Goal: Transaction & Acquisition: Purchase product/service

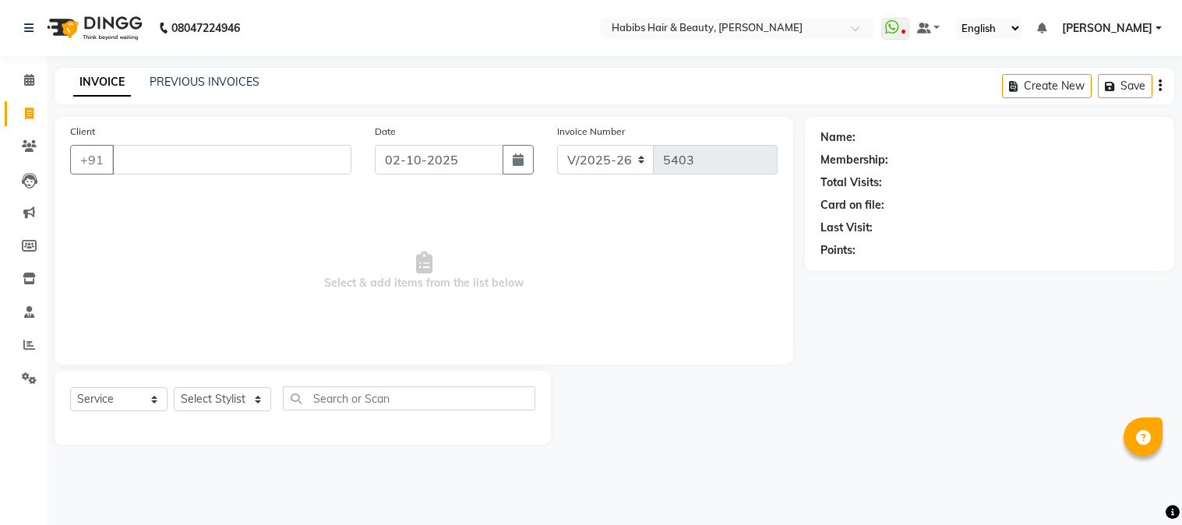
select select "3712"
select select "service"
click at [230, 157] on input "Client" at bounding box center [231, 160] width 239 height 30
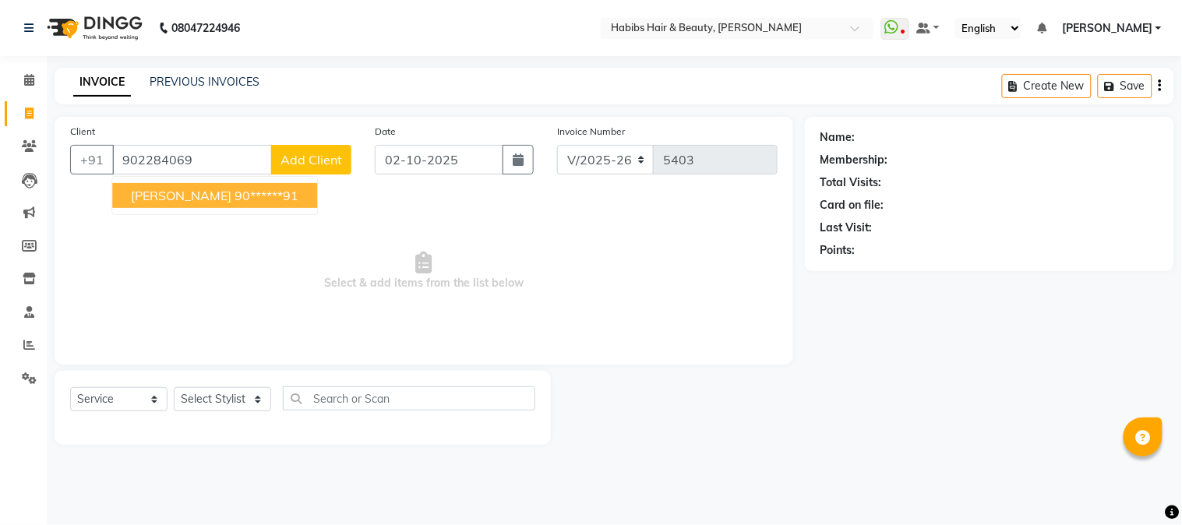
click at [227, 203] on button "[PERSON_NAME] 90******91" at bounding box center [214, 195] width 205 height 25
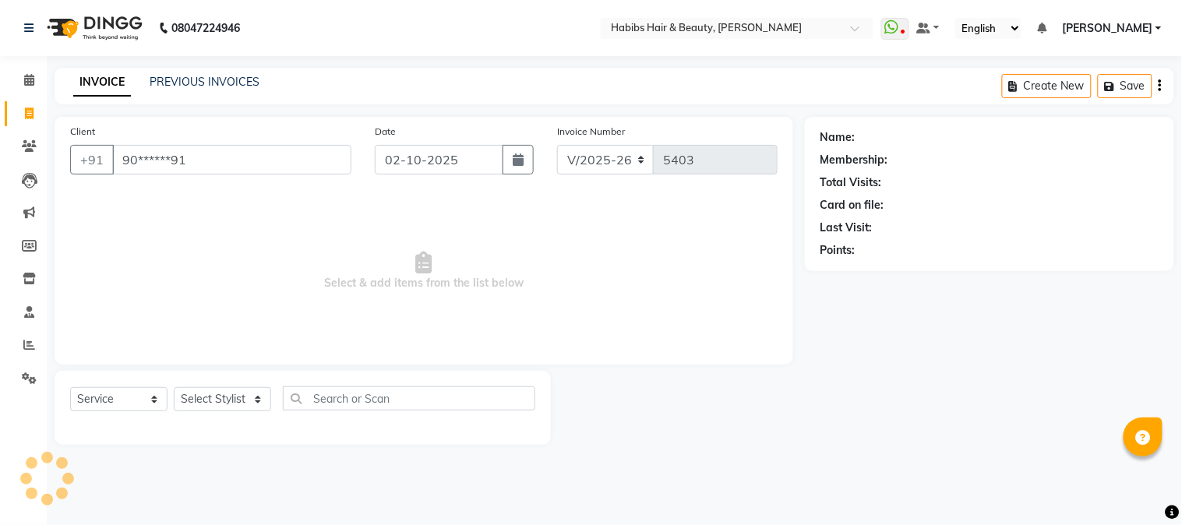
type input "90******91"
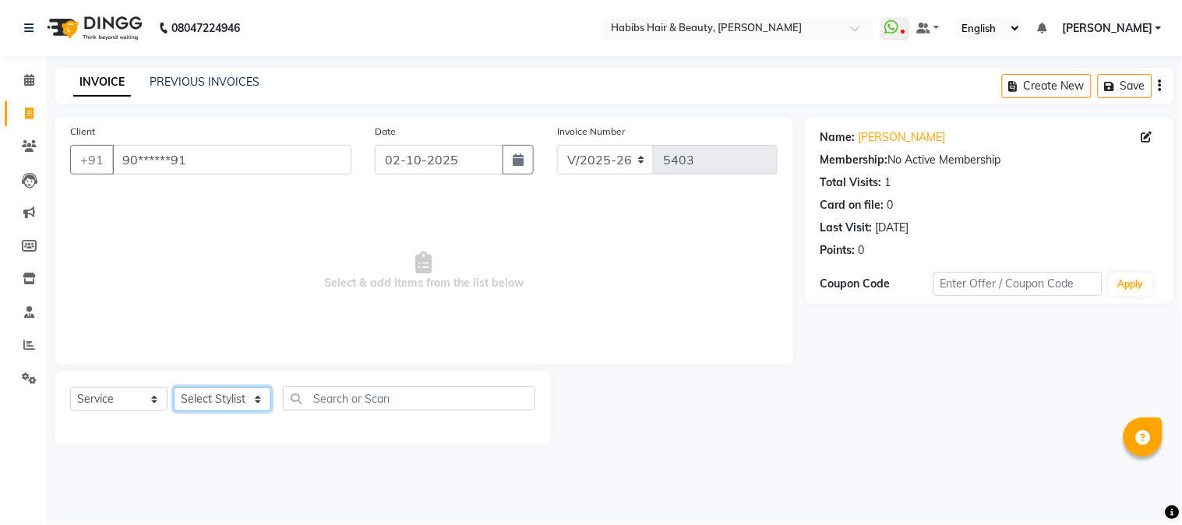
click at [228, 396] on select "Select Stylist Admin Akshay [PERSON_NAME] [PERSON_NAME] Pallavi [PERSON_NAME] […" at bounding box center [222, 399] width 97 height 24
select select "46991"
click at [174, 388] on select "Select Stylist Admin Akshay [PERSON_NAME] [PERSON_NAME] Pallavi [PERSON_NAME] […" at bounding box center [222, 399] width 97 height 24
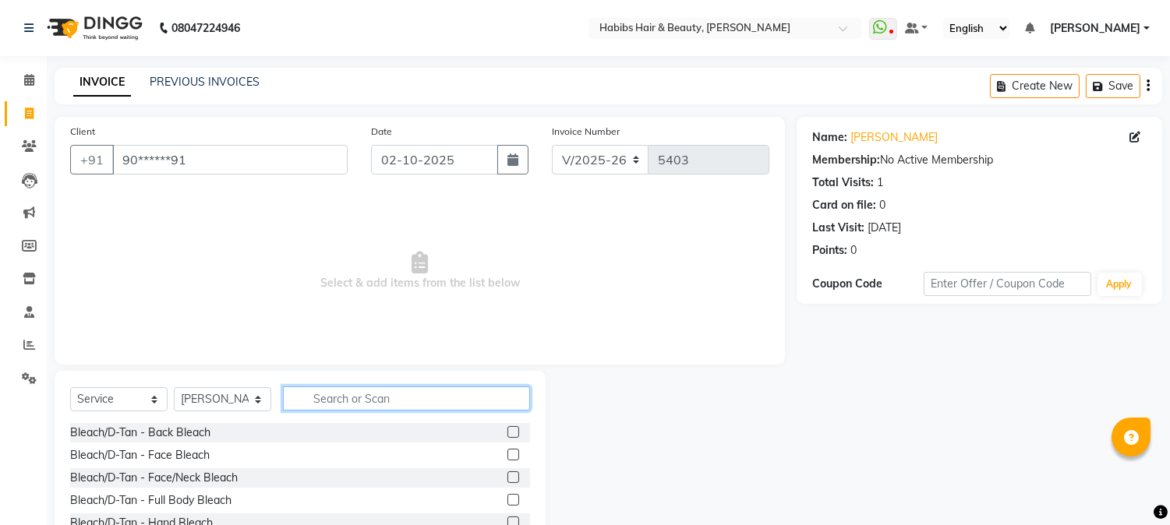
click at [315, 394] on input "text" at bounding box center [406, 399] width 247 height 24
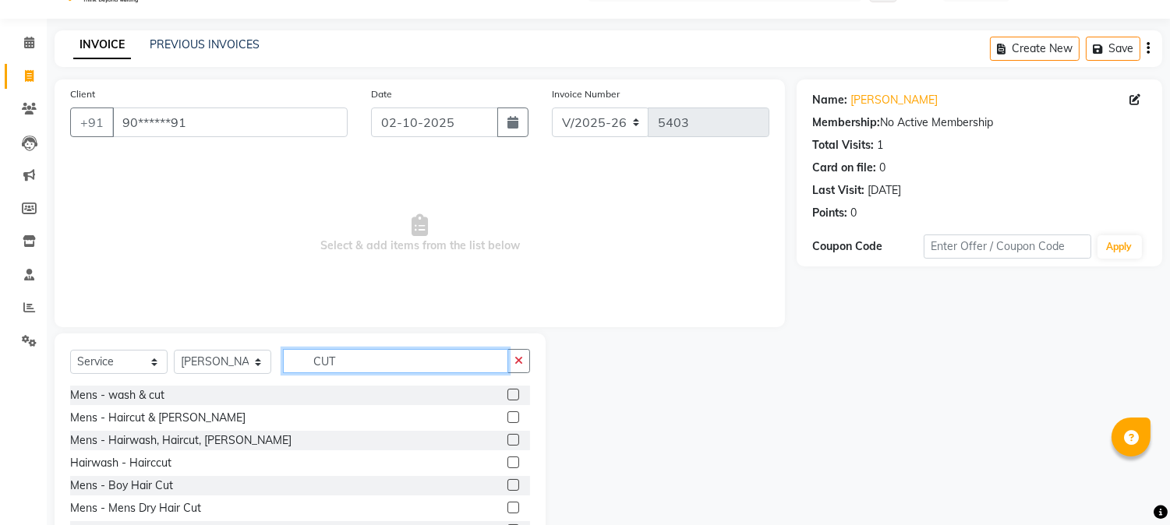
scroll to position [98, 0]
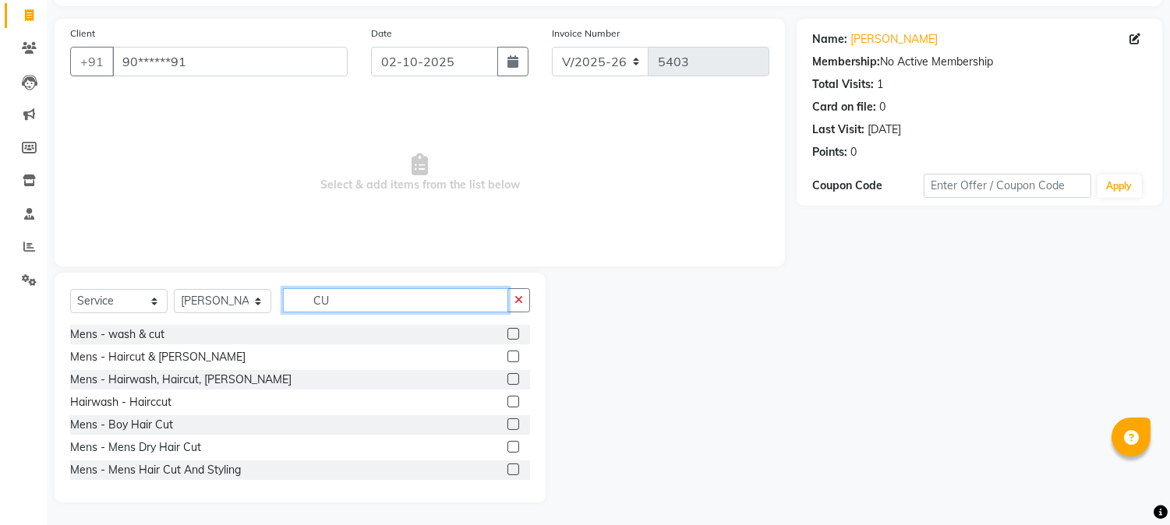
type input "C"
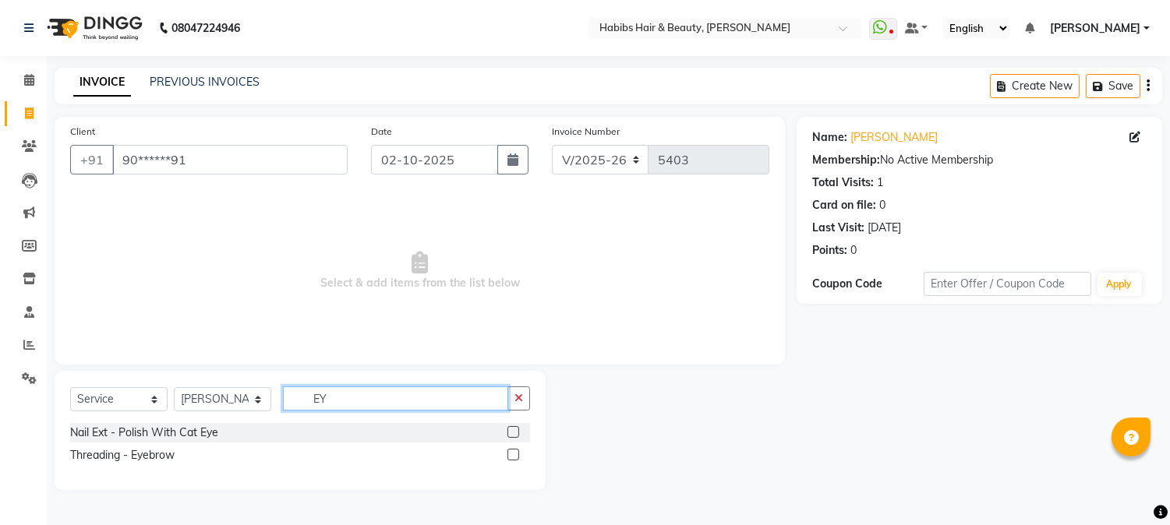
scroll to position [0, 0]
type input "EYE"
click at [519, 461] on label at bounding box center [519, 455] width 12 height 12
click at [519, 461] on input "checkbox" at bounding box center [518, 455] width 10 height 10
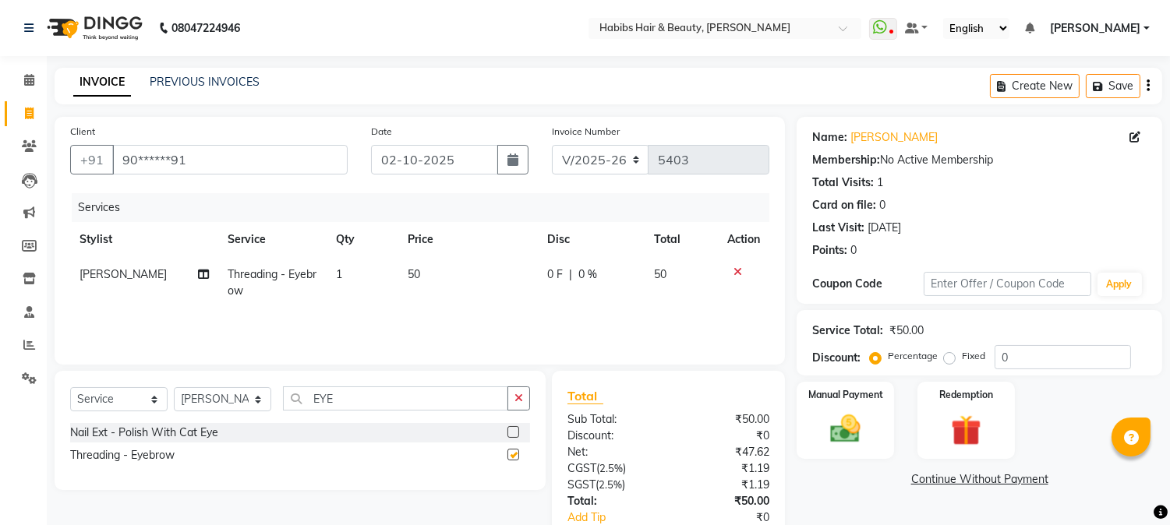
checkbox input "false"
click at [1092, 91] on button "Save" at bounding box center [1113, 86] width 55 height 24
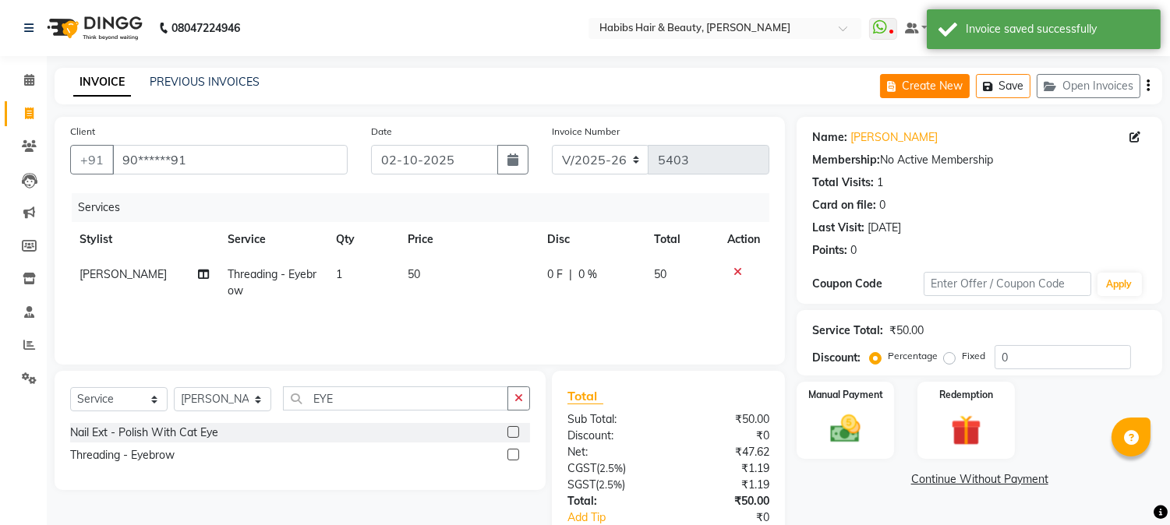
click at [945, 88] on button "Create New" at bounding box center [925, 86] width 90 height 24
select select "service"
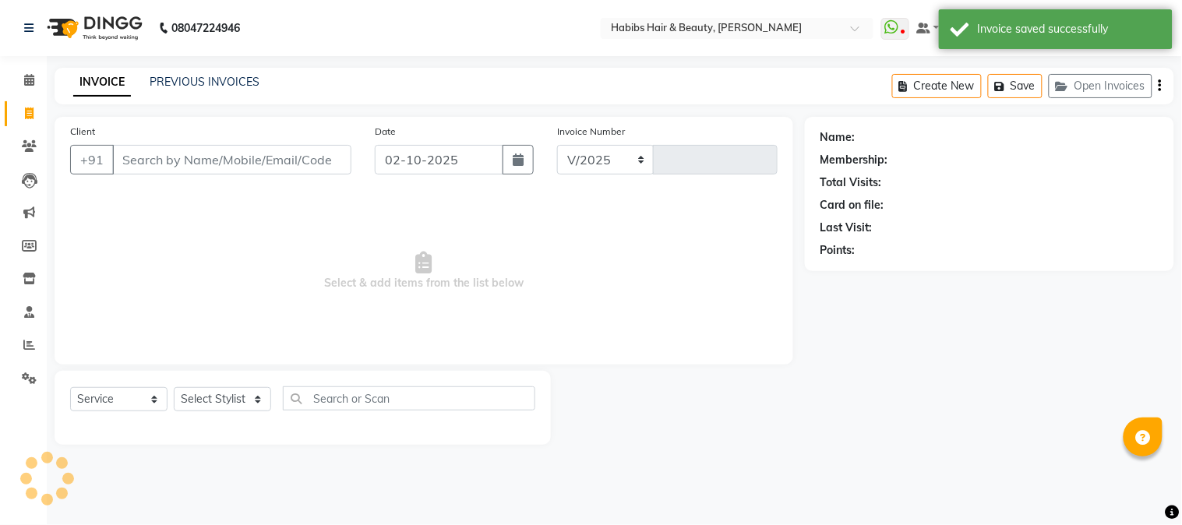
select select "3712"
type input "5403"
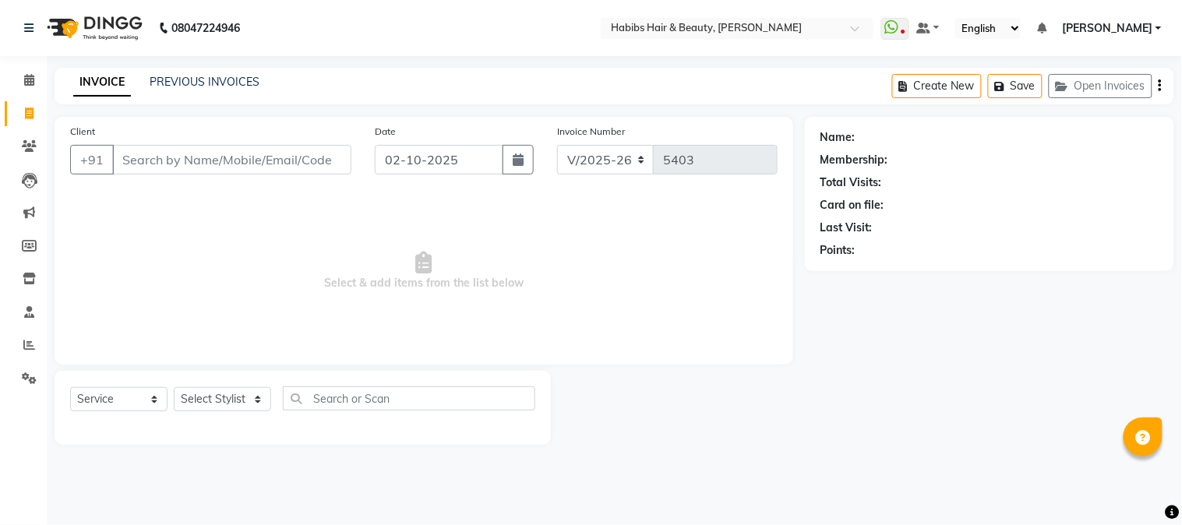
click at [317, 161] on input "Client" at bounding box center [231, 160] width 239 height 30
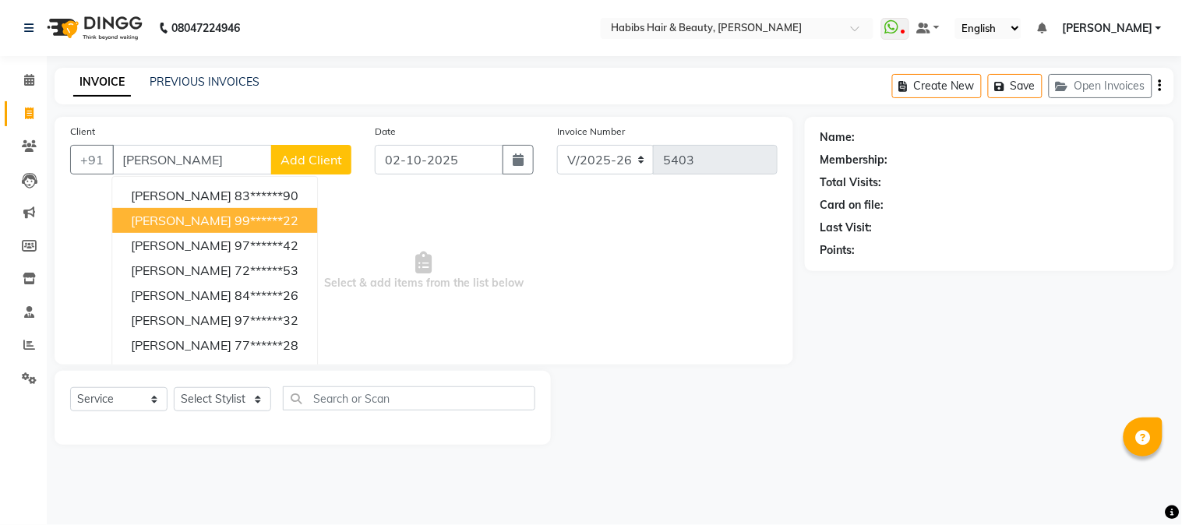
click at [231, 213] on span "[PERSON_NAME]" at bounding box center [181, 221] width 101 height 16
type input "99******22"
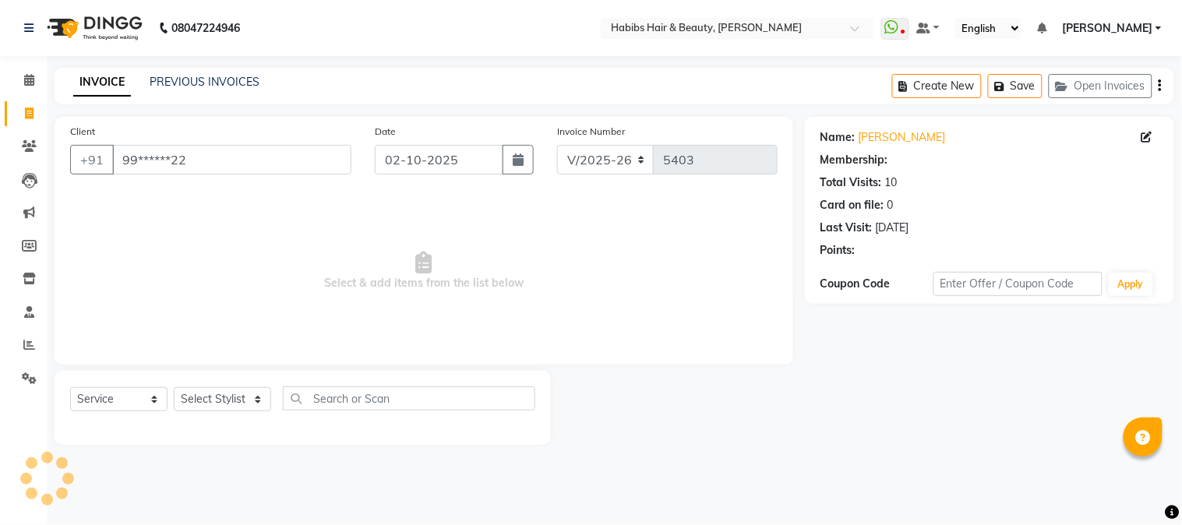
select select "1: Object"
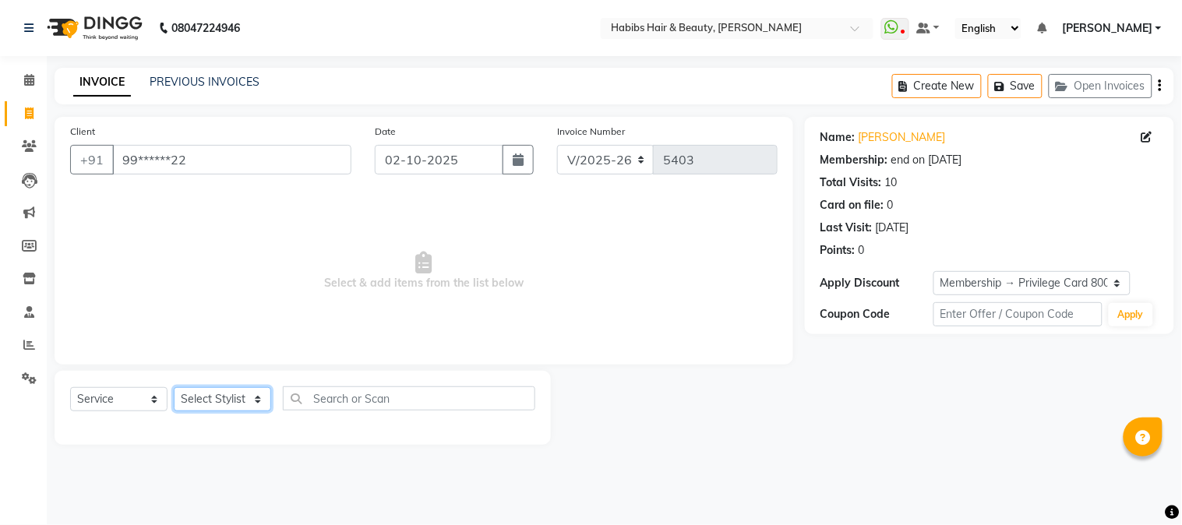
click at [224, 401] on select "Select Stylist Admin Akshay [PERSON_NAME] [PERSON_NAME] Pallavi [PERSON_NAME] […" at bounding box center [222, 399] width 97 height 24
select select "17833"
click at [174, 388] on select "Select Stylist Admin Akshay [PERSON_NAME] [PERSON_NAME] Pallavi [PERSON_NAME] […" at bounding box center [222, 399] width 97 height 24
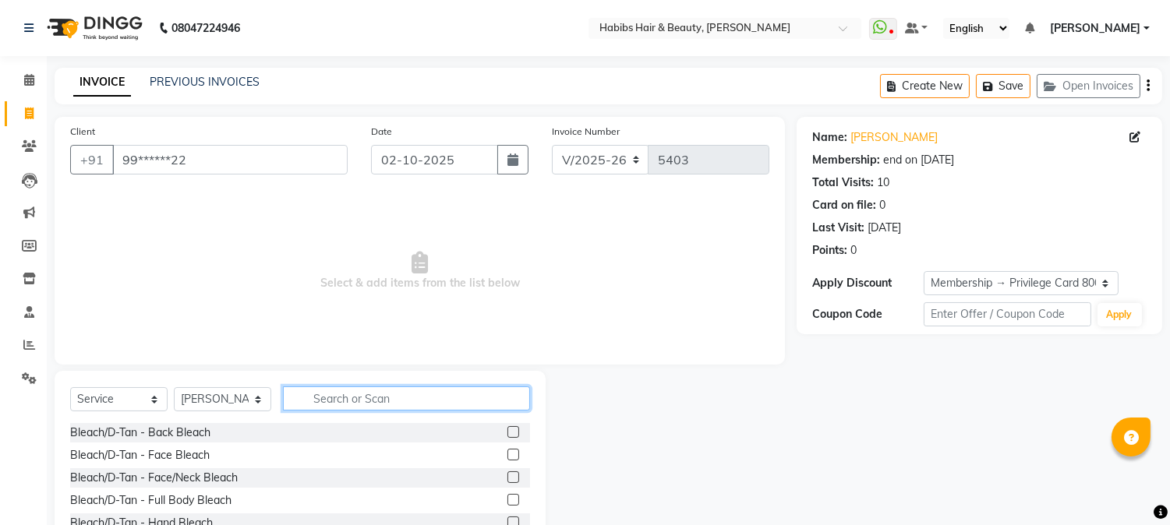
click at [335, 401] on input "text" at bounding box center [406, 399] width 247 height 24
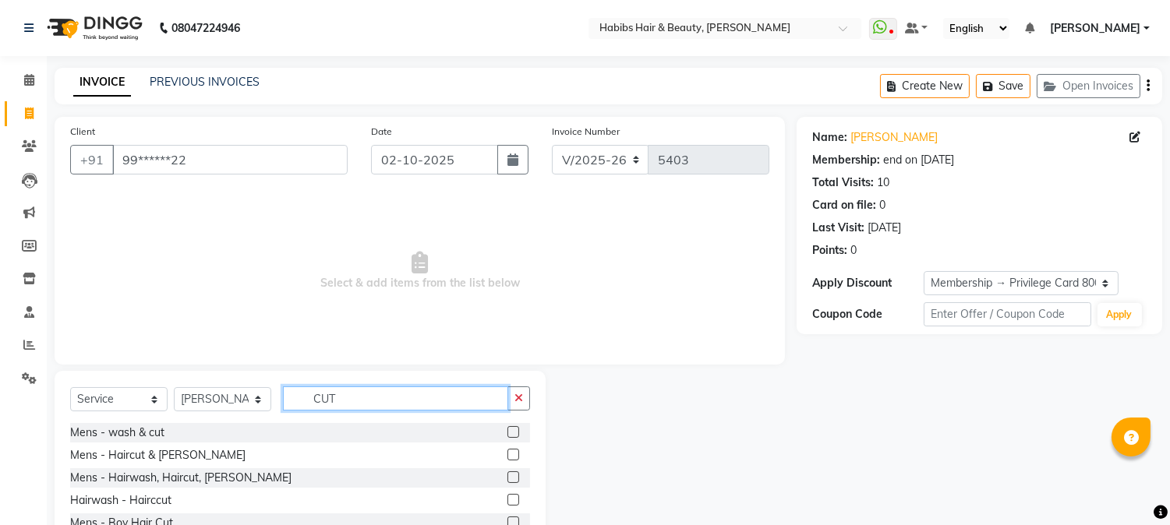
type input "CUT"
click at [507, 453] on label at bounding box center [513, 455] width 12 height 12
click at [507, 453] on input "checkbox" at bounding box center [512, 455] width 10 height 10
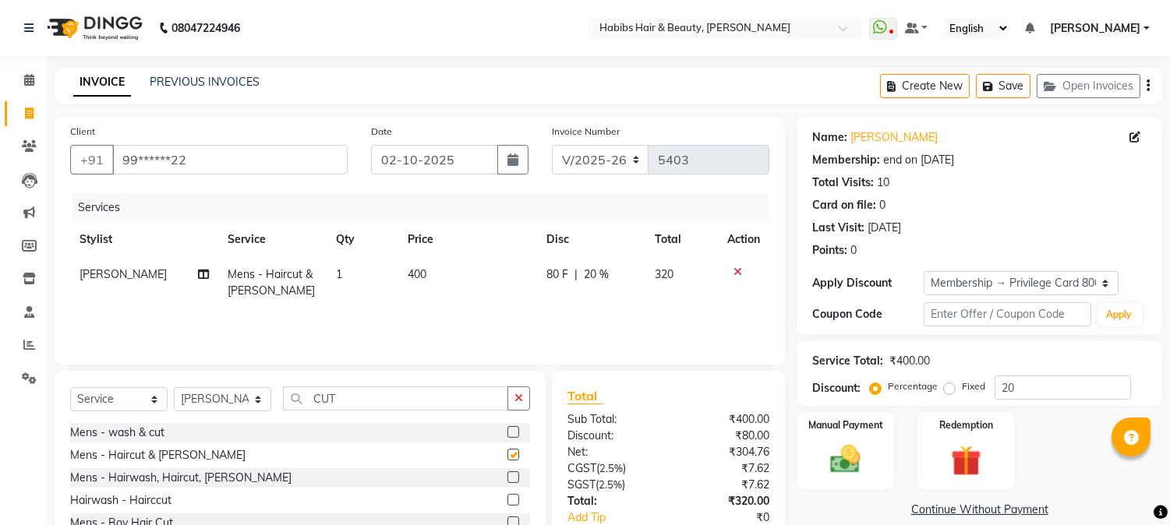
checkbox input "false"
click at [422, 267] on td "400" at bounding box center [467, 282] width 139 height 51
select select "17833"
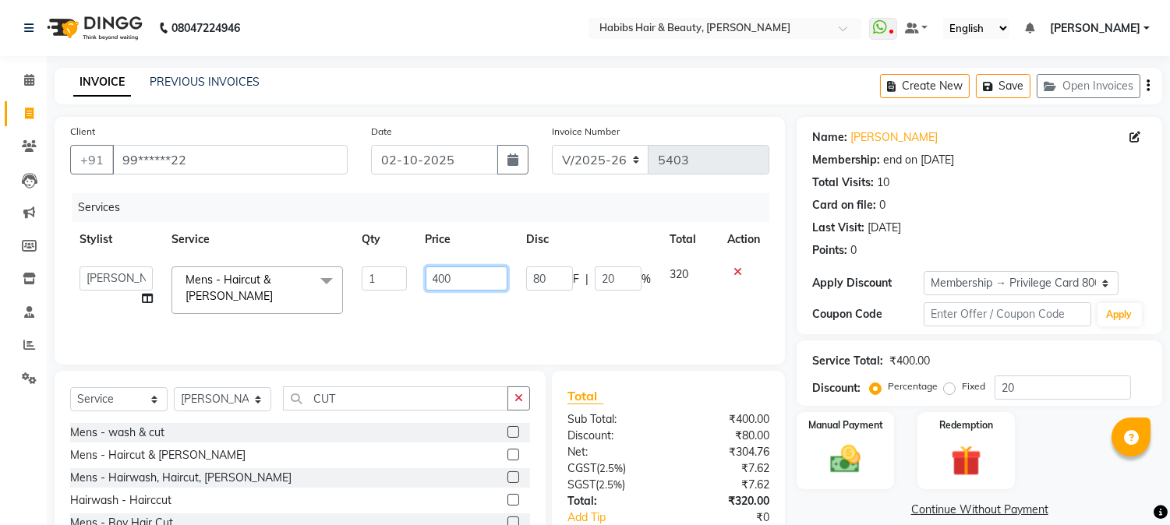
click at [440, 277] on input "400" at bounding box center [467, 279] width 82 height 24
type input "450"
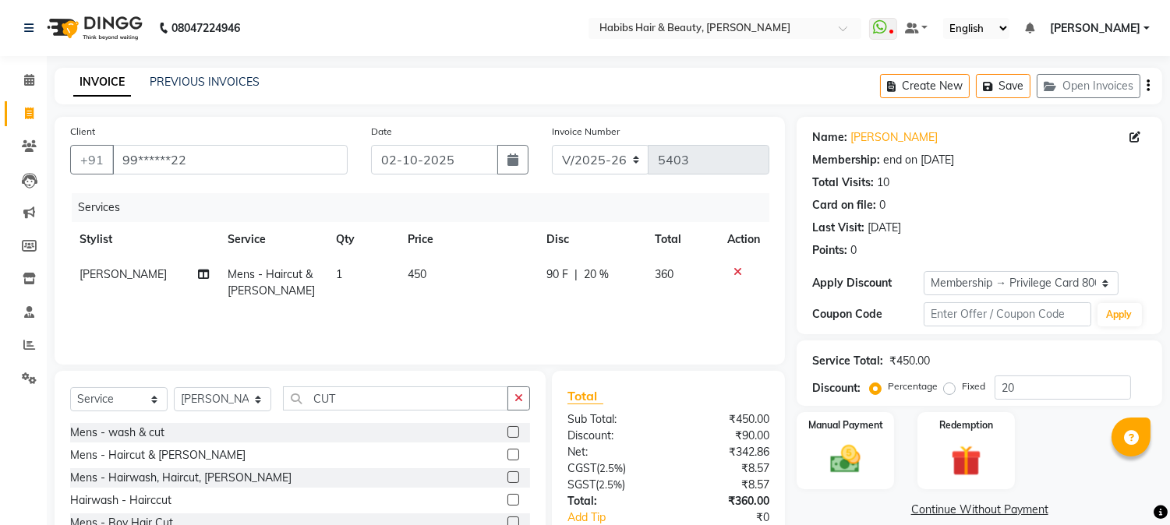
click at [493, 249] on th "Price" at bounding box center [467, 239] width 139 height 35
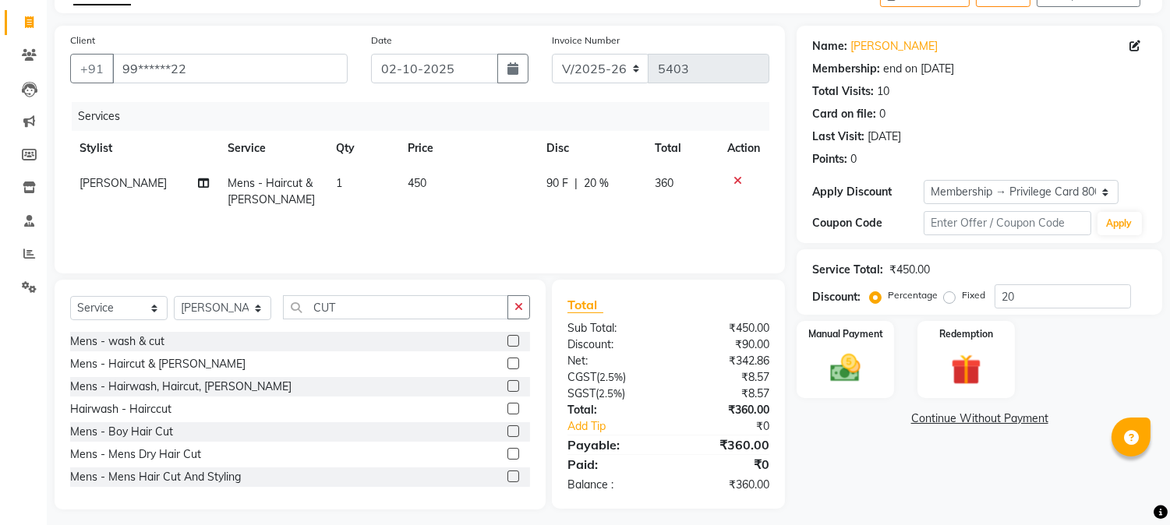
scroll to position [98, 0]
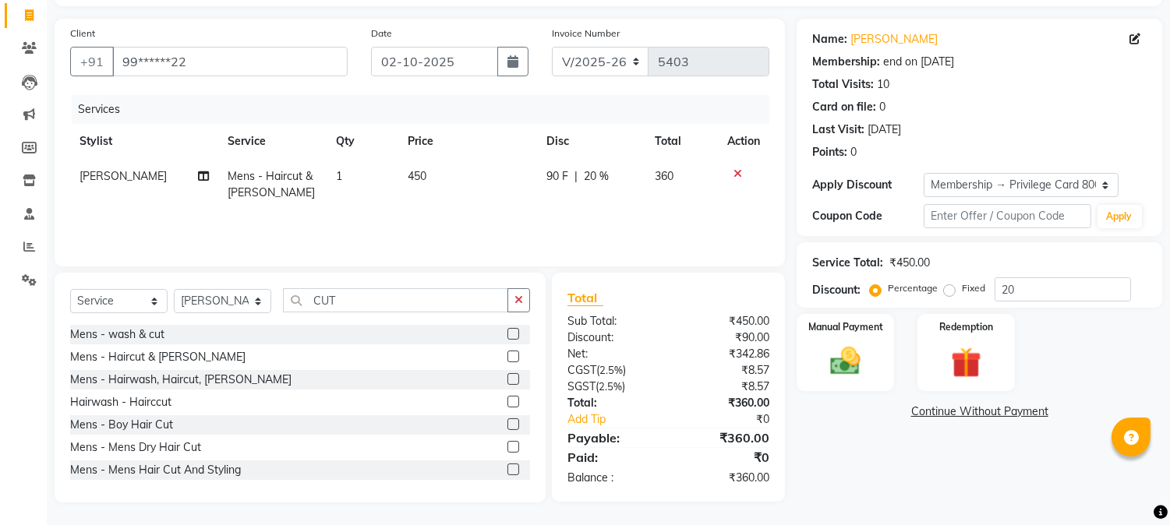
click at [595, 172] on span "20 %" at bounding box center [596, 176] width 25 height 16
select select "17833"
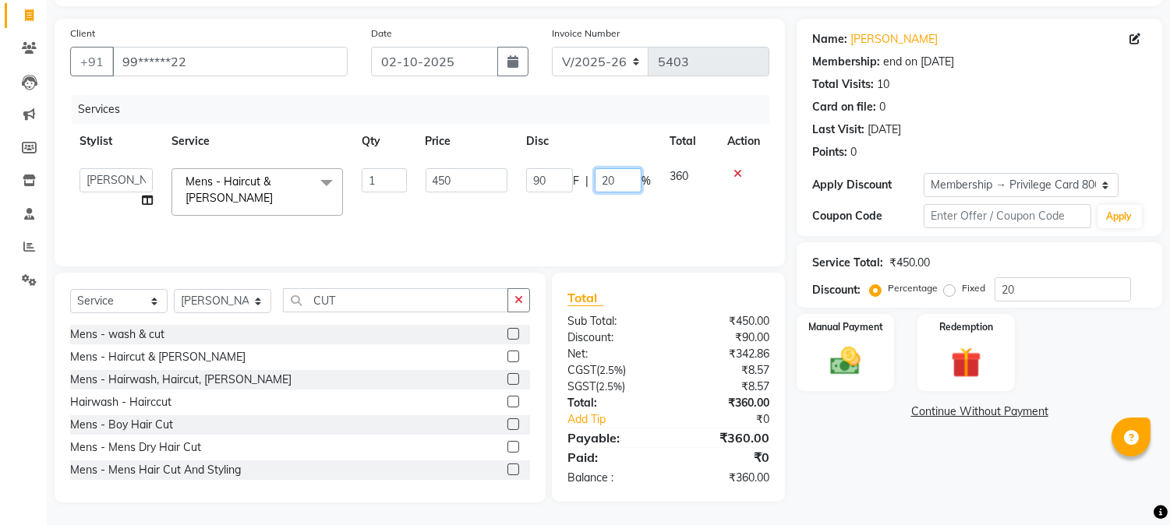
click at [606, 180] on input "20" at bounding box center [618, 180] width 47 height 24
type input "0"
click at [635, 150] on th "Disc" at bounding box center [588, 141] width 143 height 35
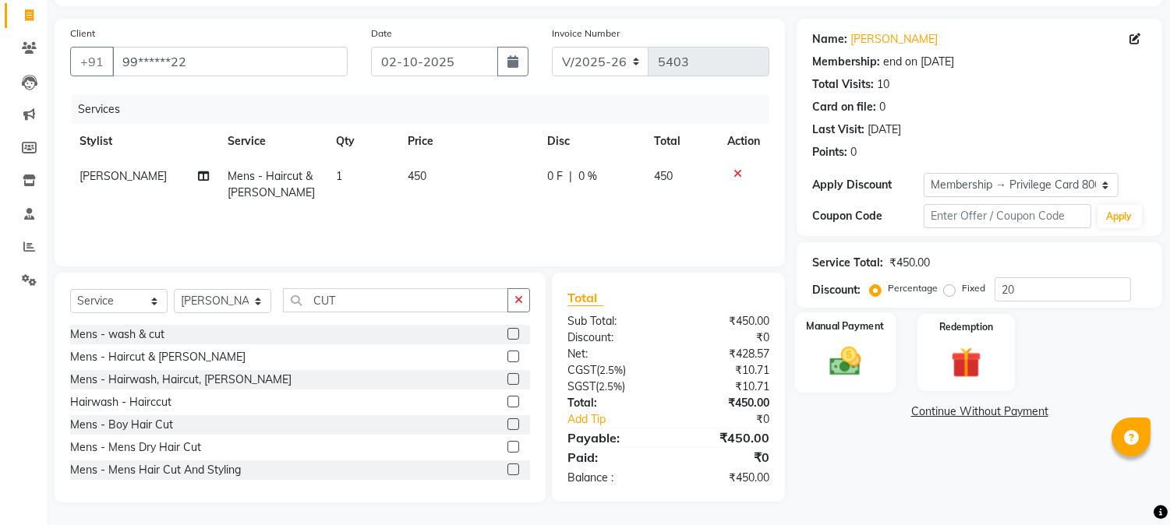
click at [867, 354] on img at bounding box center [845, 362] width 51 height 37
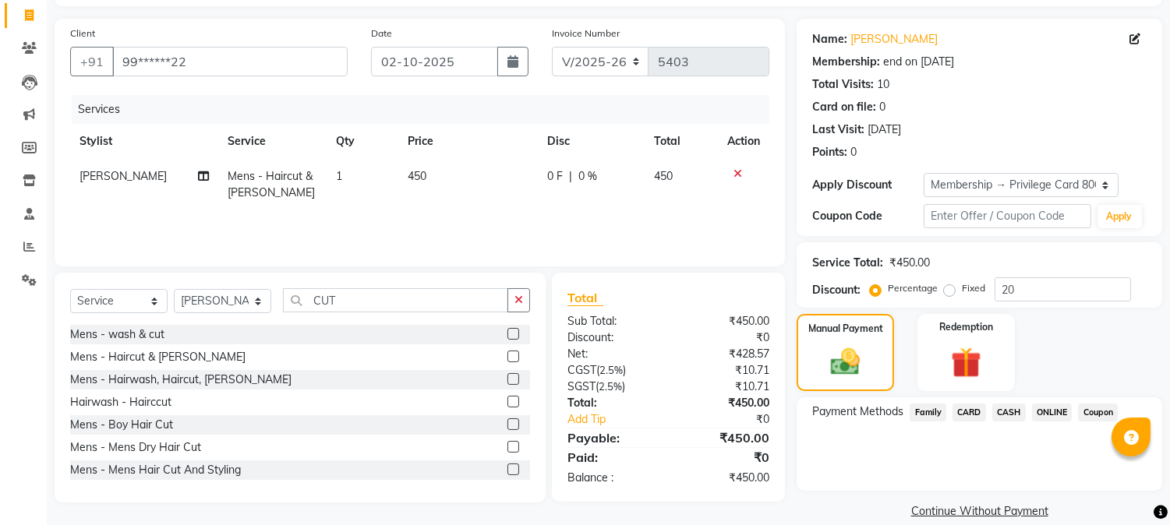
click at [1005, 406] on span "CASH" at bounding box center [1009, 413] width 34 height 18
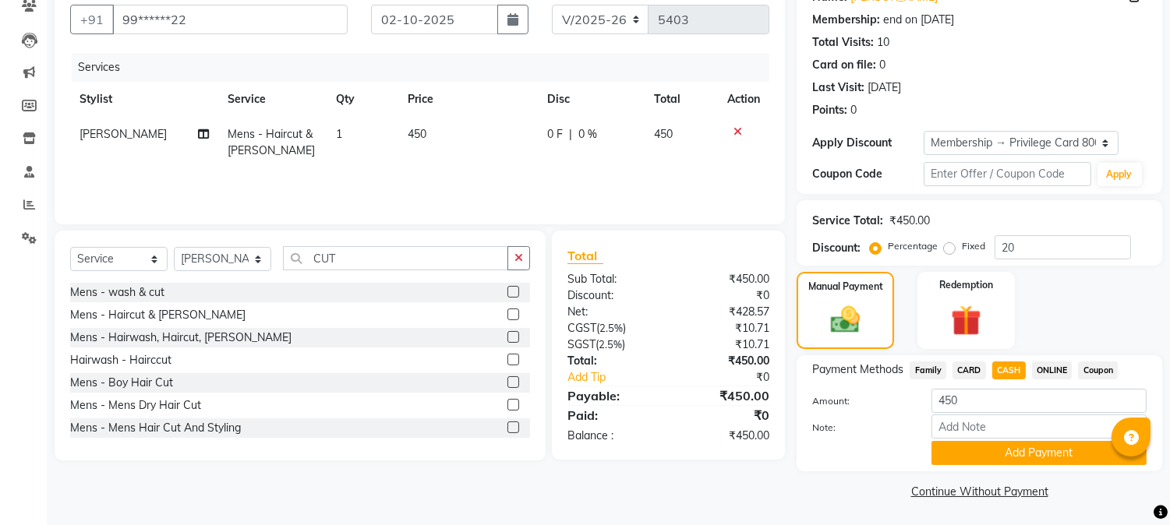
scroll to position [141, 0]
click at [984, 457] on button "Add Payment" at bounding box center [1038, 452] width 215 height 24
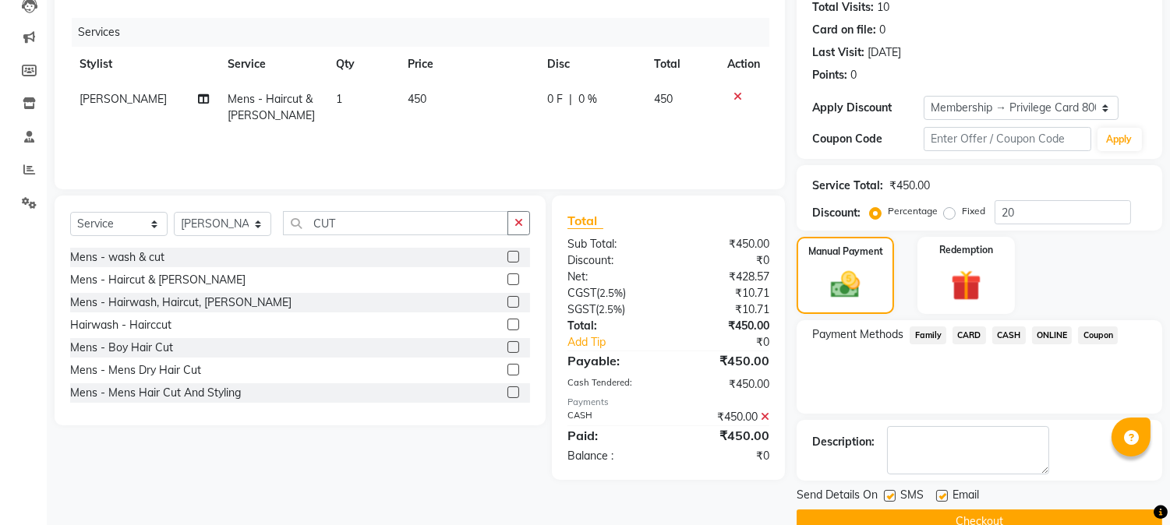
scroll to position [207, 0]
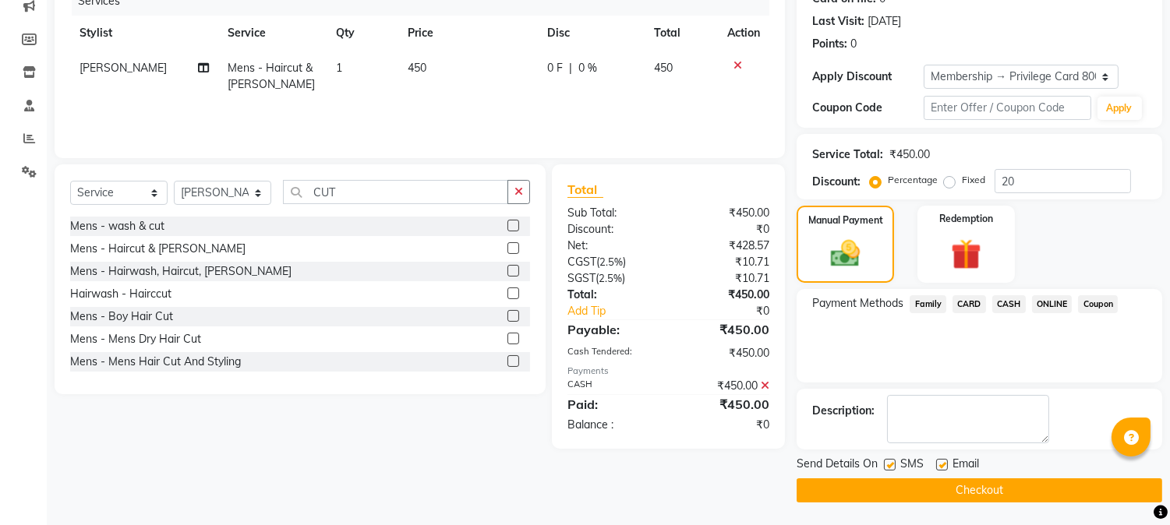
click at [949, 497] on button "Checkout" at bounding box center [980, 491] width 366 height 24
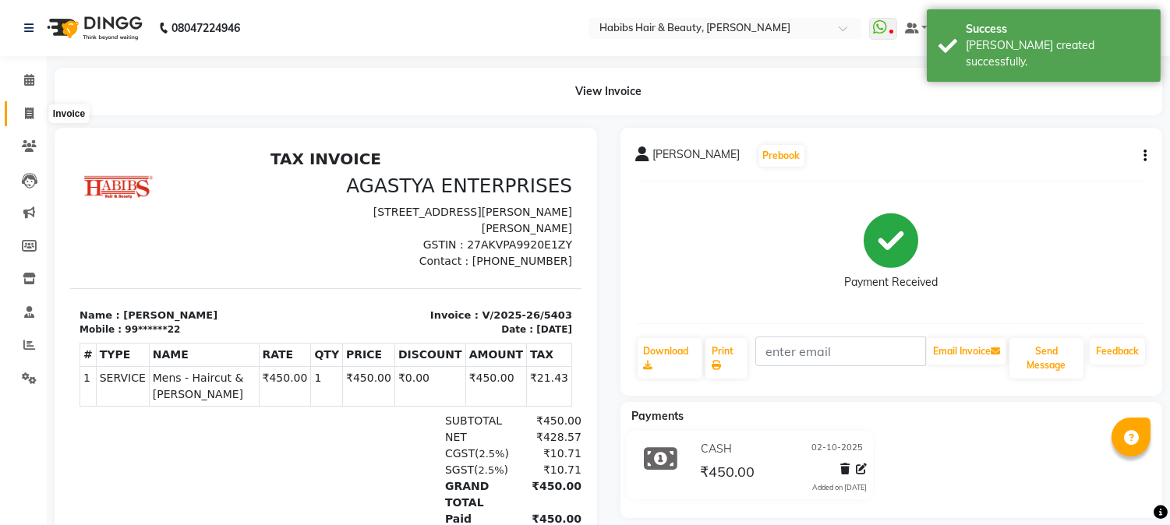
click at [30, 115] on icon at bounding box center [29, 114] width 9 height 12
select select "service"
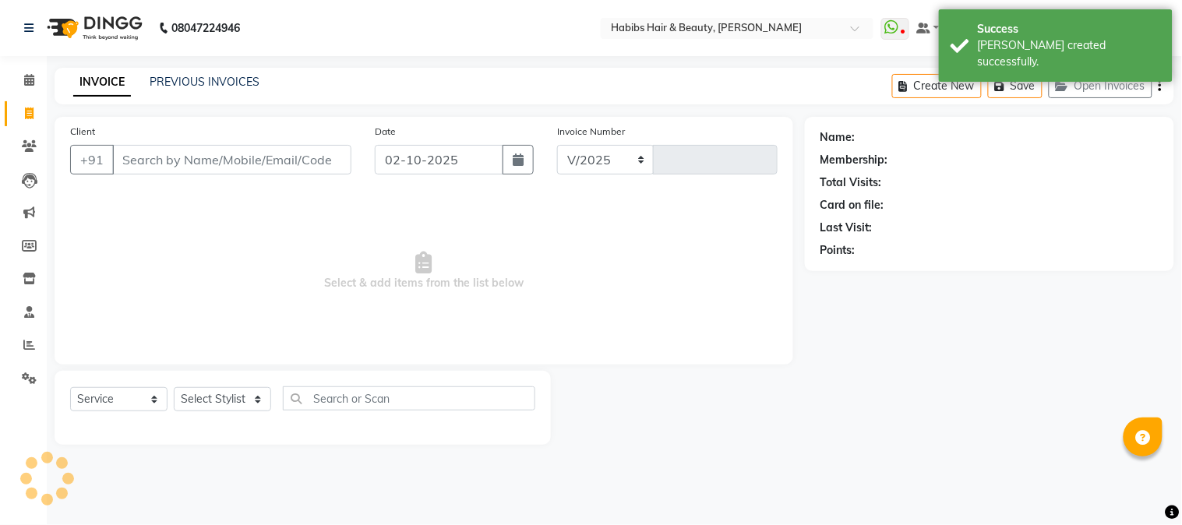
select select "3712"
type input "5404"
click at [193, 157] on input "Client" at bounding box center [231, 160] width 239 height 30
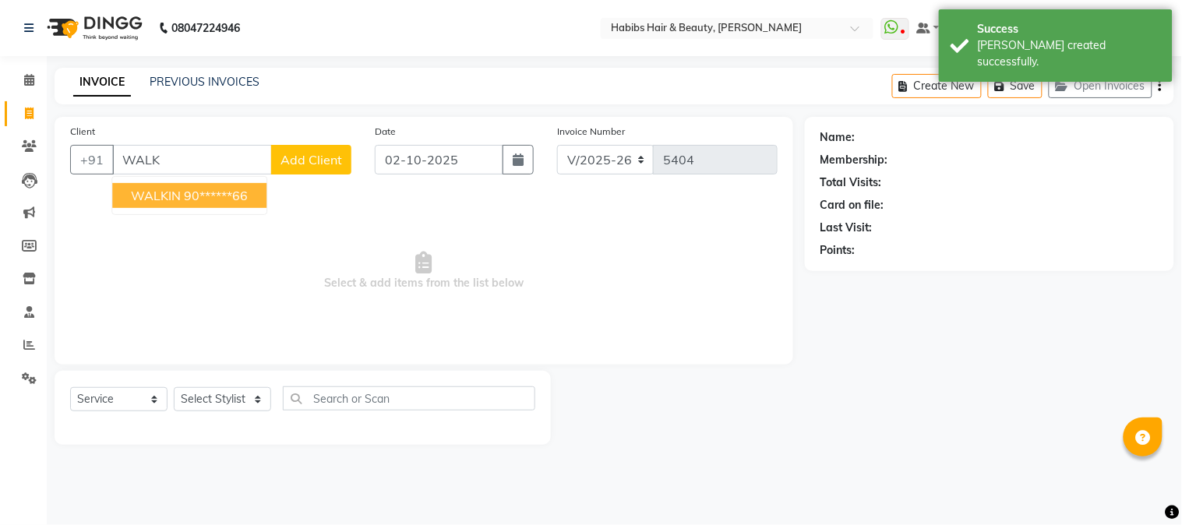
click at [178, 189] on span "WALKIN" at bounding box center [156, 196] width 50 height 16
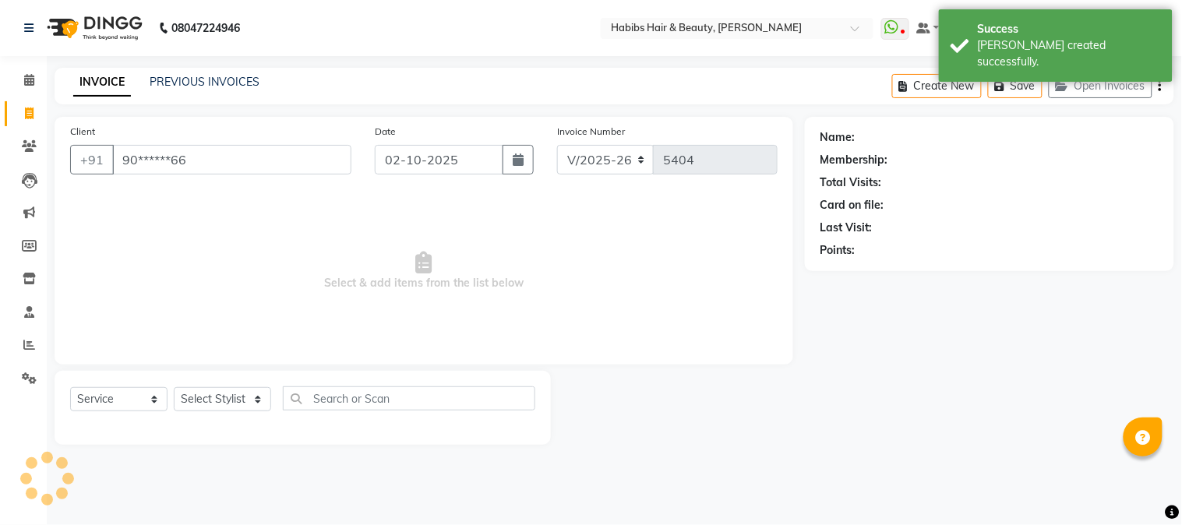
type input "90******66"
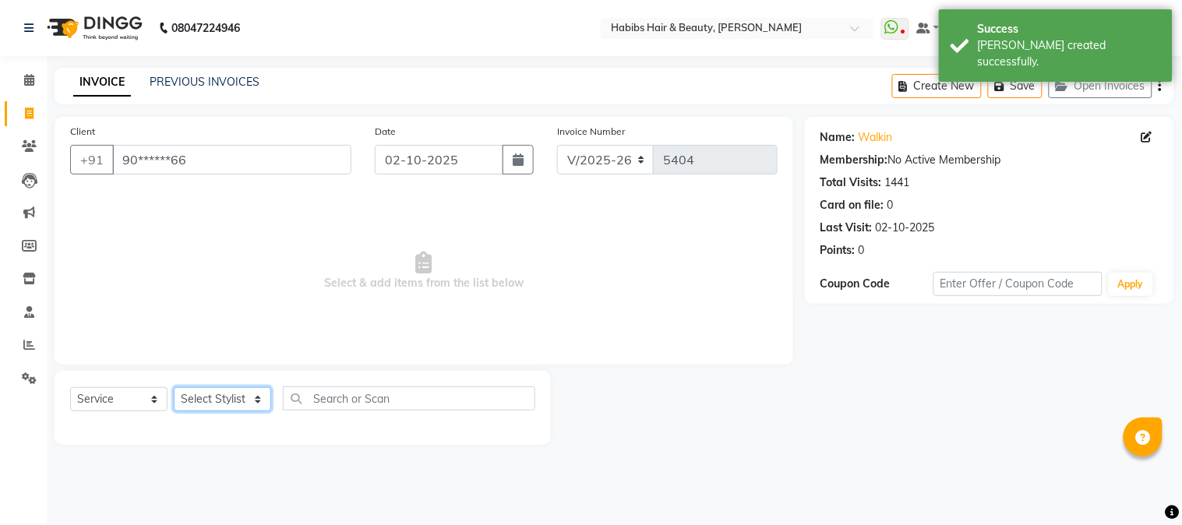
click at [222, 394] on select "Select Stylist Admin Akshay [PERSON_NAME] [PERSON_NAME] Pallavi [PERSON_NAME] […" at bounding box center [222, 399] width 97 height 24
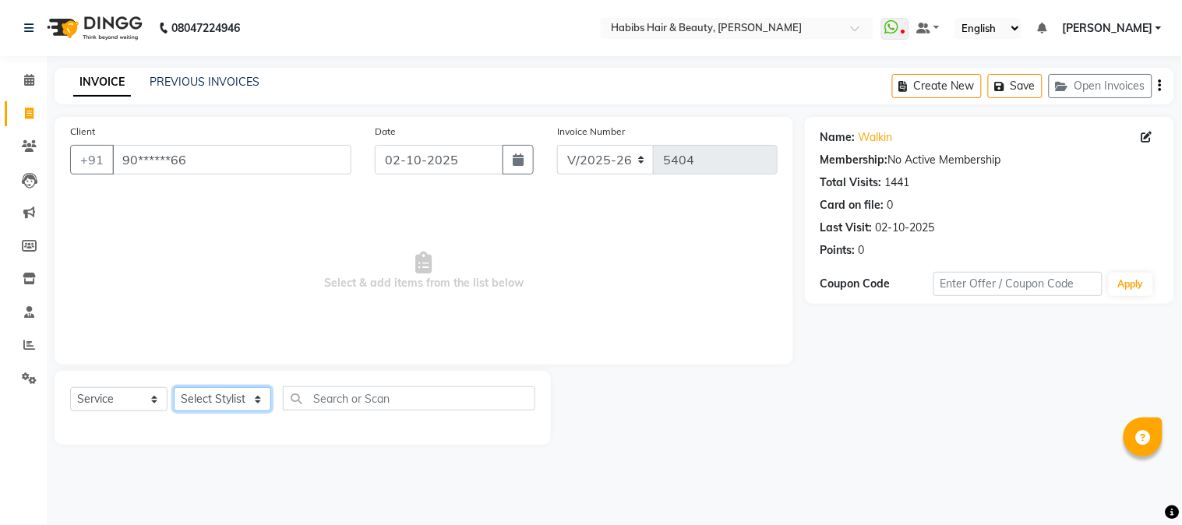
select select "17833"
click at [174, 388] on select "Select Stylist Admin Akshay [PERSON_NAME] [PERSON_NAME] Pallavi [PERSON_NAME] […" at bounding box center [222, 399] width 97 height 24
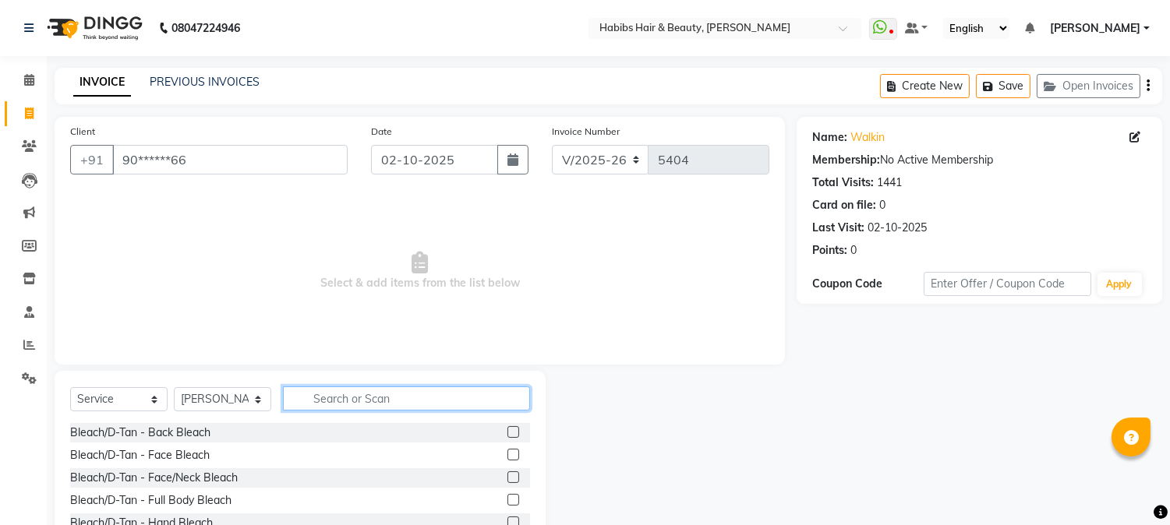
click at [394, 407] on input "text" at bounding box center [406, 399] width 247 height 24
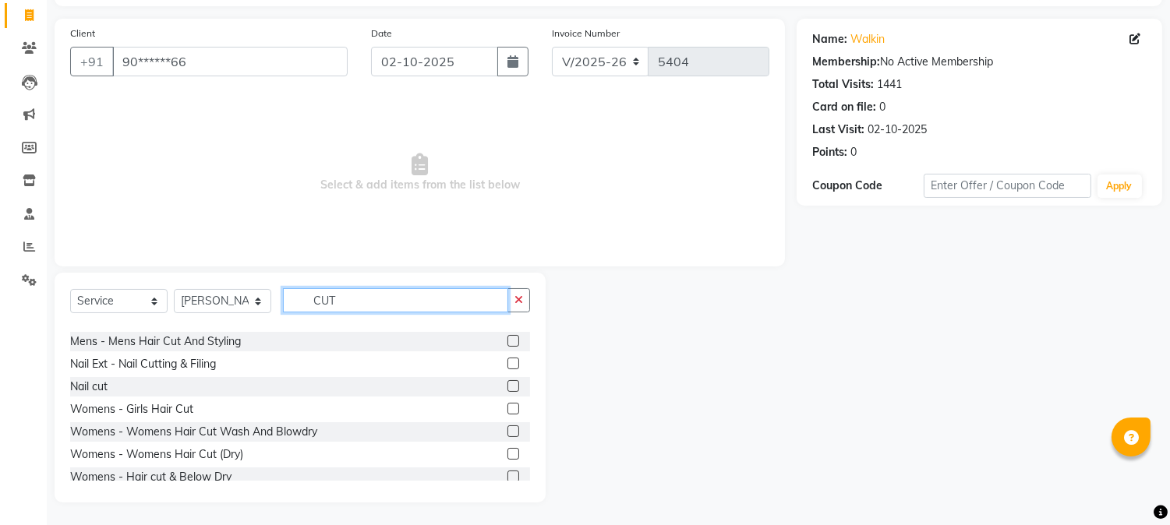
scroll to position [137, 0]
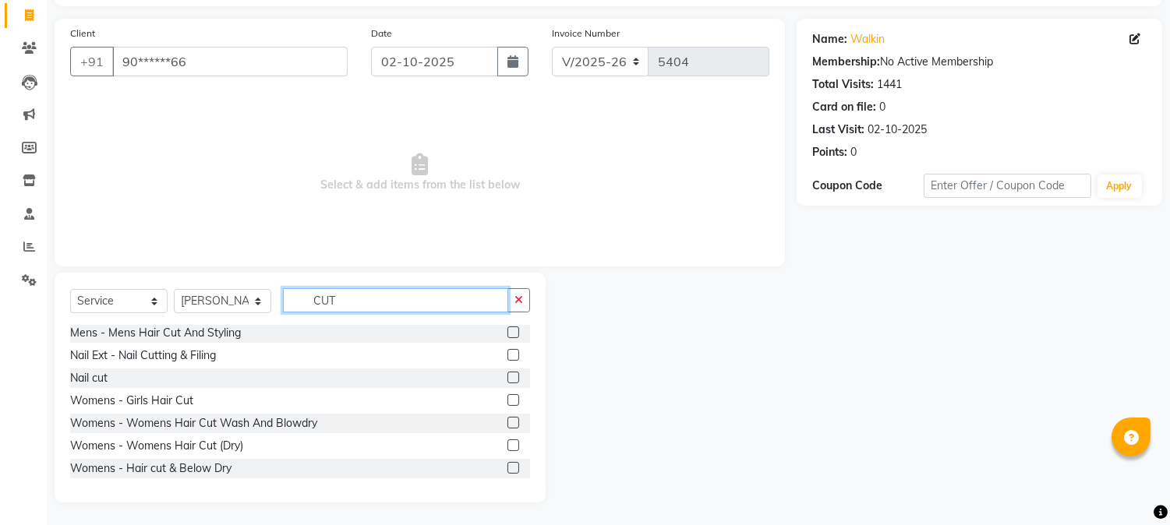
type input "CUT"
click at [507, 419] on label at bounding box center [513, 423] width 12 height 12
click at [507, 419] on input "checkbox" at bounding box center [512, 424] width 10 height 10
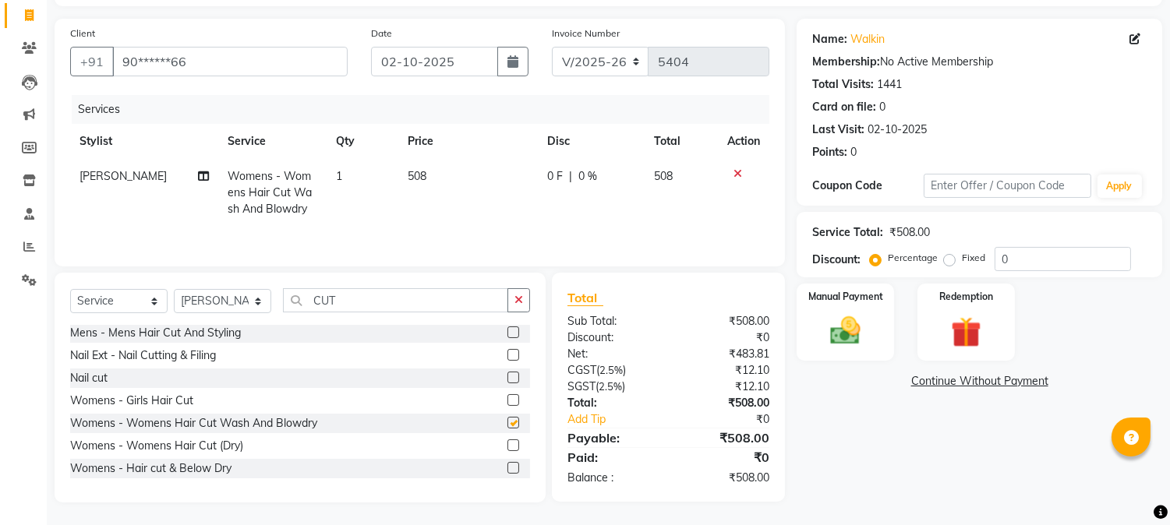
checkbox input "false"
click at [418, 183] on td "508" at bounding box center [468, 193] width 140 height 68
select select "17833"
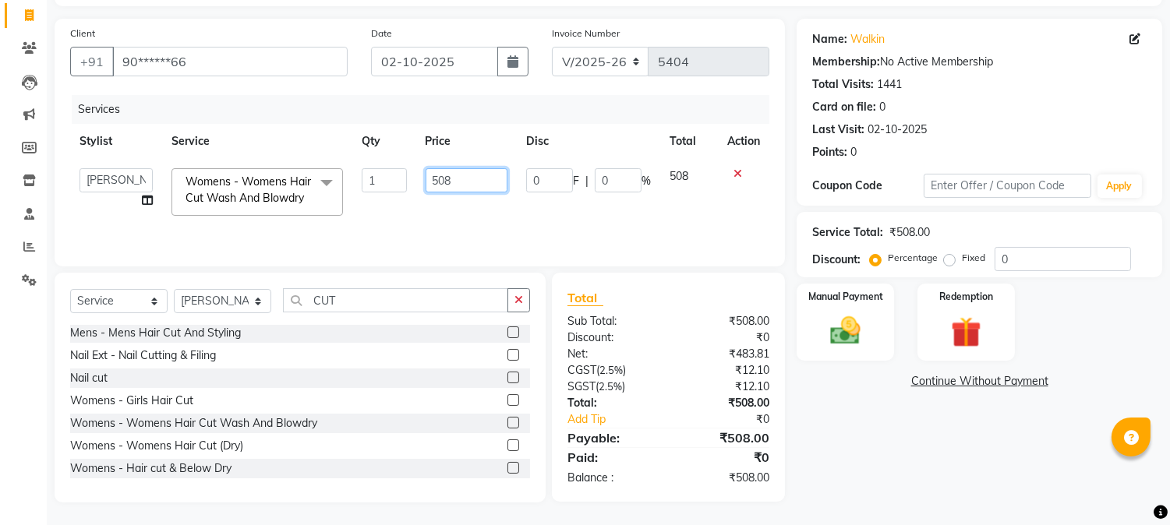
click at [434, 189] on input "508" at bounding box center [467, 180] width 82 height 24
type input "700"
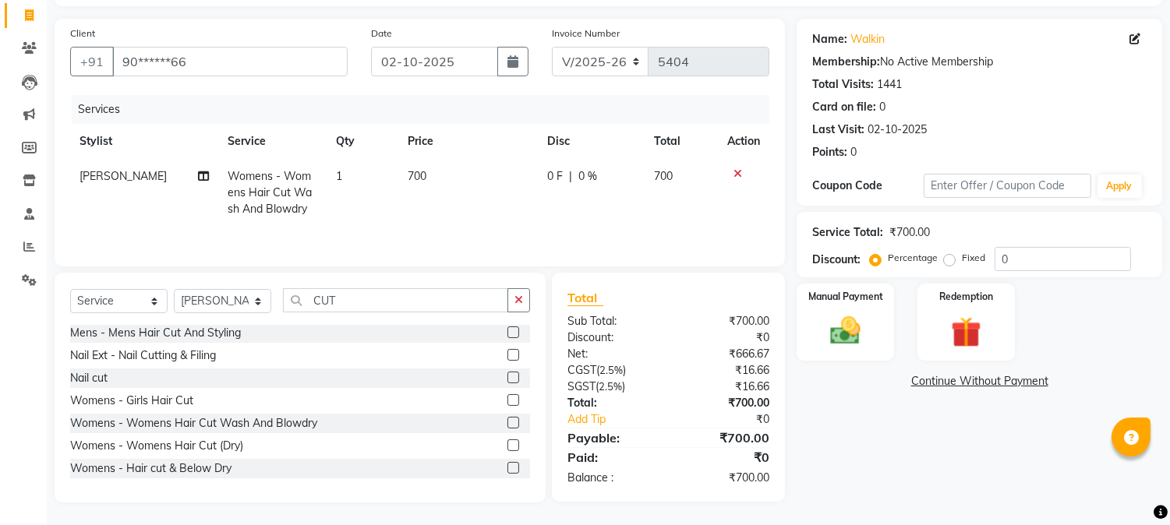
click at [485, 151] on th "Price" at bounding box center [468, 141] width 140 height 35
click at [212, 306] on select "Select Stylist Admin Akshay [PERSON_NAME] [PERSON_NAME] Pallavi [PERSON_NAME] […" at bounding box center [222, 301] width 97 height 24
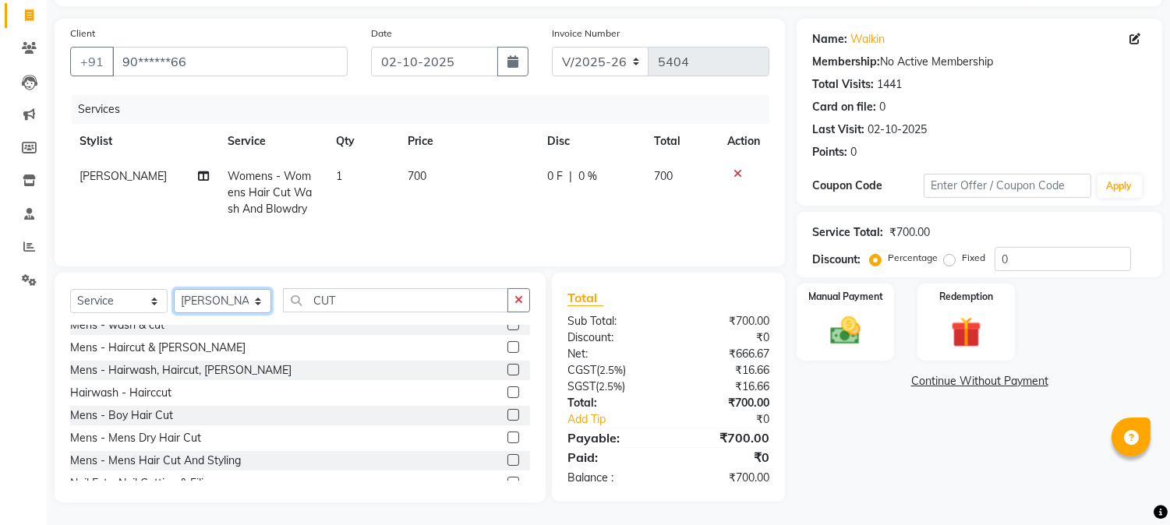
scroll to position [0, 0]
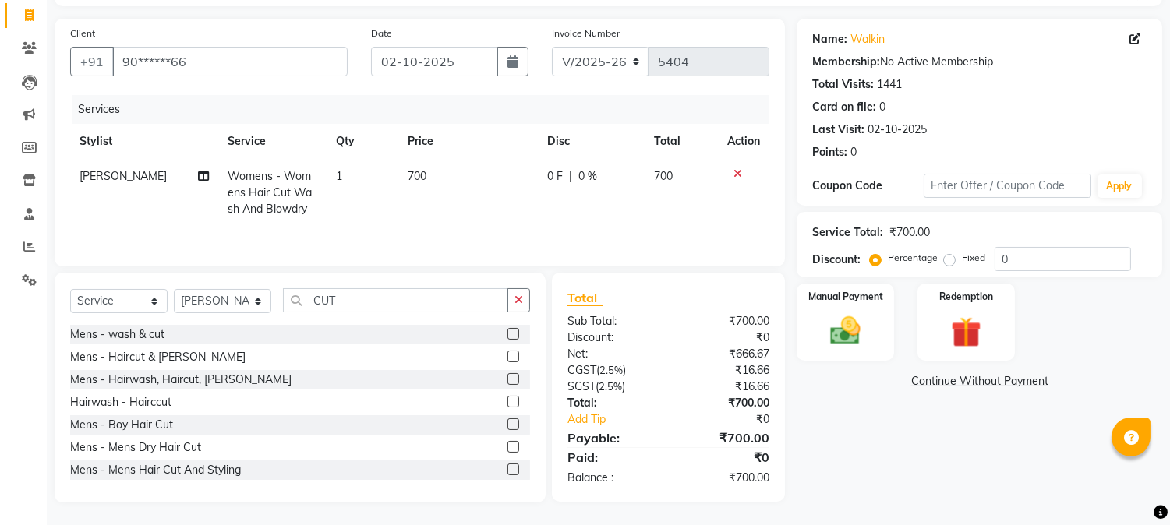
click at [507, 447] on label at bounding box center [513, 447] width 12 height 12
click at [507, 447] on input "checkbox" at bounding box center [512, 448] width 10 height 10
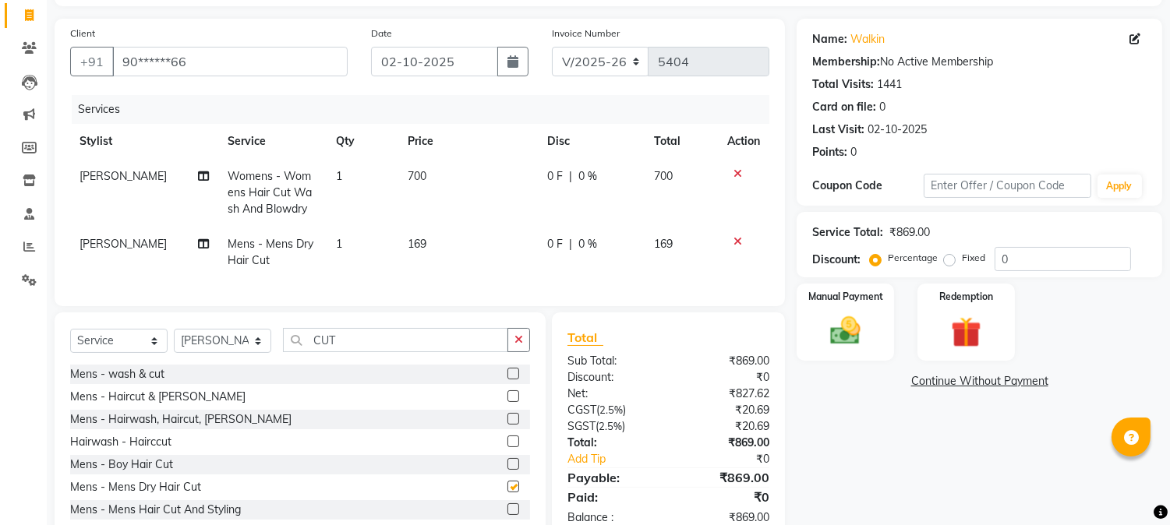
checkbox input "false"
click at [422, 246] on span "169" at bounding box center [417, 244] width 19 height 14
click at [422, 246] on td "169" at bounding box center [468, 252] width 140 height 51
select select "17833"
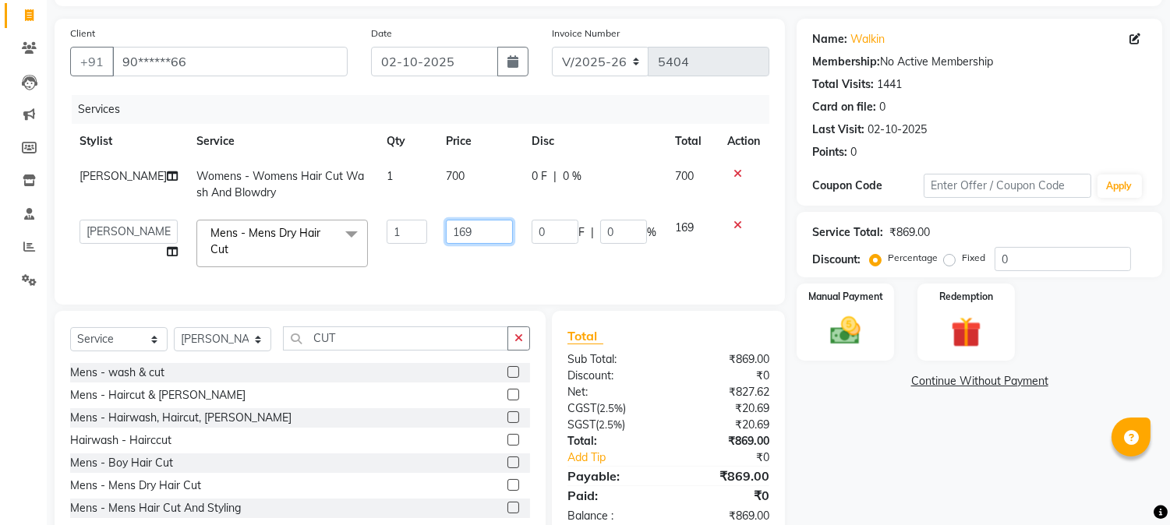
click at [446, 242] on input "169" at bounding box center [479, 232] width 67 height 24
type input "350"
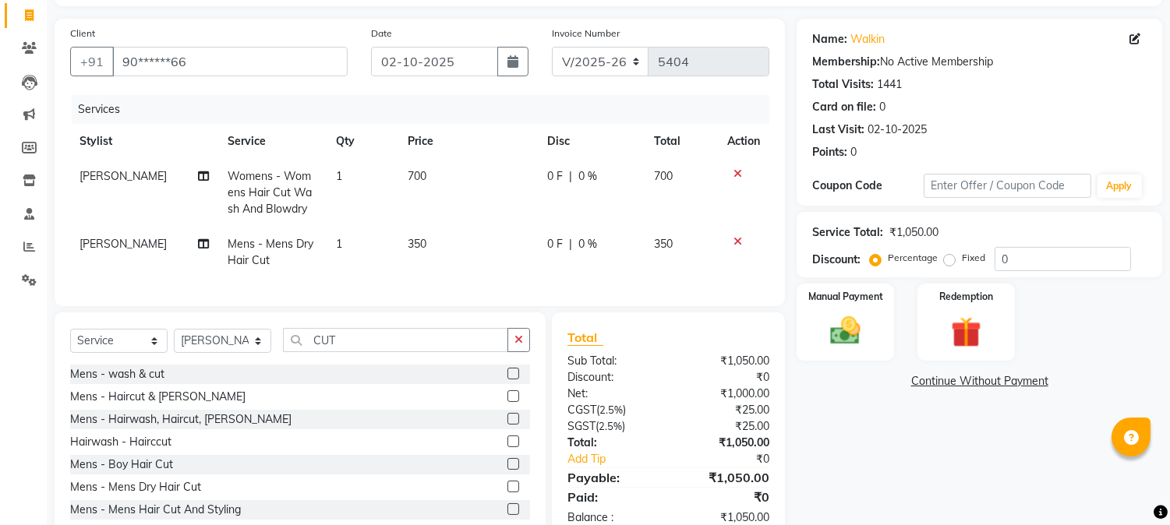
click at [126, 239] on td "[PERSON_NAME]" at bounding box center [144, 252] width 149 height 51
select select "17833"
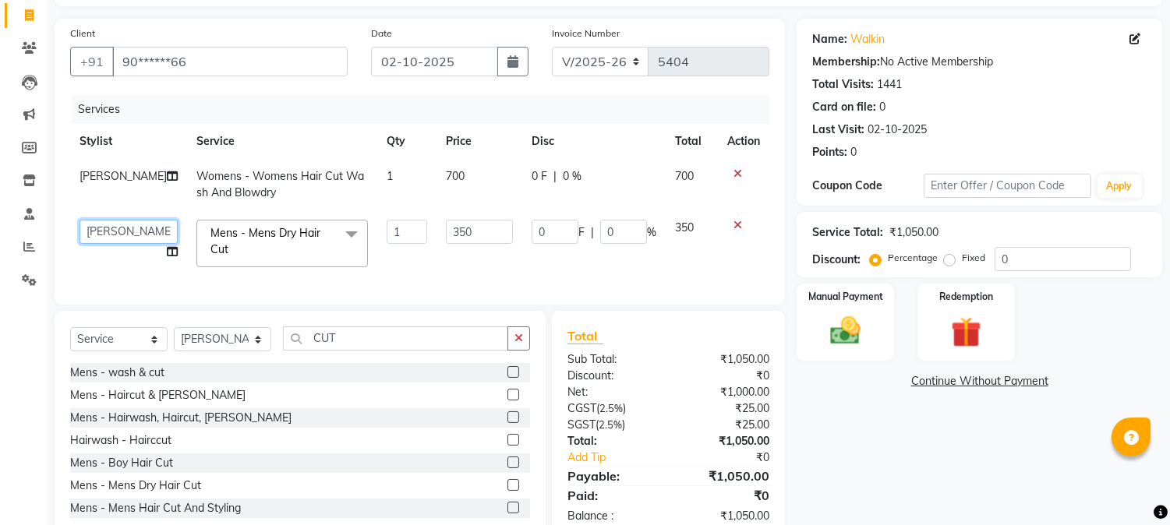
click at [128, 235] on select "[PERSON_NAME] [PERSON_NAME] [PERSON_NAME] Pallavi [PERSON_NAME] [PERSON_NAME][D…" at bounding box center [128, 232] width 98 height 24
select select "24540"
click at [207, 348] on select "Select Stylist Admin Akshay [PERSON_NAME] [PERSON_NAME] Pallavi [PERSON_NAME] […" at bounding box center [222, 339] width 97 height 24
select select "24540"
click at [174, 341] on select "Select Stylist Admin Akshay [PERSON_NAME] [PERSON_NAME] Pallavi [PERSON_NAME] […" at bounding box center [222, 339] width 97 height 24
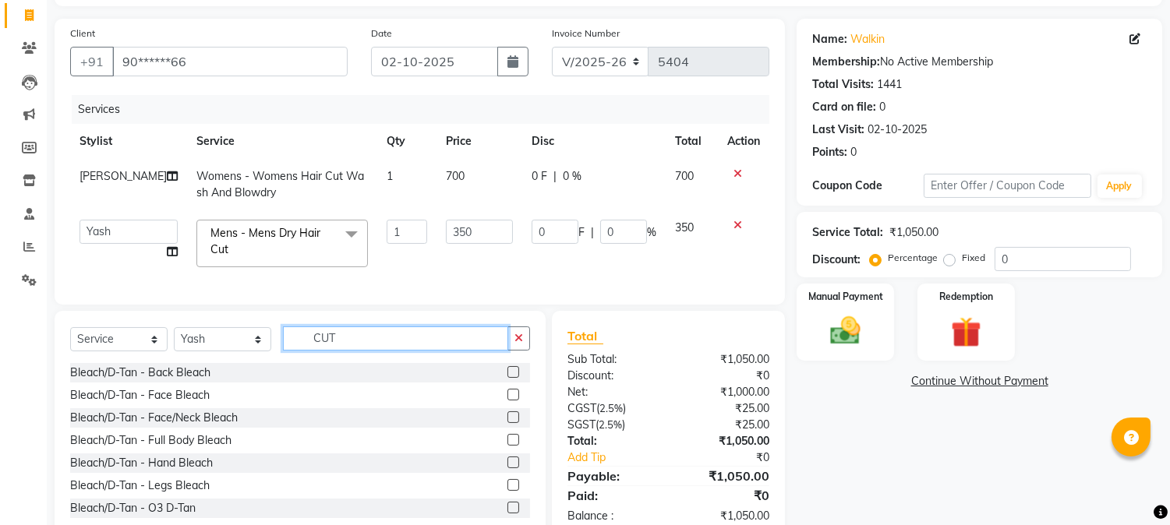
click at [322, 351] on input "CUT" at bounding box center [395, 339] width 225 height 24
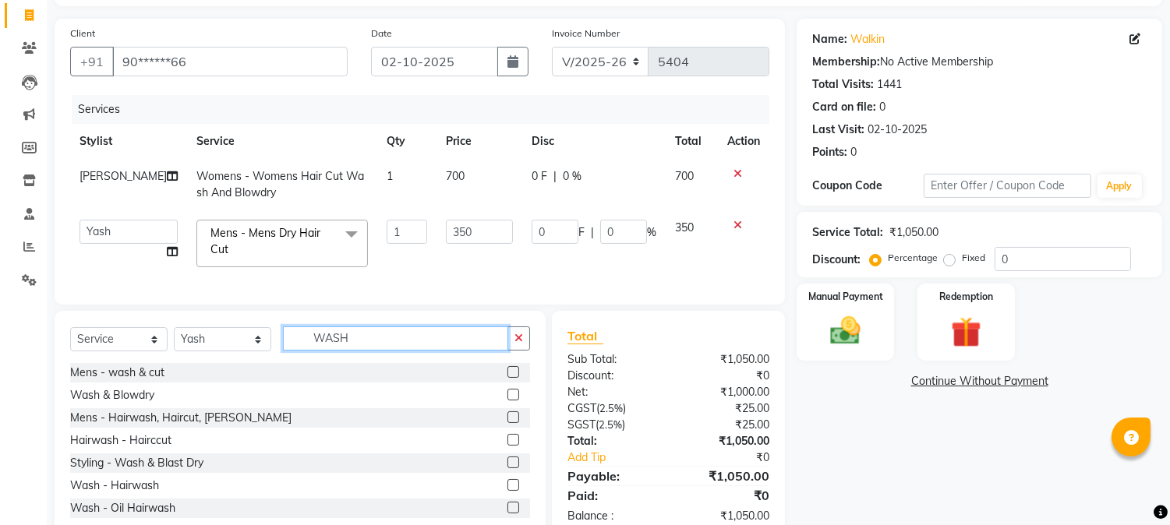
type input "WASH"
click at [507, 401] on label at bounding box center [513, 395] width 12 height 12
click at [507, 401] on input "checkbox" at bounding box center [512, 395] width 10 height 10
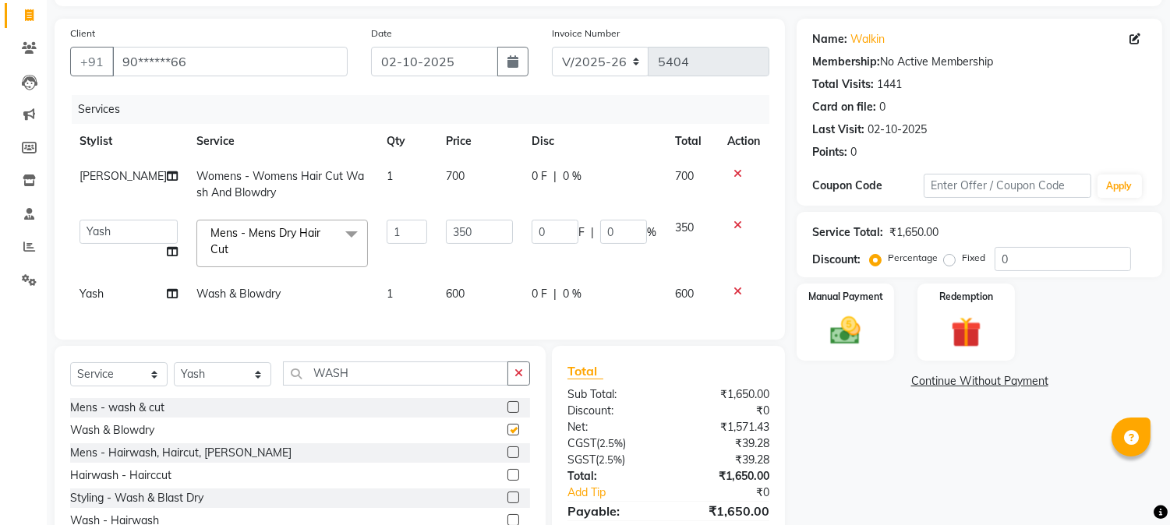
checkbox input "false"
click at [436, 284] on td "600" at bounding box center [479, 294] width 86 height 35
select select "24540"
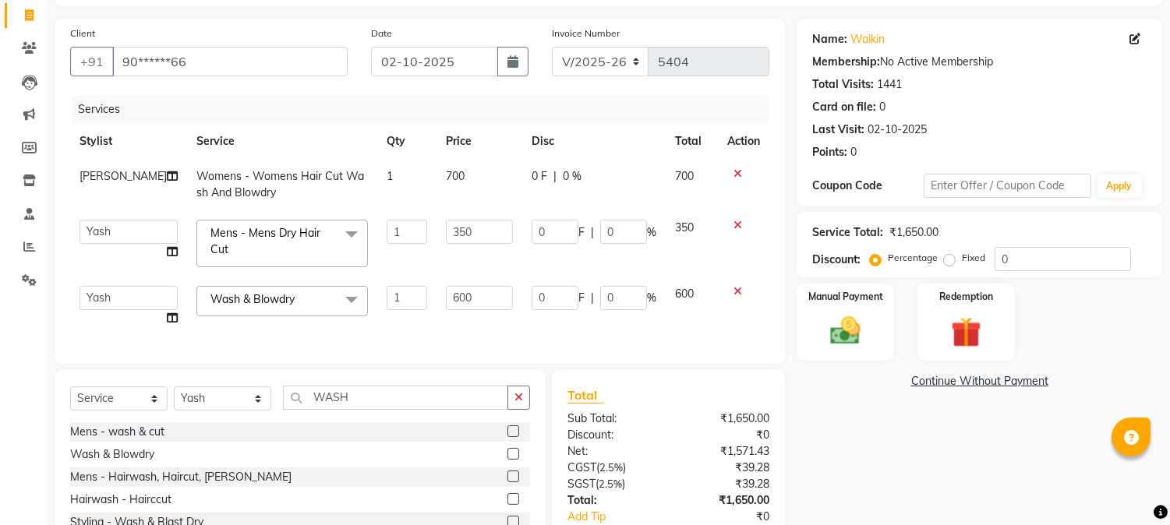
click at [446, 286] on input "600" at bounding box center [479, 298] width 67 height 24
type input "700"
click at [512, 259] on td "350" at bounding box center [479, 243] width 86 height 66
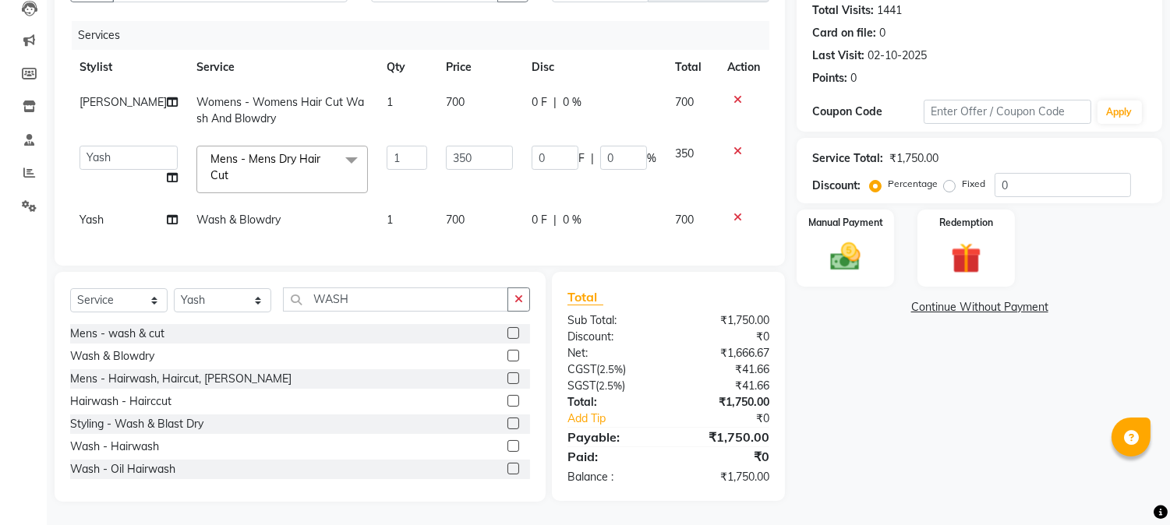
scroll to position [185, 0]
click at [852, 251] on img at bounding box center [845, 257] width 51 height 37
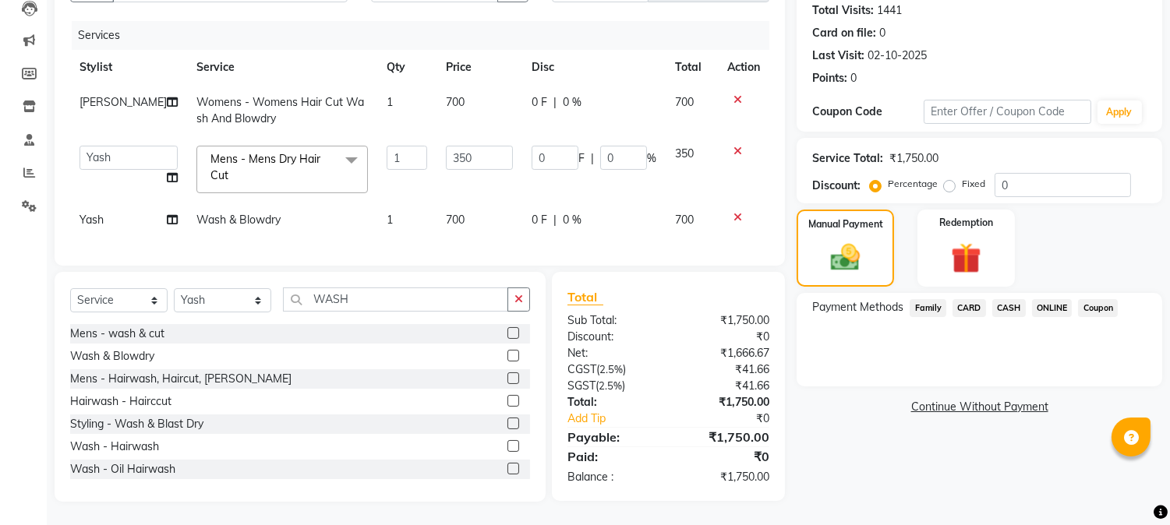
click at [1006, 299] on span "CASH" at bounding box center [1009, 308] width 34 height 18
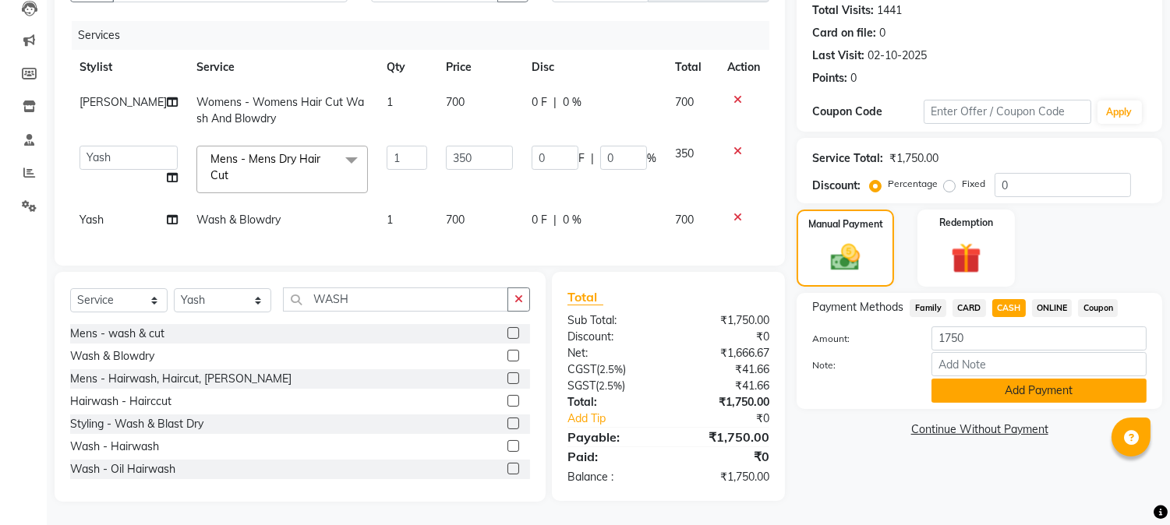
click at [1023, 379] on button "Add Payment" at bounding box center [1038, 391] width 215 height 24
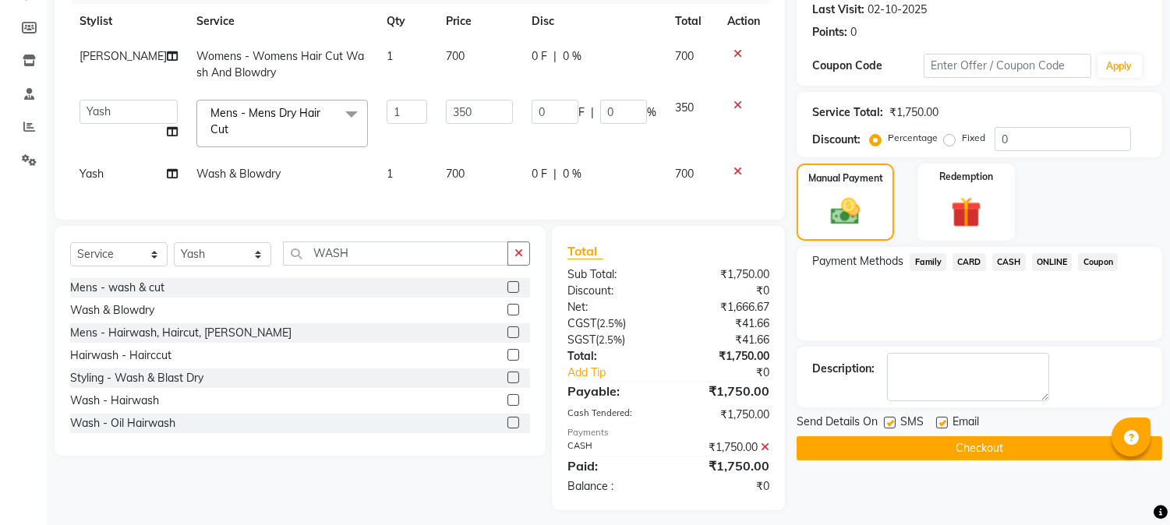
scroll to position [239, 0]
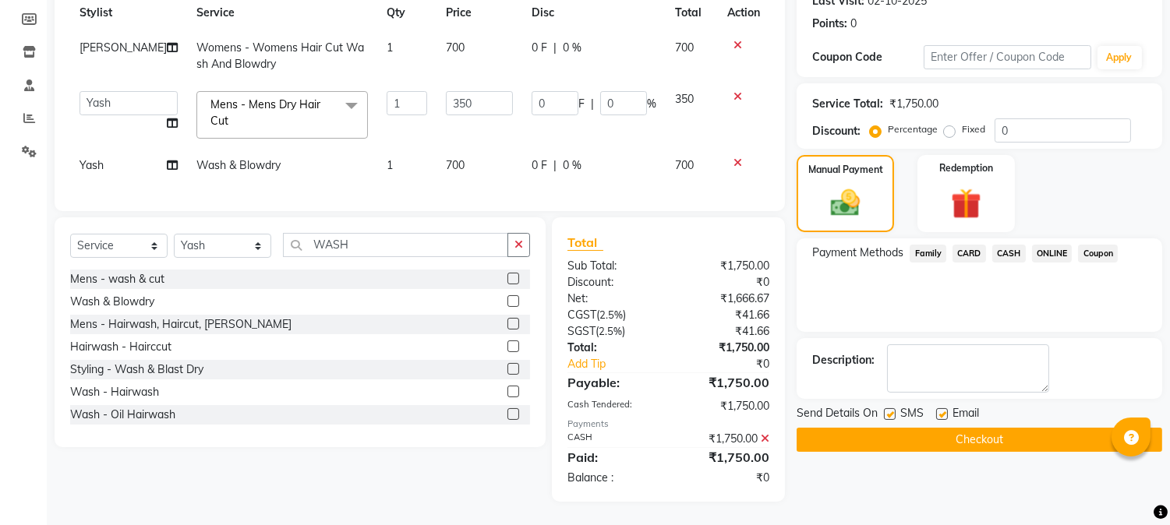
click at [988, 428] on button "Checkout" at bounding box center [980, 440] width 366 height 24
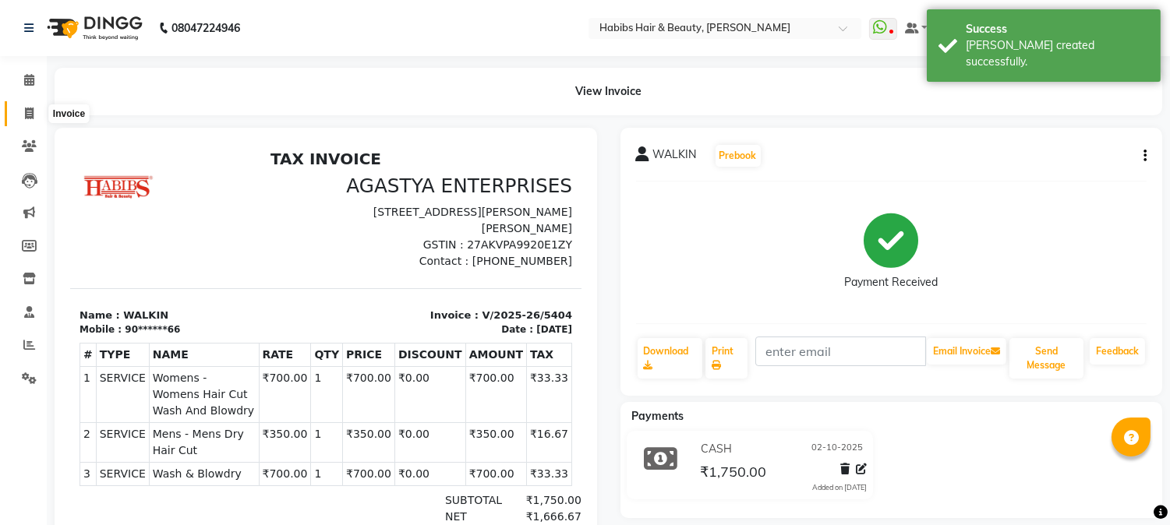
click at [25, 112] on icon at bounding box center [29, 114] width 9 height 12
select select "service"
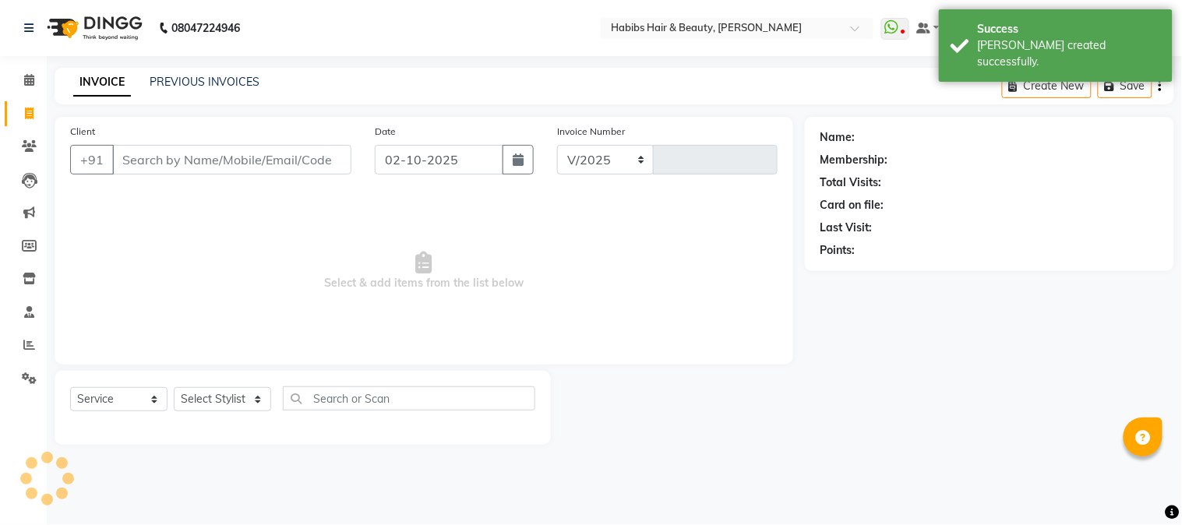
select select "3712"
type input "5405"
click at [154, 168] on input "Client" at bounding box center [231, 160] width 239 height 30
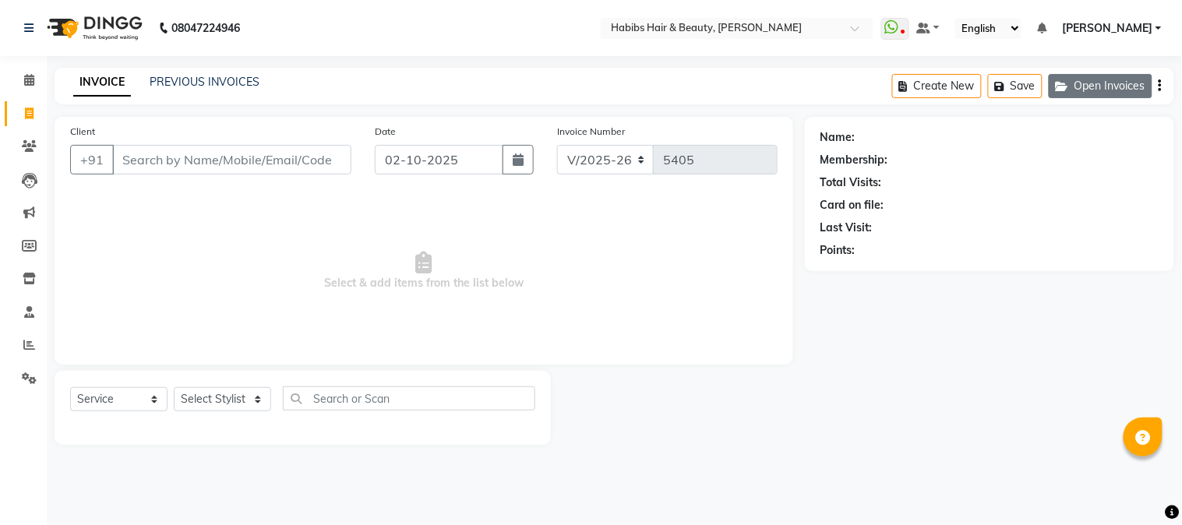
click at [1128, 87] on button "Open Invoices" at bounding box center [1101, 86] width 104 height 24
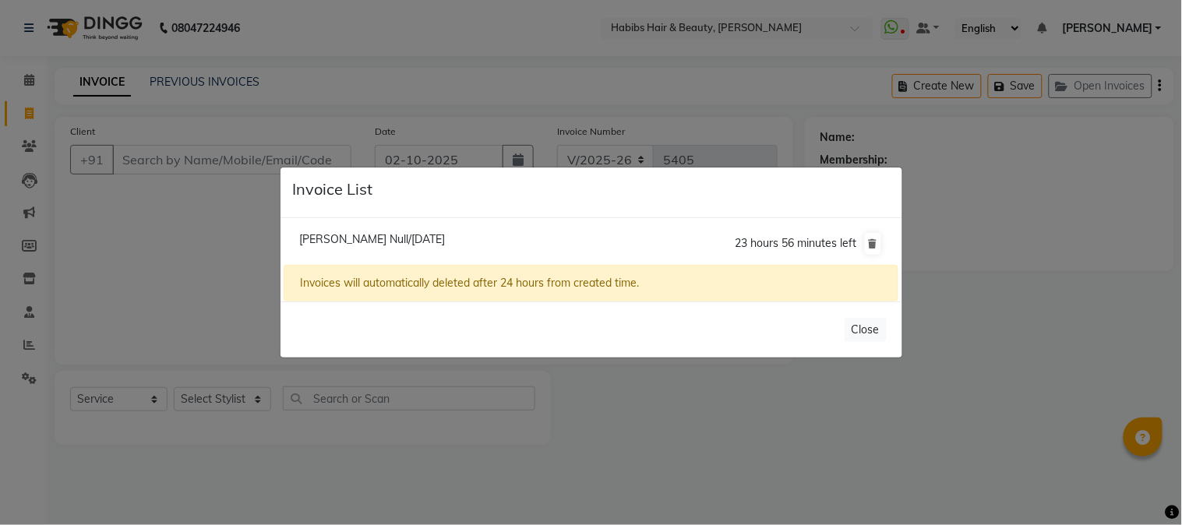
click at [168, 165] on ngb-modal-window "Invoice List [PERSON_NAME] Null/[DATE] 23 hours 56 minutes left Invoices will a…" at bounding box center [591, 262] width 1182 height 525
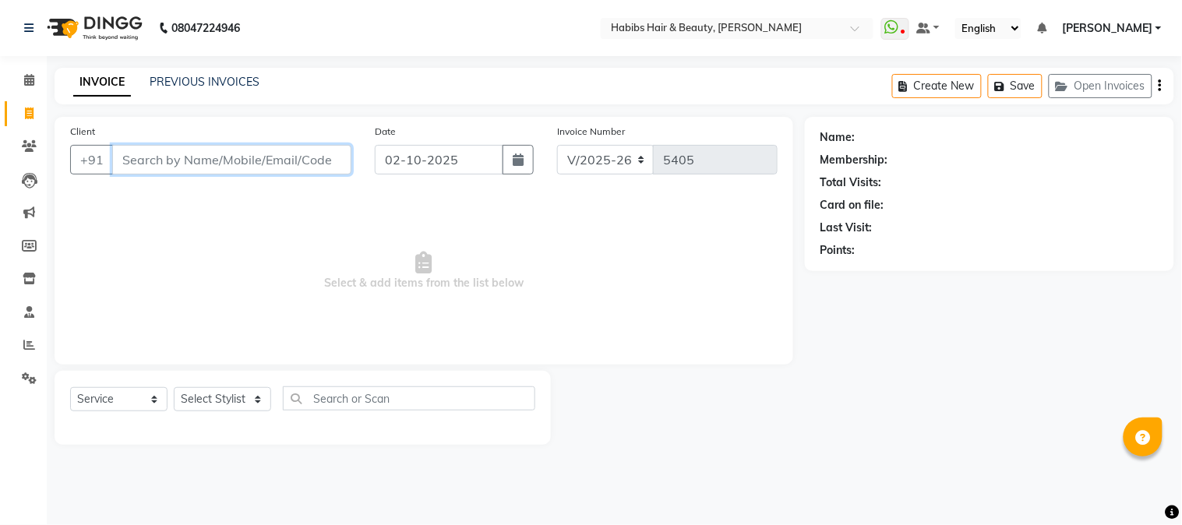
click at [185, 162] on input "Client" at bounding box center [231, 160] width 239 height 30
click at [261, 160] on input "Client" at bounding box center [231, 160] width 239 height 30
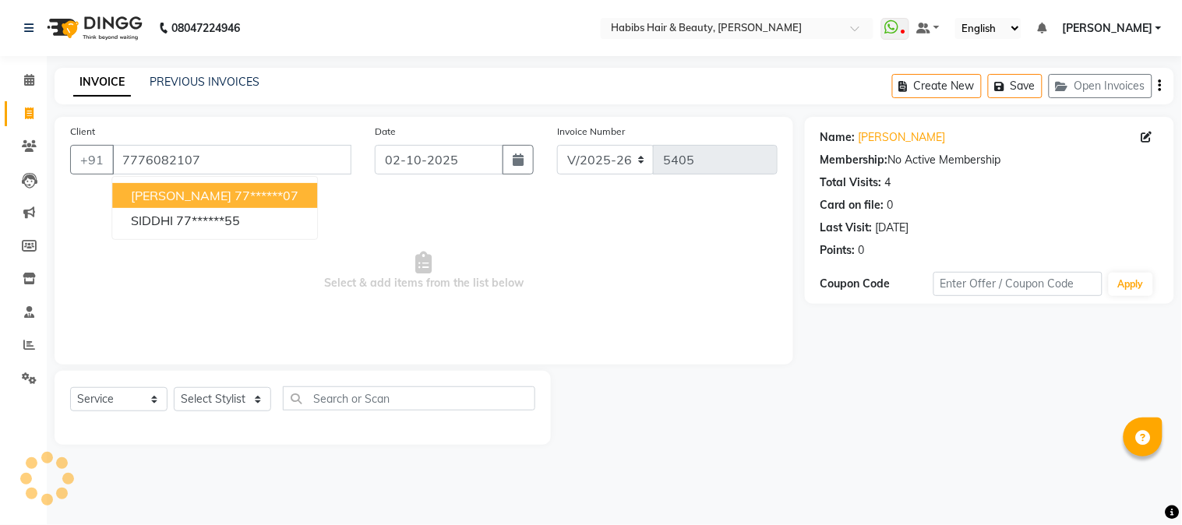
click at [235, 200] on ngb-highlight "77******07" at bounding box center [267, 196] width 64 height 16
type input "77******07"
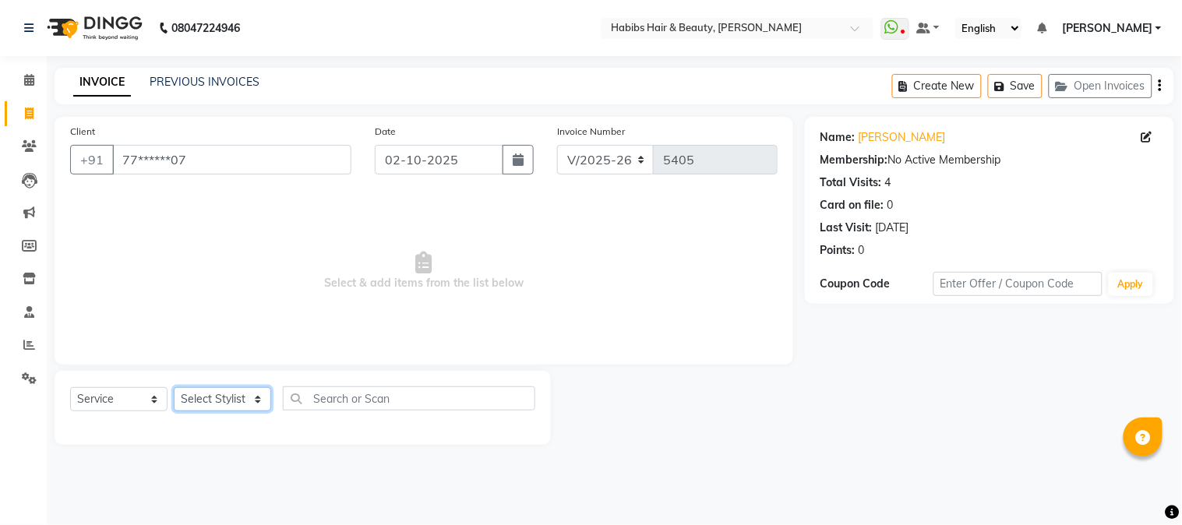
click at [216, 408] on select "Select Stylist Admin Akshay [PERSON_NAME] [PERSON_NAME] Pallavi [PERSON_NAME] […" at bounding box center [222, 399] width 97 height 24
select select "91170"
click at [174, 388] on select "Select Stylist Admin Akshay [PERSON_NAME] [PERSON_NAME] Pallavi [PERSON_NAME] […" at bounding box center [222, 399] width 97 height 24
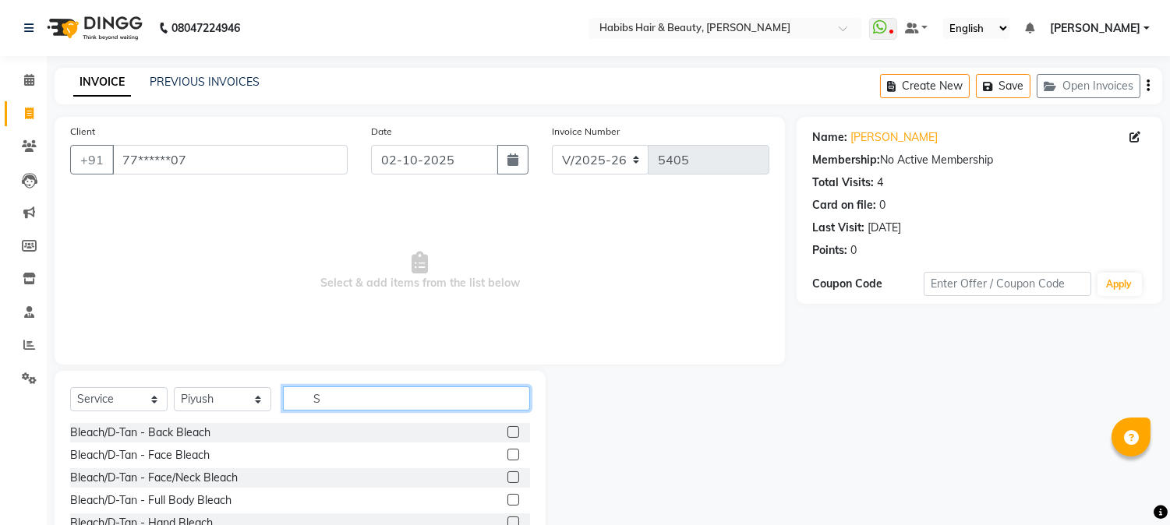
click at [392, 390] on input "S" at bounding box center [406, 399] width 247 height 24
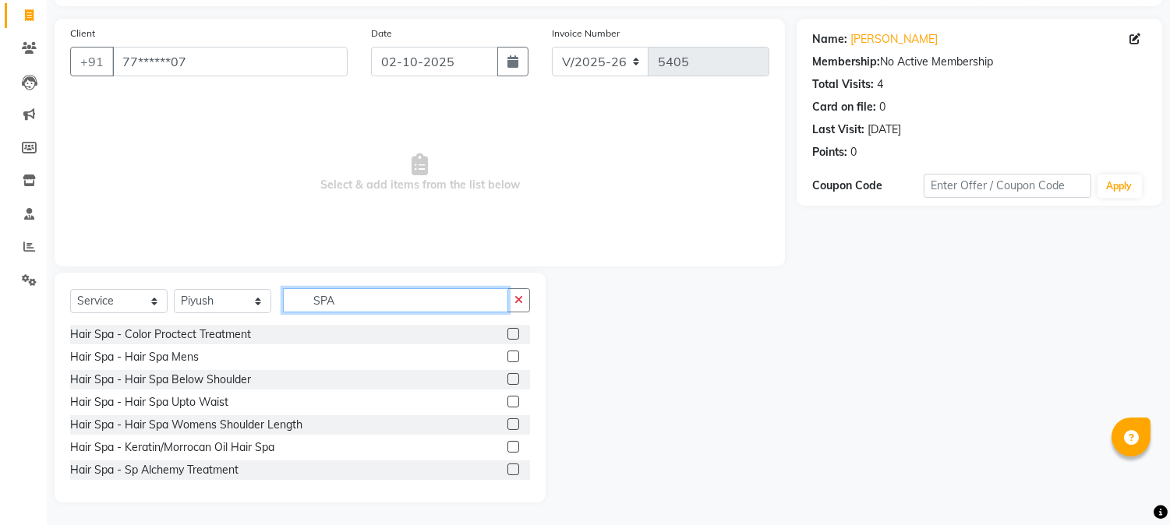
type input "SPA"
click at [507, 383] on label at bounding box center [513, 379] width 12 height 12
click at [507, 383] on input "checkbox" at bounding box center [512, 380] width 10 height 10
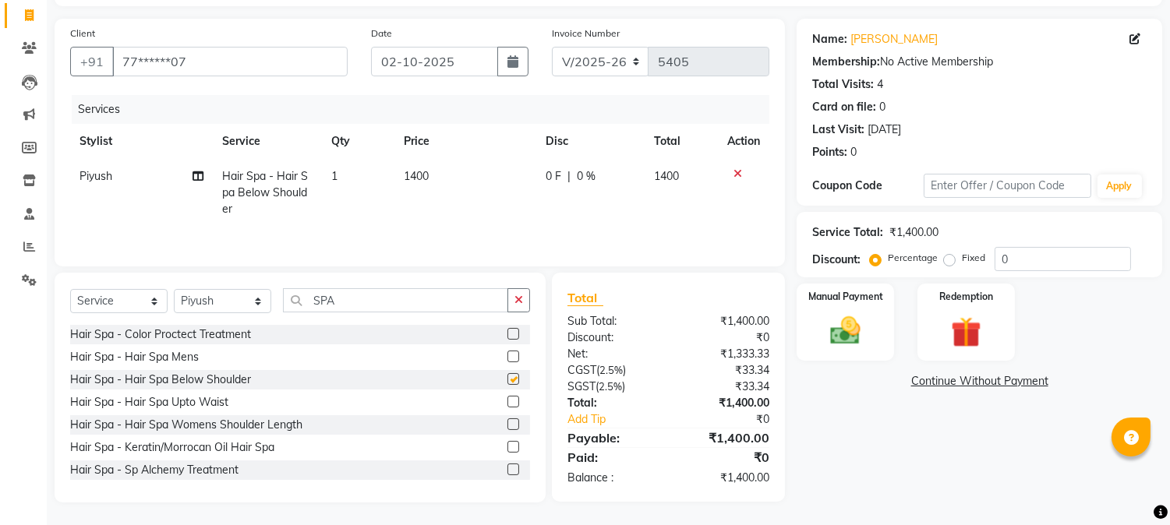
checkbox input "false"
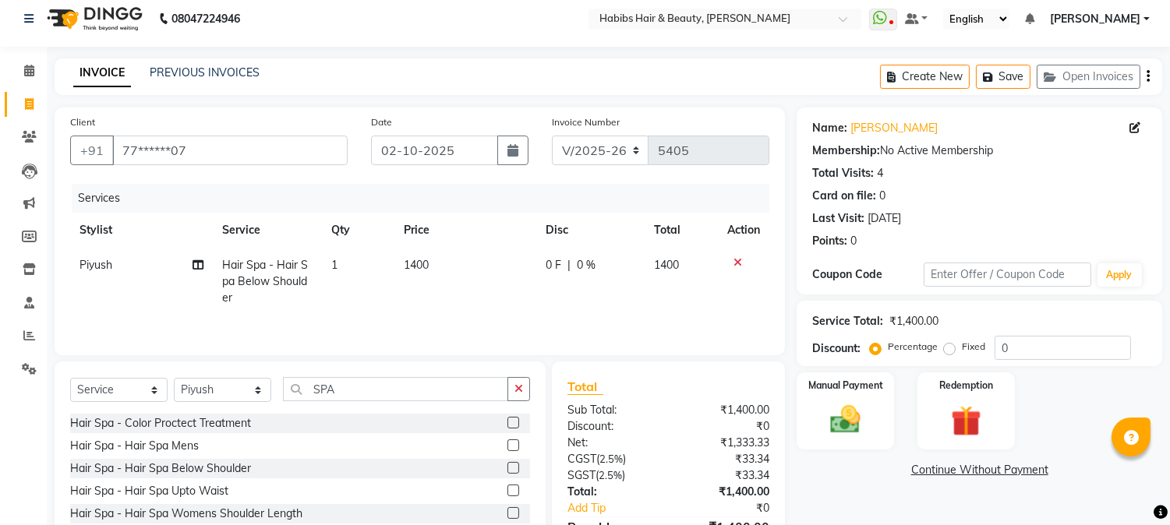
scroll to position [0, 0]
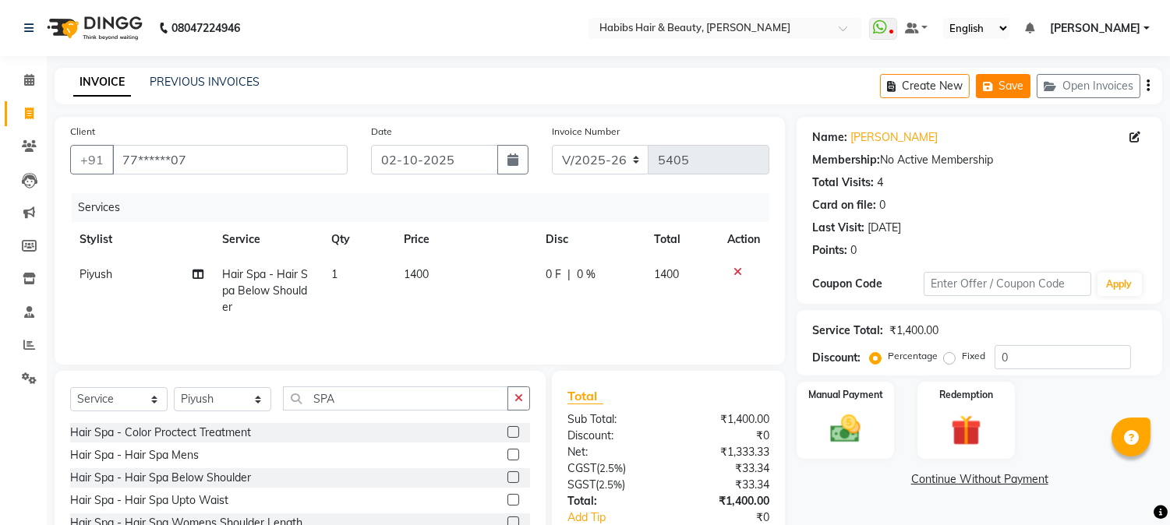
click at [995, 83] on icon "button" at bounding box center [991, 86] width 16 height 11
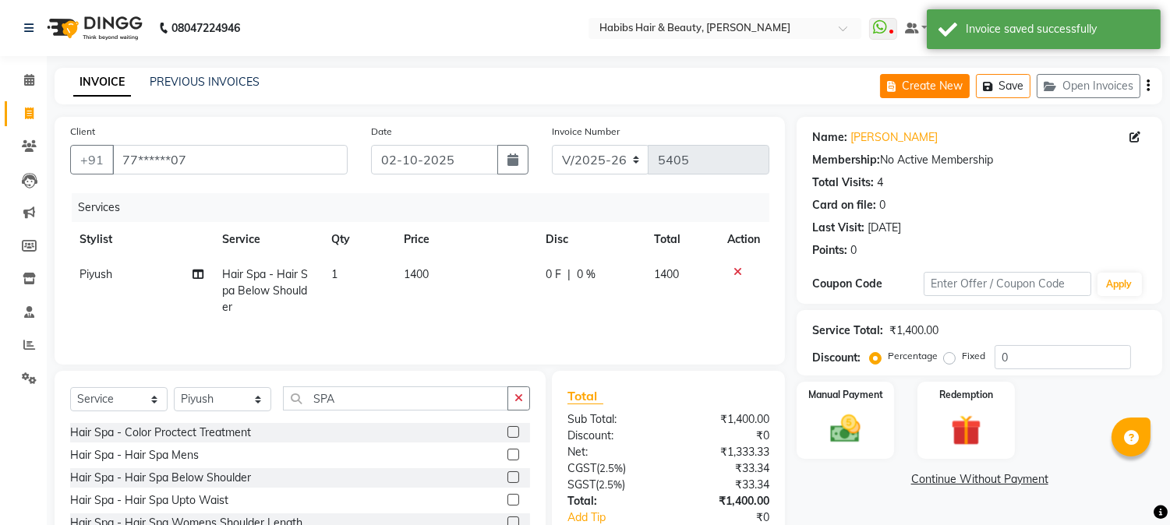
click at [920, 84] on button "Create New" at bounding box center [925, 86] width 90 height 24
select select "service"
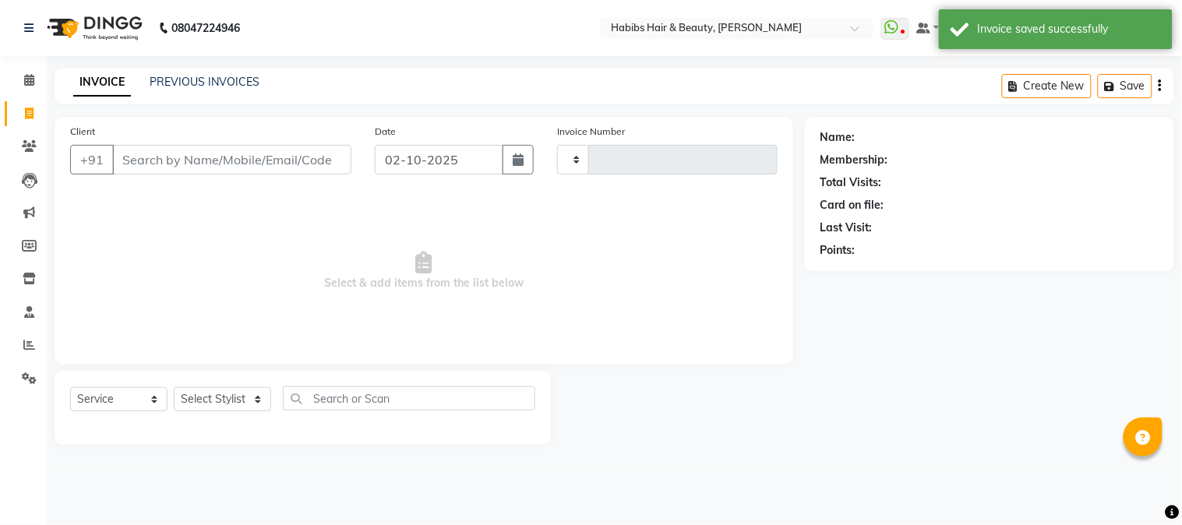
type input "5405"
select select "3712"
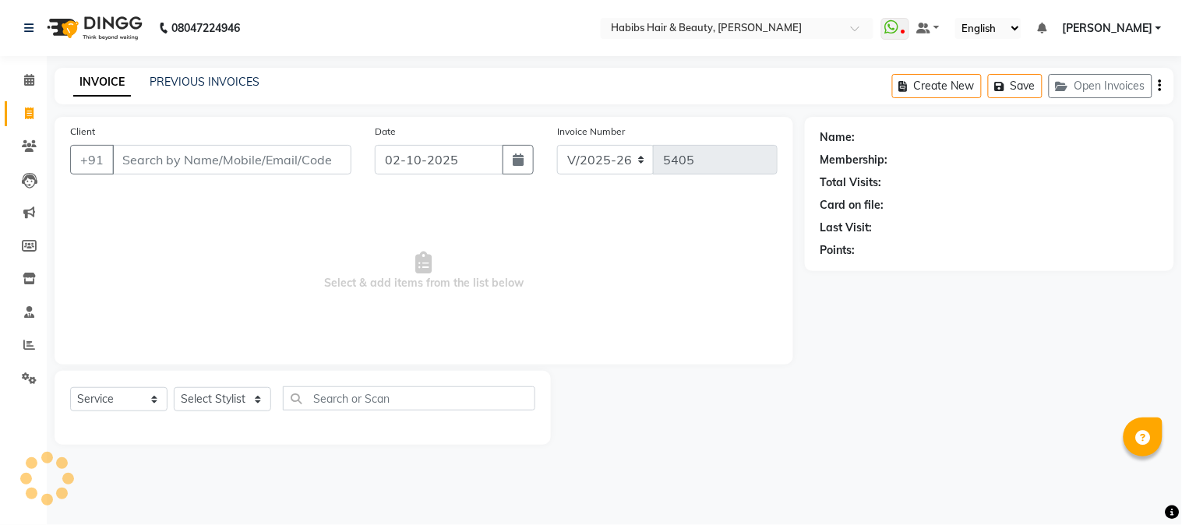
click at [443, 231] on span "Select & add items from the list below" at bounding box center [424, 271] width 708 height 156
click at [250, 158] on input "Client" at bounding box center [231, 160] width 239 height 30
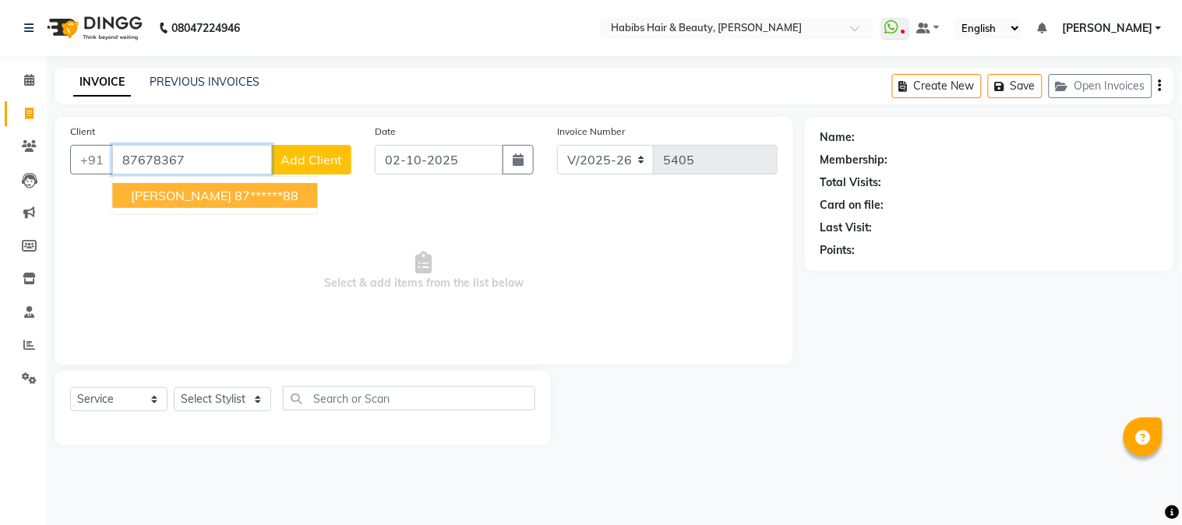
click at [235, 196] on ngb-highlight "87******88" at bounding box center [267, 196] width 64 height 16
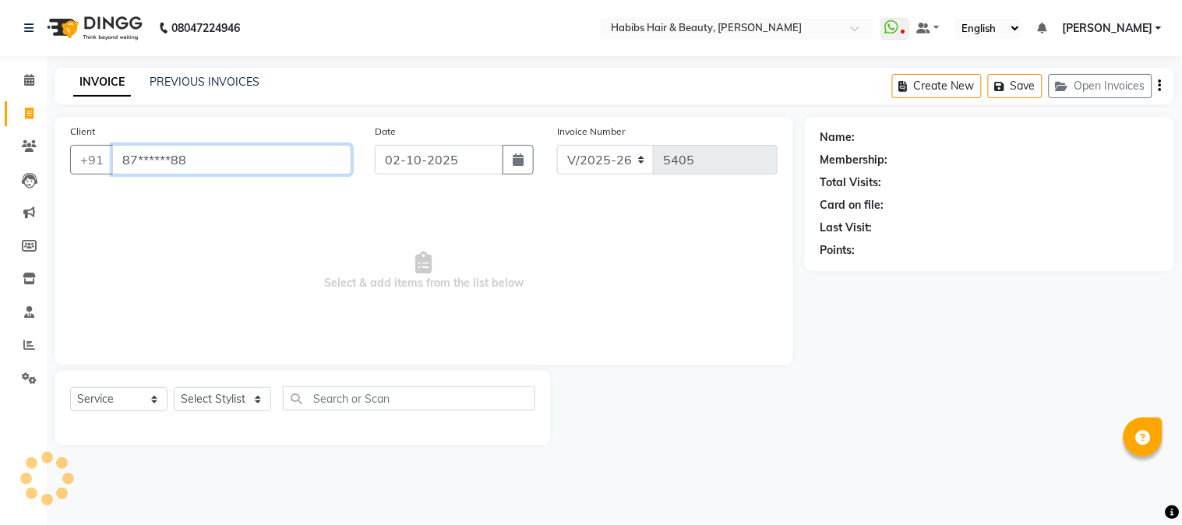
type input "87******88"
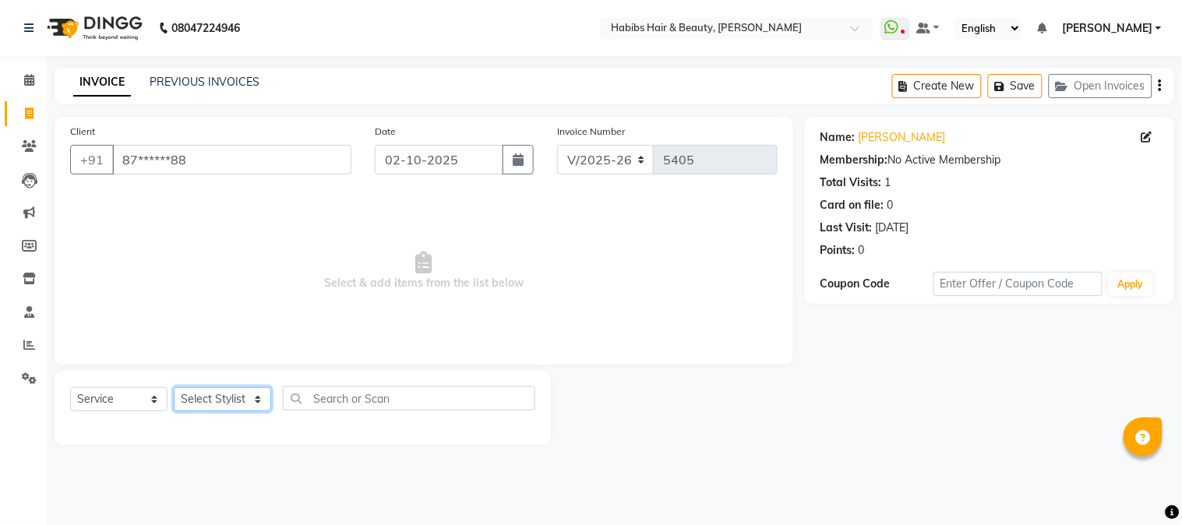
click at [238, 398] on select "Select Stylist Admin Akshay [PERSON_NAME] [PERSON_NAME] Pallavi [PERSON_NAME] […" at bounding box center [222, 399] width 97 height 24
select select "23452"
click at [174, 388] on select "Select Stylist Admin Akshay [PERSON_NAME] [PERSON_NAME] Pallavi [PERSON_NAME] […" at bounding box center [222, 399] width 97 height 24
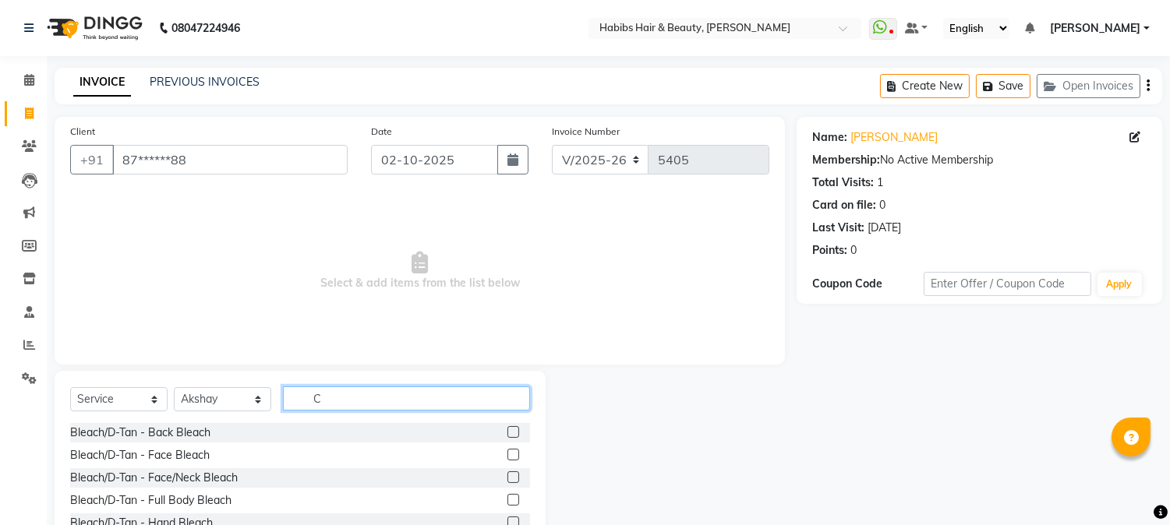
click at [341, 394] on input "C" at bounding box center [406, 399] width 247 height 24
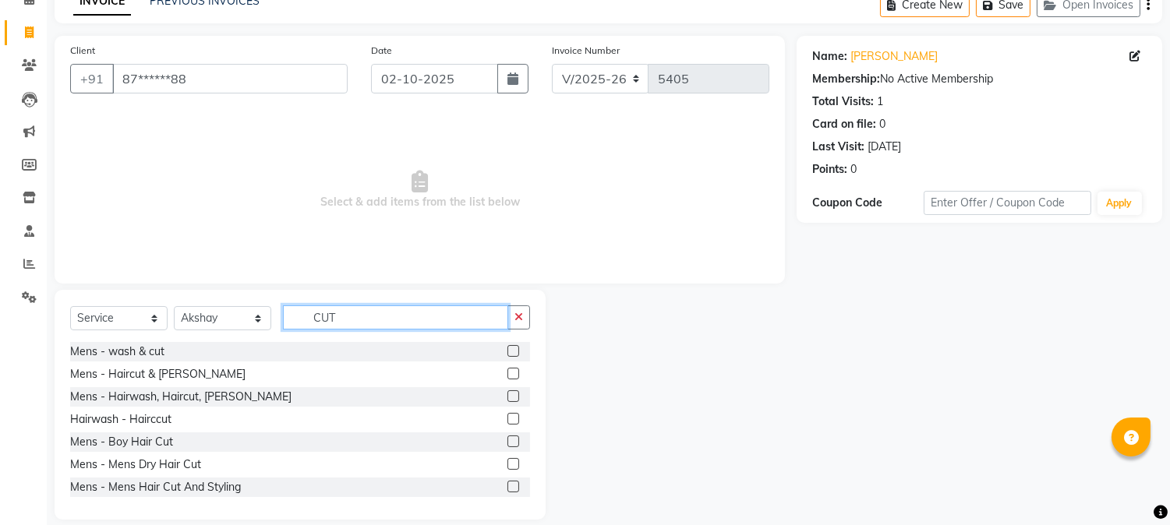
scroll to position [98, 0]
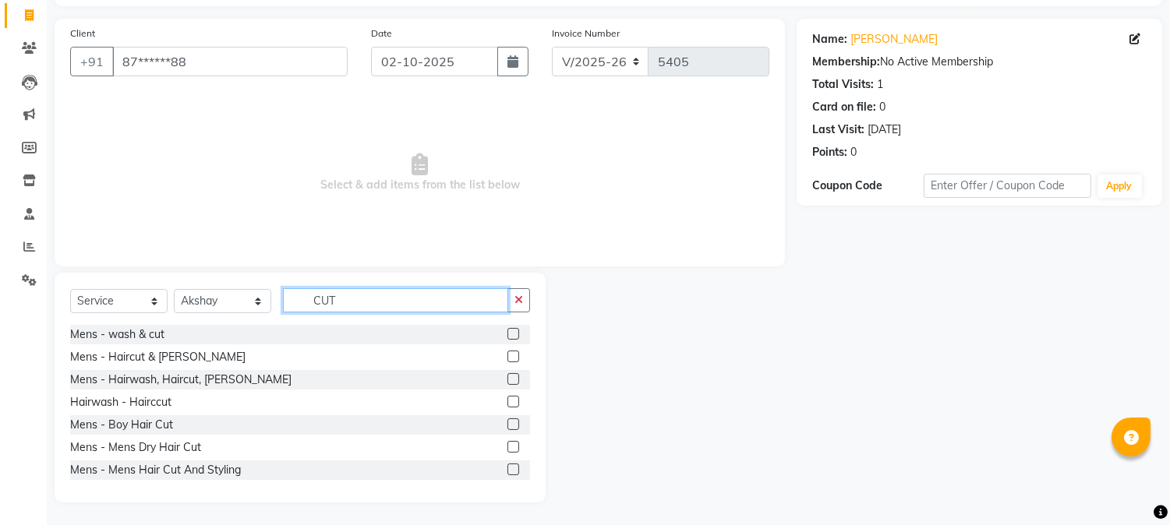
type input "CUT"
click at [507, 441] on label at bounding box center [513, 447] width 12 height 12
click at [507, 443] on input "checkbox" at bounding box center [512, 448] width 10 height 10
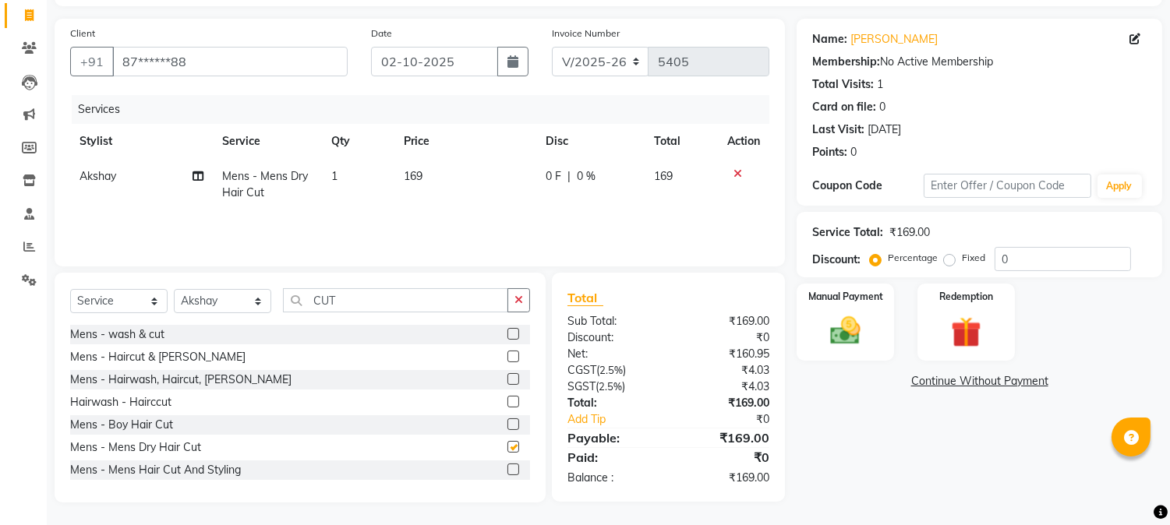
checkbox input "false"
click at [415, 185] on td "169" at bounding box center [464, 184] width 141 height 51
select select "23452"
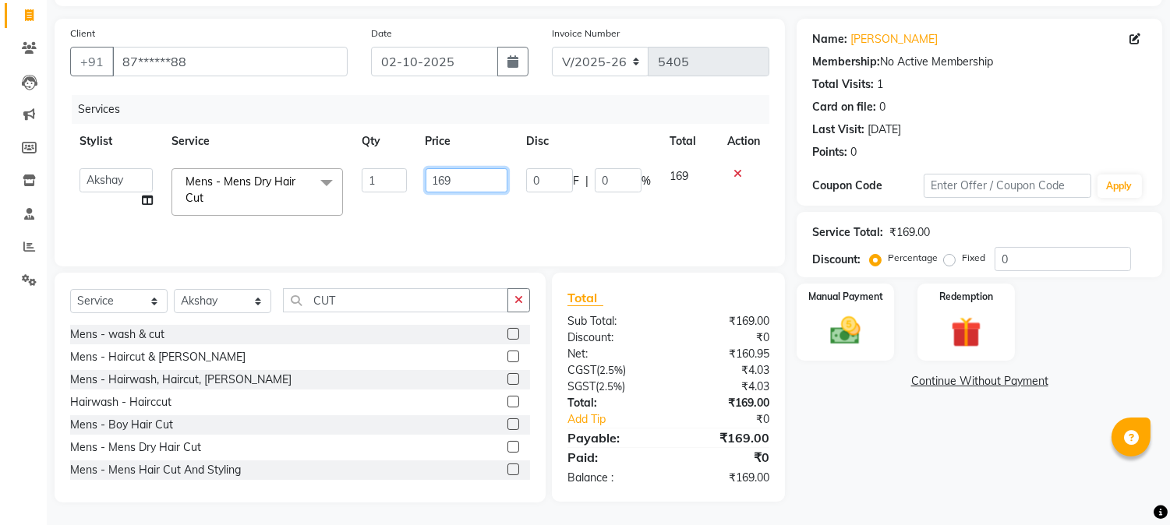
click at [440, 185] on input "169" at bounding box center [467, 180] width 82 height 24
type input "350"
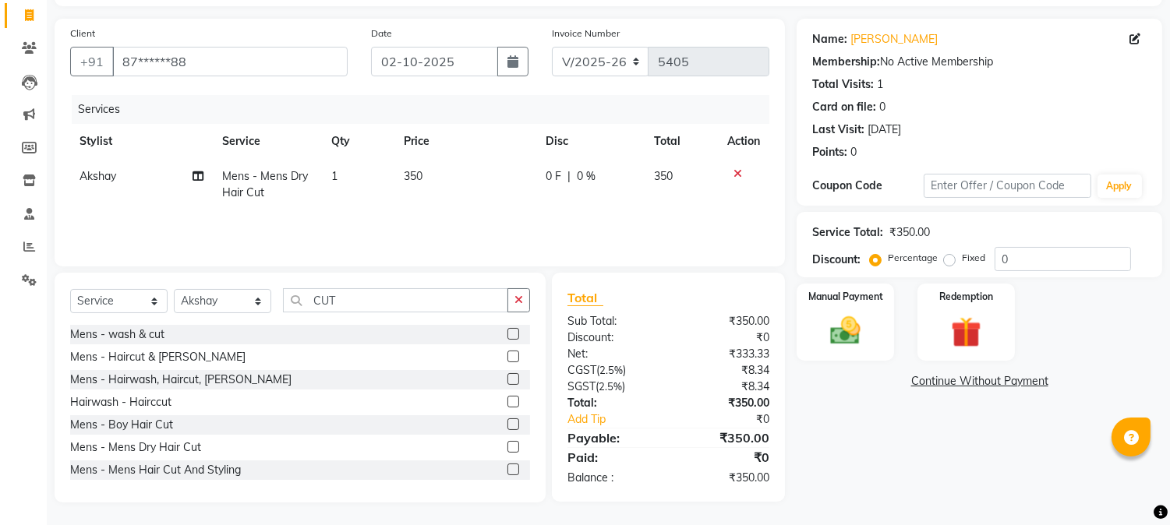
click at [493, 154] on th "Price" at bounding box center [464, 141] width 141 height 35
click at [859, 330] on img at bounding box center [845, 331] width 51 height 37
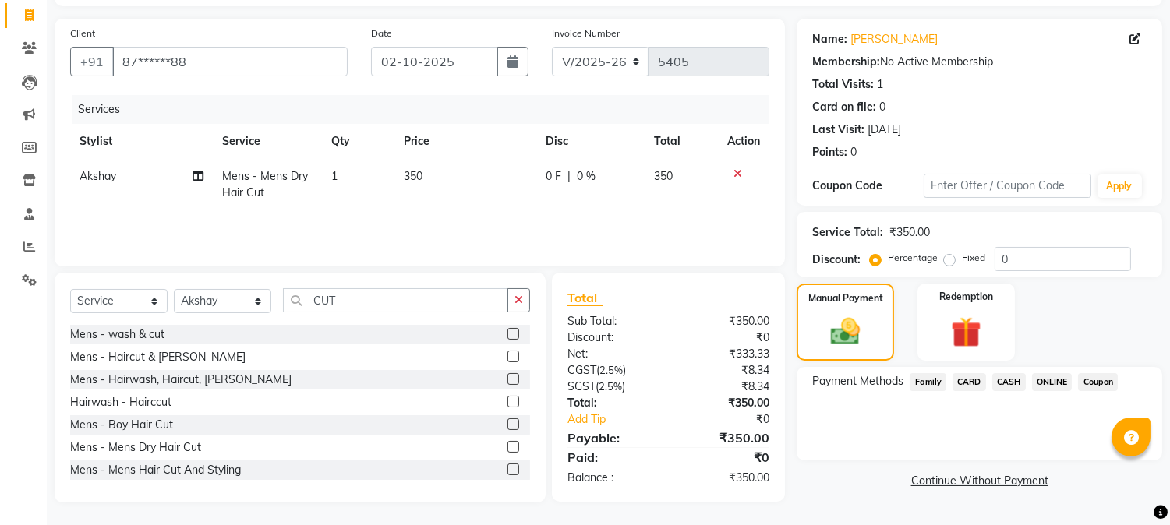
click at [1013, 383] on span "CASH" at bounding box center [1009, 382] width 34 height 18
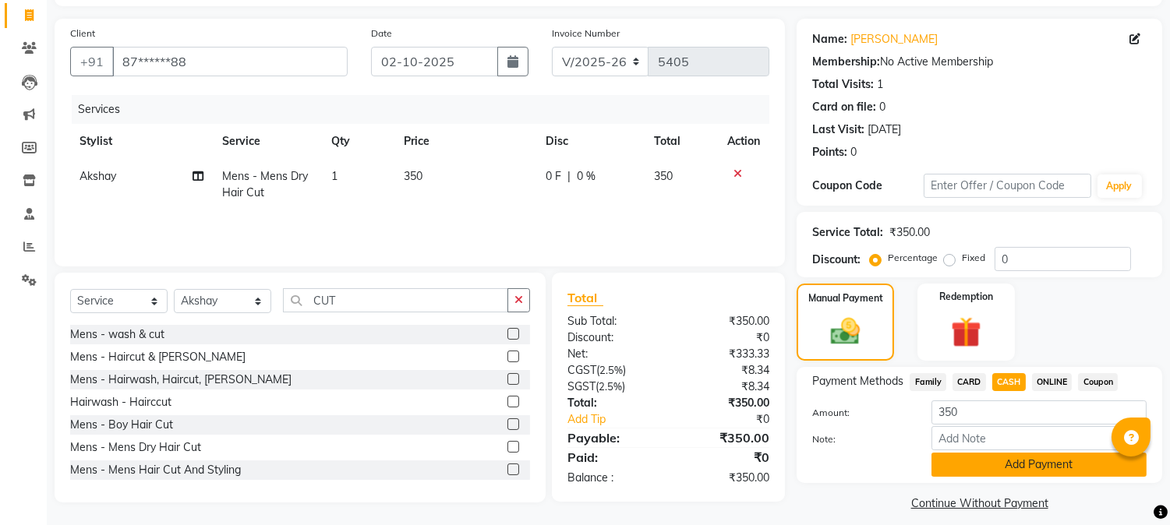
click at [1008, 461] on button "Add Payment" at bounding box center [1038, 465] width 215 height 24
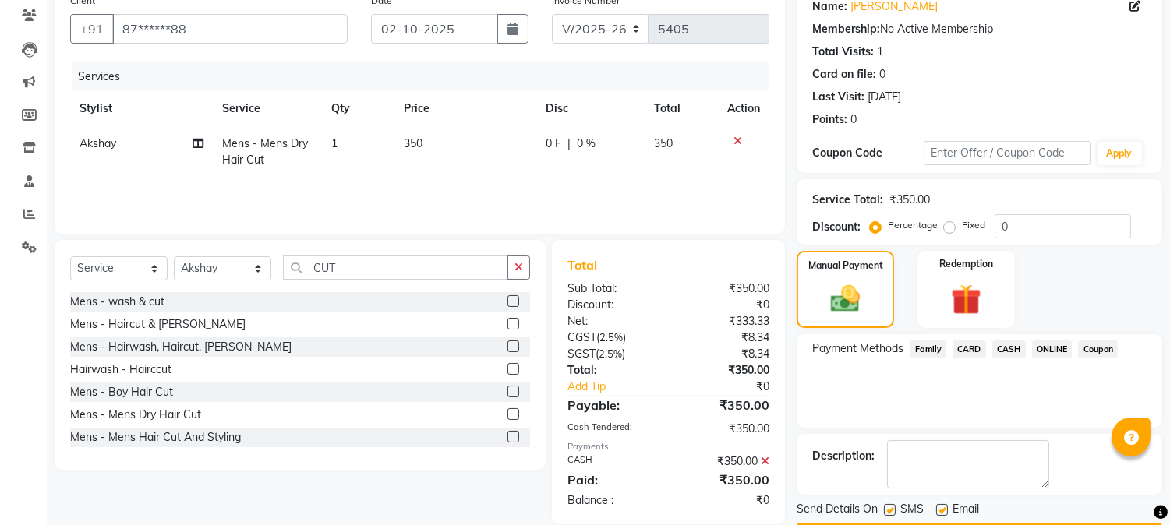
scroll to position [175, 0]
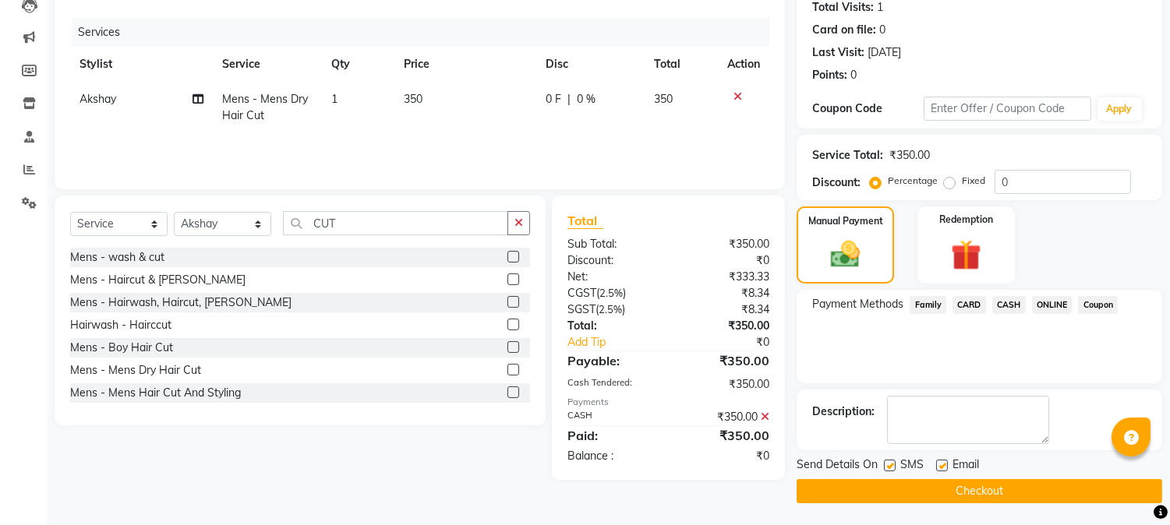
click at [980, 482] on button "Checkout" at bounding box center [980, 491] width 366 height 24
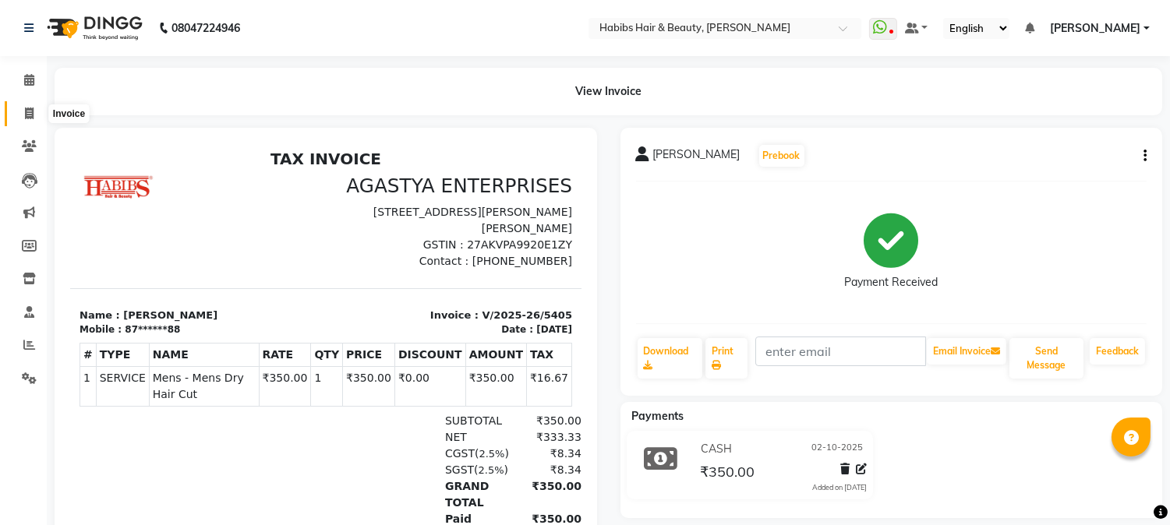
click at [26, 113] on icon at bounding box center [29, 114] width 9 height 12
select select "service"
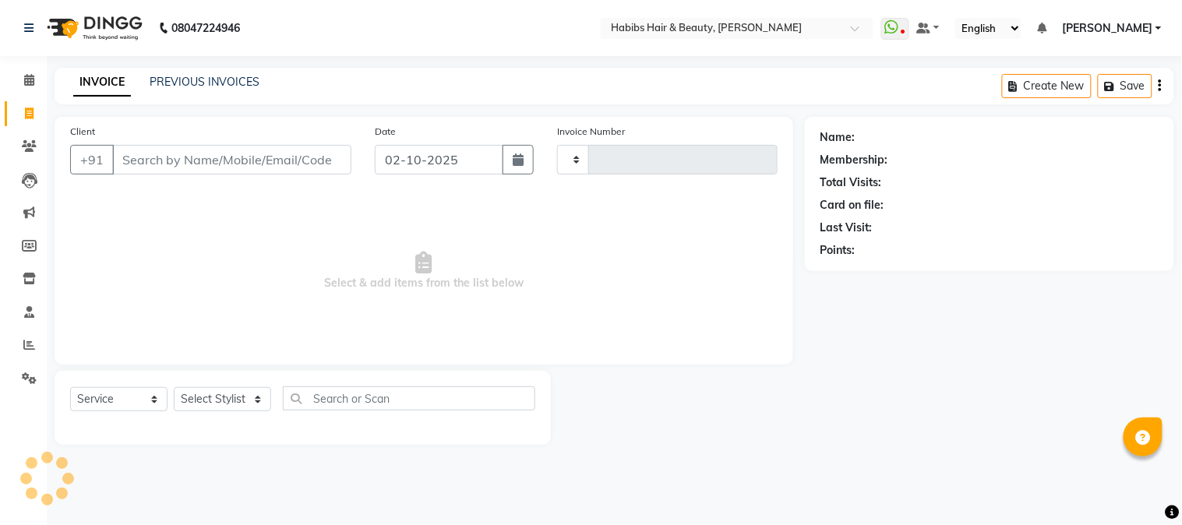
type input "5406"
select select "3712"
click at [208, 152] on input "Client" at bounding box center [231, 160] width 239 height 30
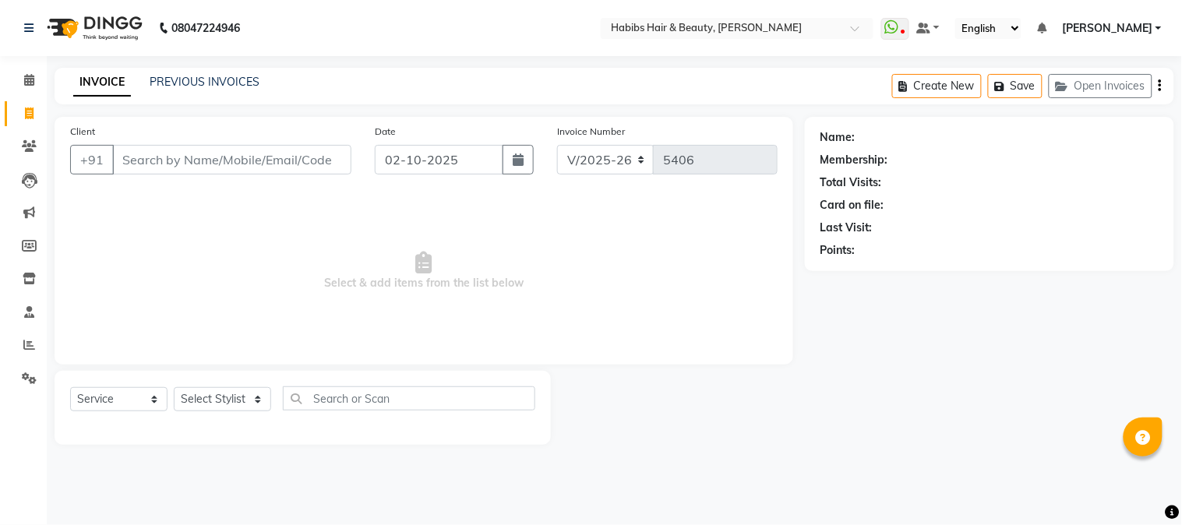
click at [238, 157] on input "Client" at bounding box center [231, 160] width 239 height 30
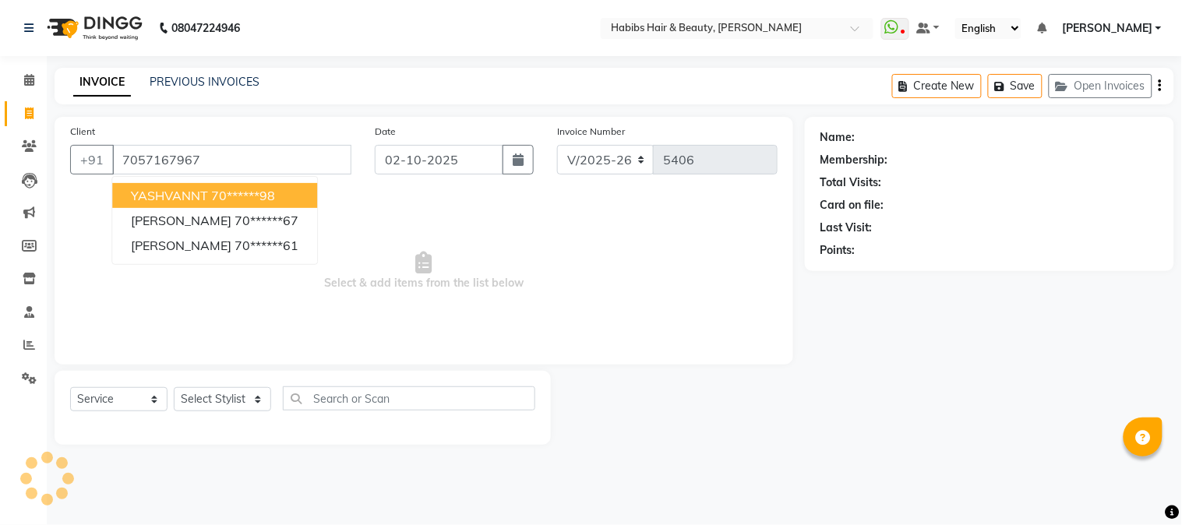
type input "7057167967"
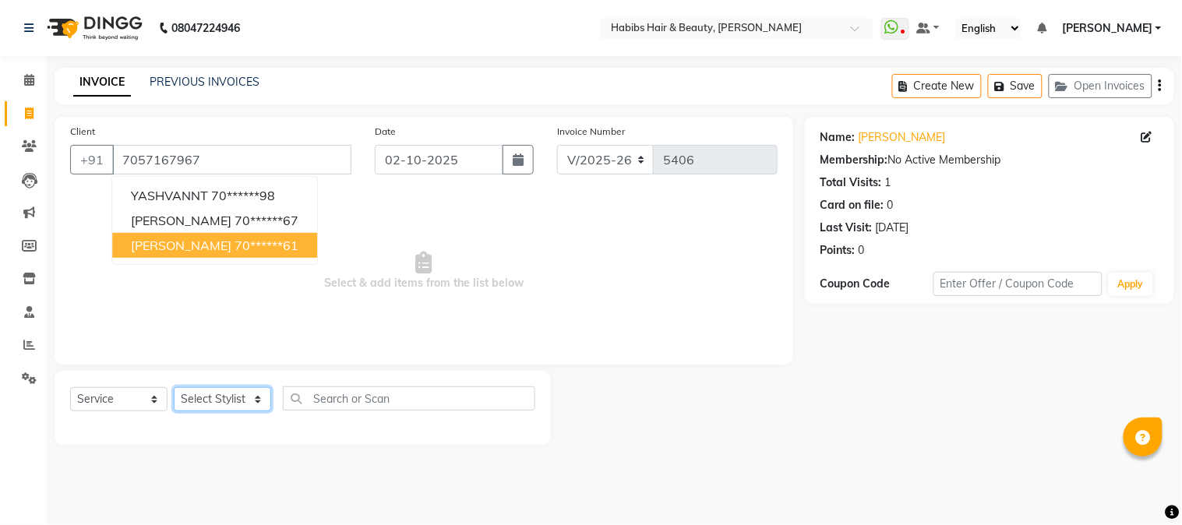
click at [206, 394] on select "Select Stylist Admin Akshay [PERSON_NAME] [PERSON_NAME] Pallavi [PERSON_NAME] […" at bounding box center [222, 399] width 97 height 24
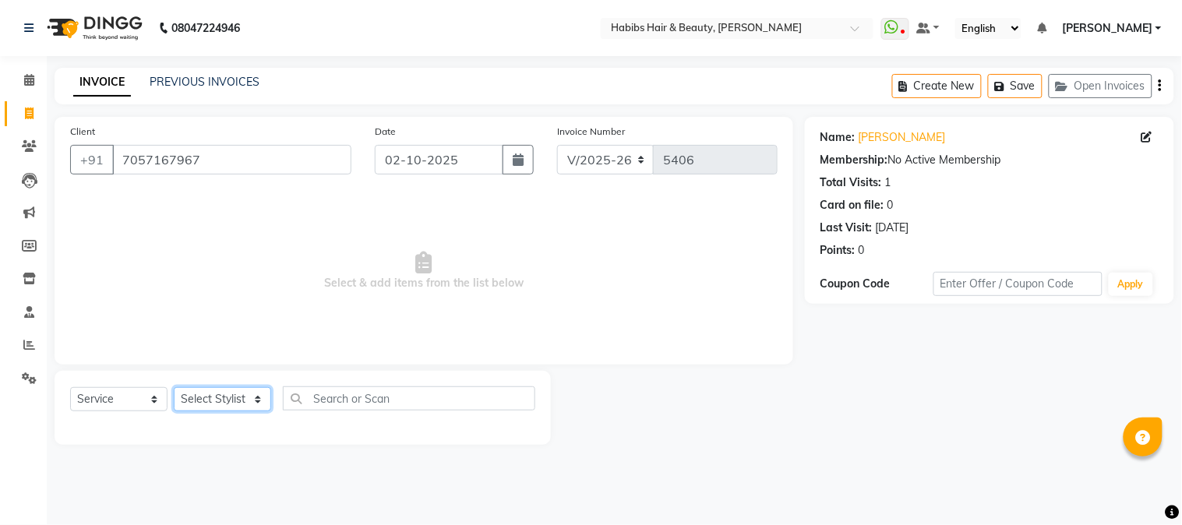
select select "24540"
click at [174, 388] on select "Select Stylist Admin Akshay [PERSON_NAME] [PERSON_NAME] Pallavi [PERSON_NAME] […" at bounding box center [222, 399] width 97 height 24
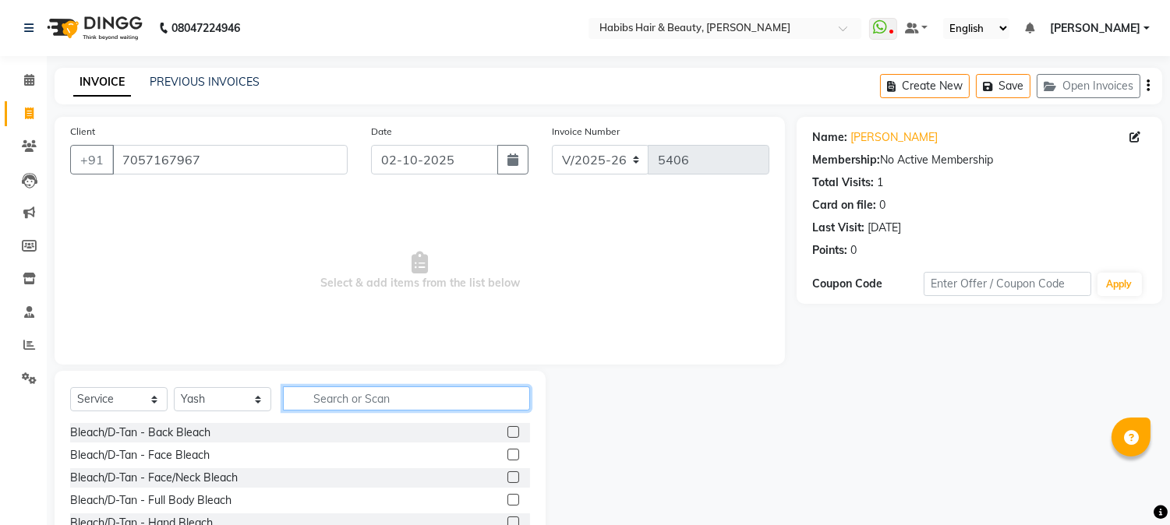
click at [469, 402] on input "text" at bounding box center [406, 399] width 247 height 24
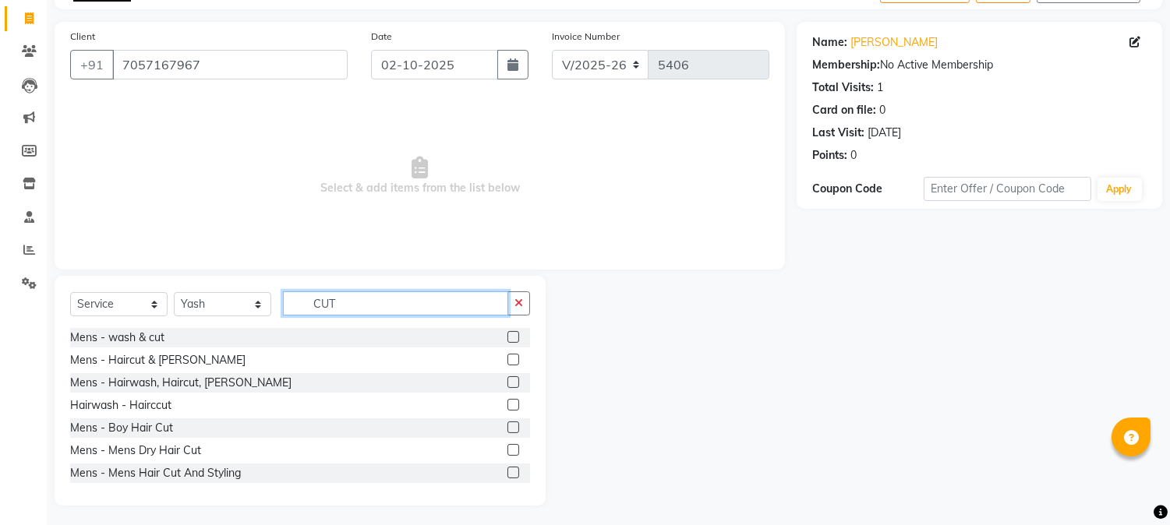
scroll to position [98, 0]
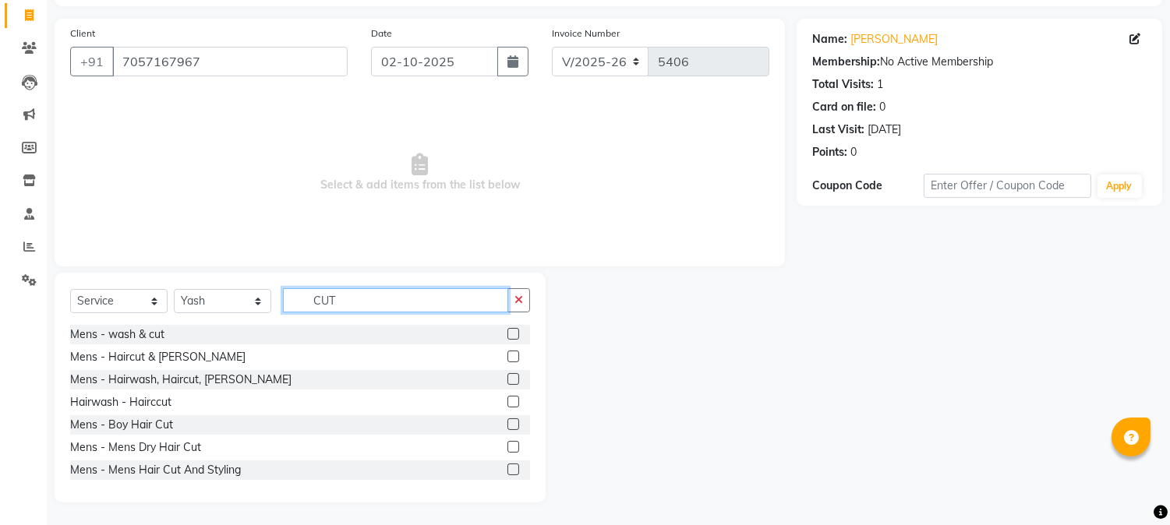
type input "CUT"
click at [507, 379] on label at bounding box center [513, 379] width 12 height 12
click at [507, 379] on input "checkbox" at bounding box center [512, 380] width 10 height 10
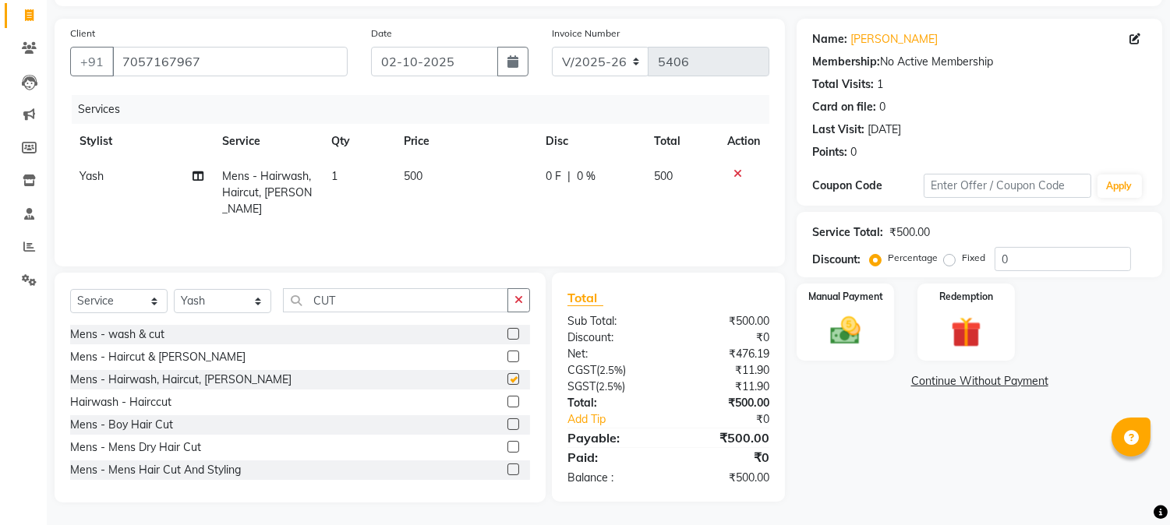
checkbox input "false"
click at [415, 177] on span "500" at bounding box center [413, 176] width 19 height 14
click at [415, 177] on td "500" at bounding box center [465, 193] width 142 height 68
select select "24540"
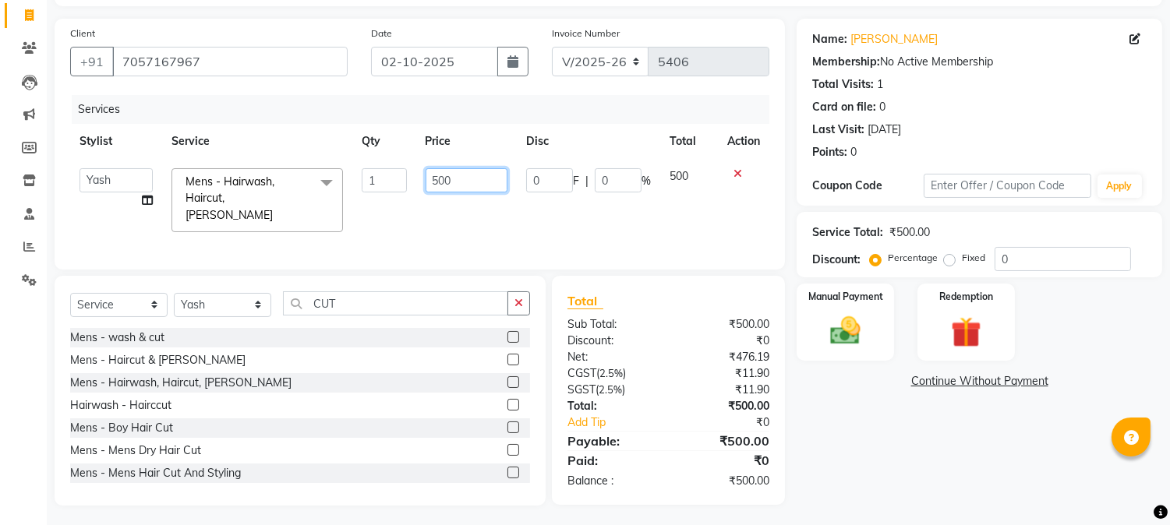
click at [439, 179] on input "500" at bounding box center [467, 180] width 82 height 24
type input "500"
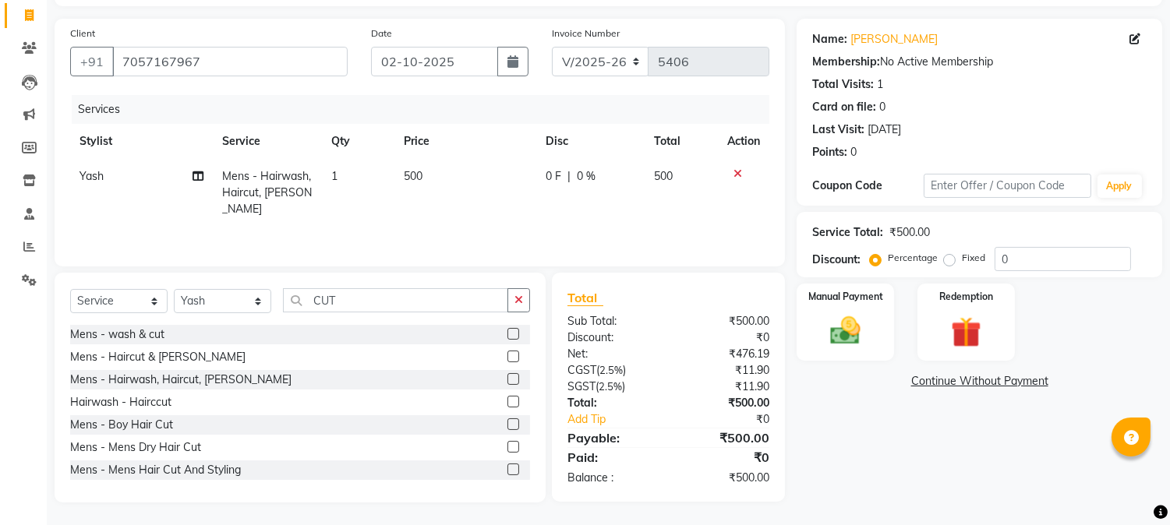
click at [497, 148] on th "Price" at bounding box center [465, 141] width 142 height 35
click at [828, 335] on img at bounding box center [845, 331] width 51 height 37
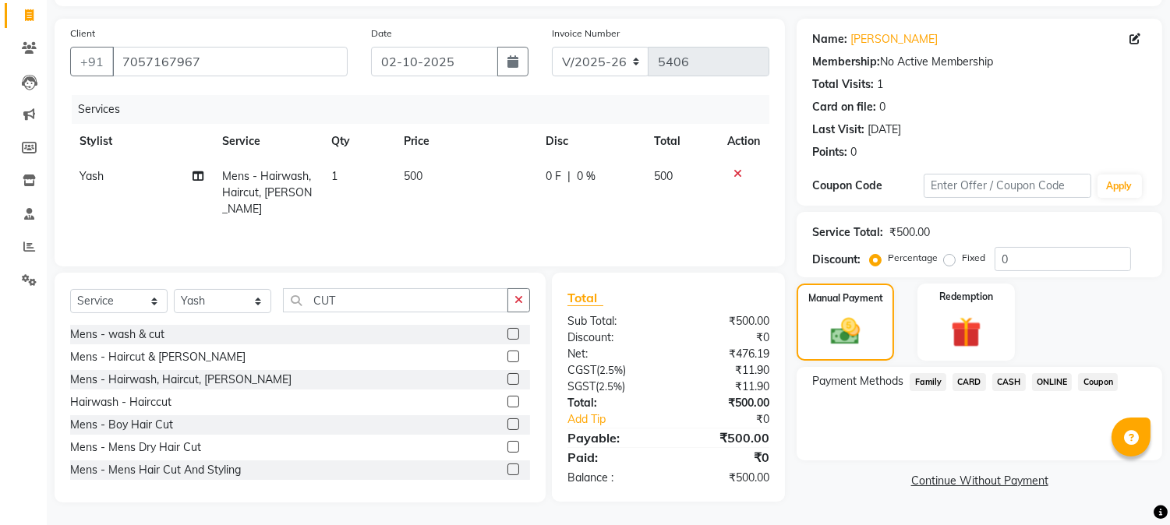
click at [413, 169] on span "500" at bounding box center [413, 176] width 19 height 14
select select "24540"
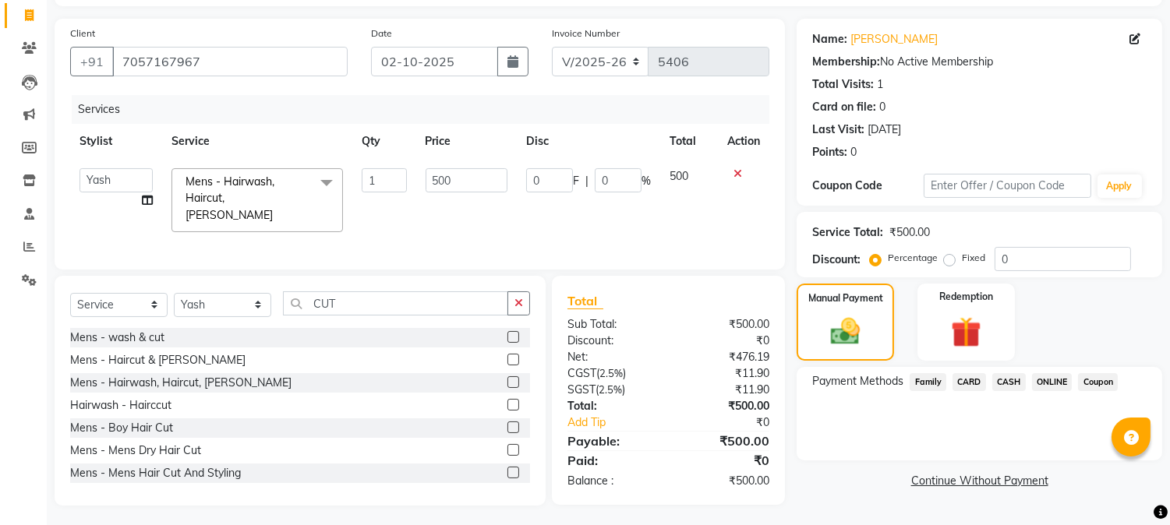
click at [413, 168] on td "1" at bounding box center [383, 200] width 63 height 83
click at [429, 172] on input "500" at bounding box center [467, 180] width 82 height 24
type input "550"
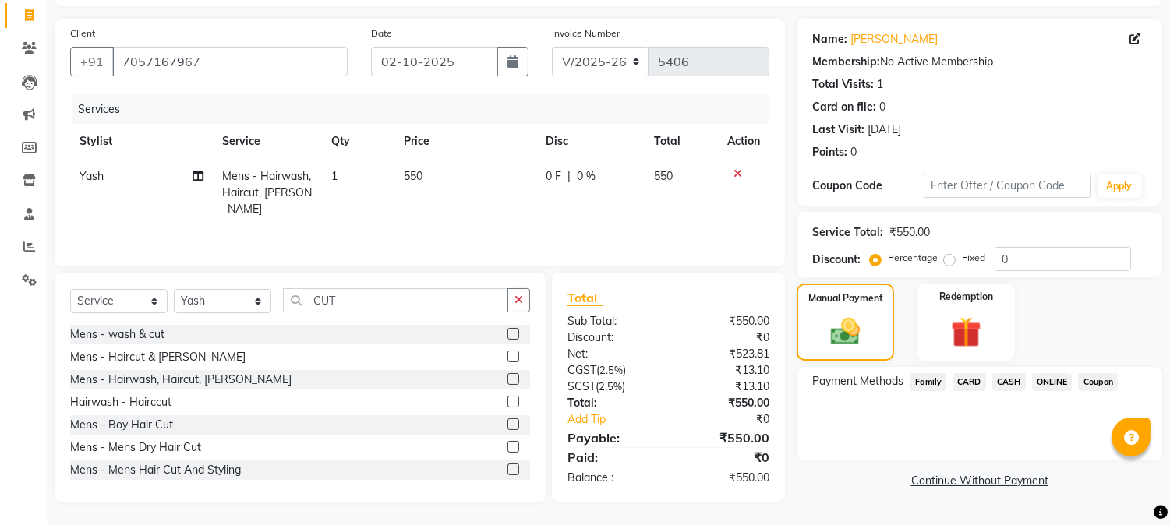
click at [480, 133] on th "Price" at bounding box center [465, 141] width 142 height 35
click at [1012, 384] on span "CASH" at bounding box center [1009, 382] width 34 height 18
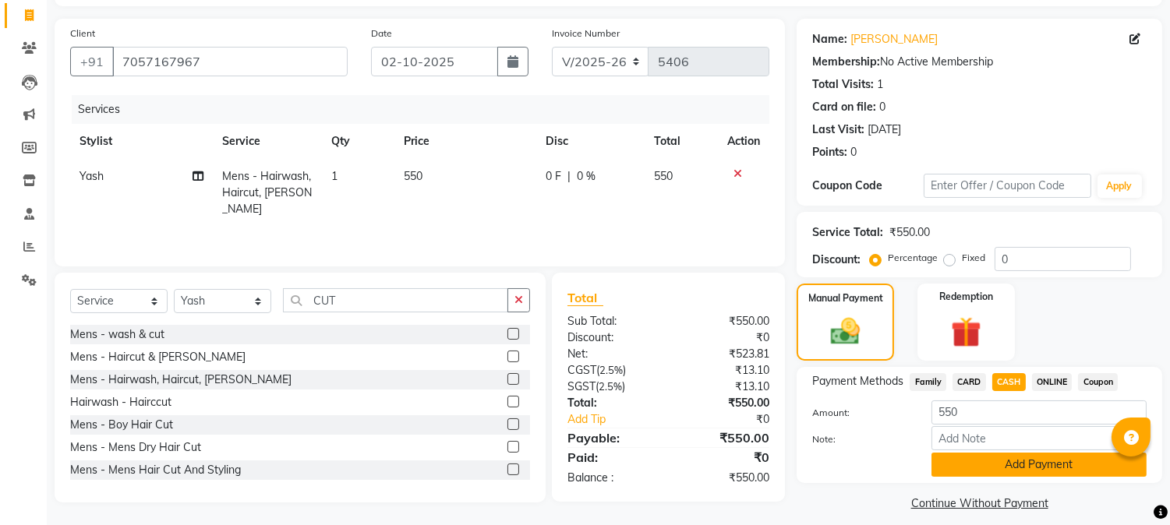
click at [1003, 457] on button "Add Payment" at bounding box center [1038, 465] width 215 height 24
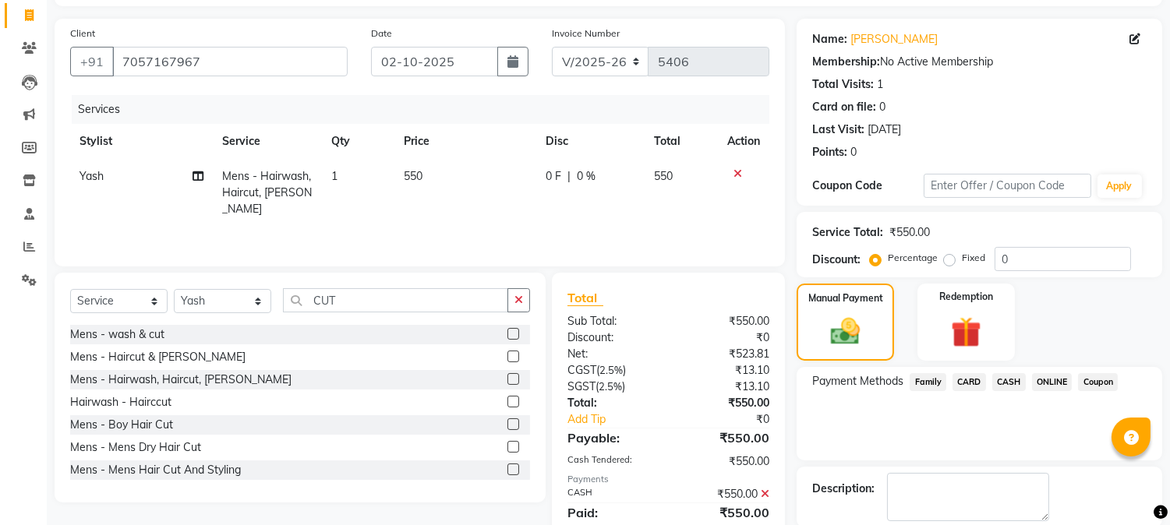
scroll to position [175, 0]
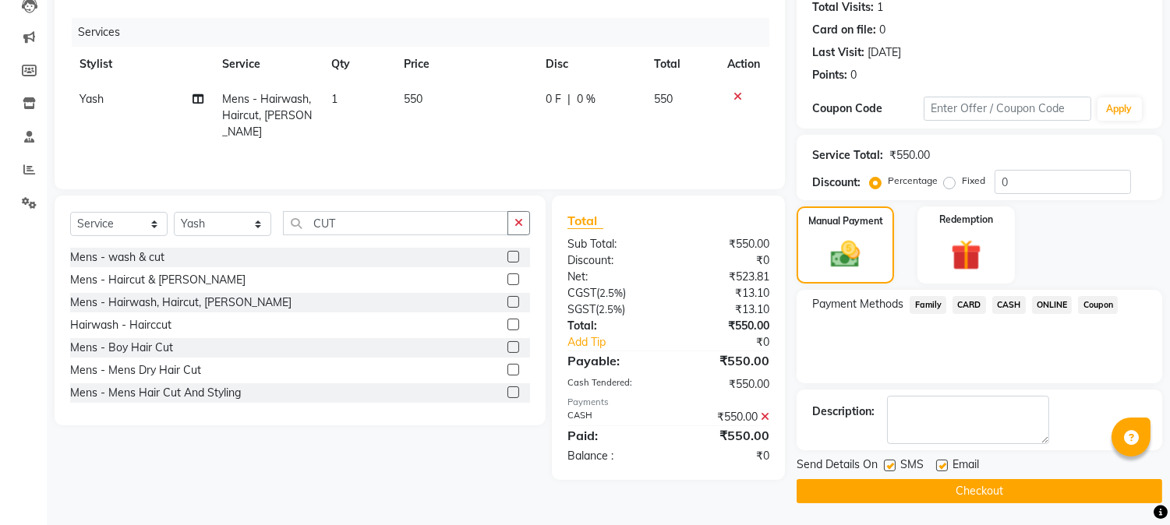
click at [970, 493] on button "Checkout" at bounding box center [980, 491] width 366 height 24
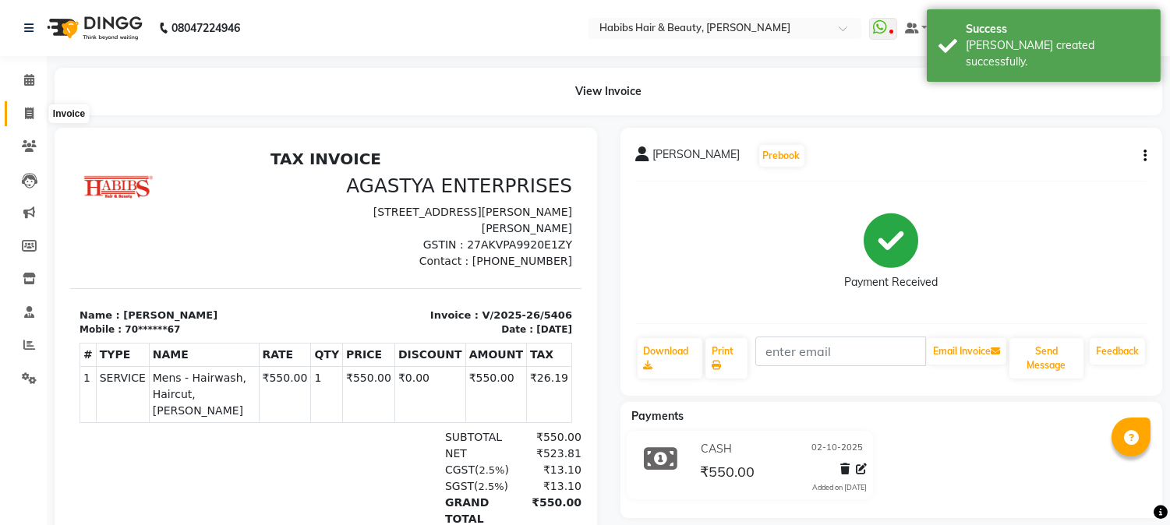
click at [26, 109] on icon at bounding box center [29, 114] width 9 height 12
select select "service"
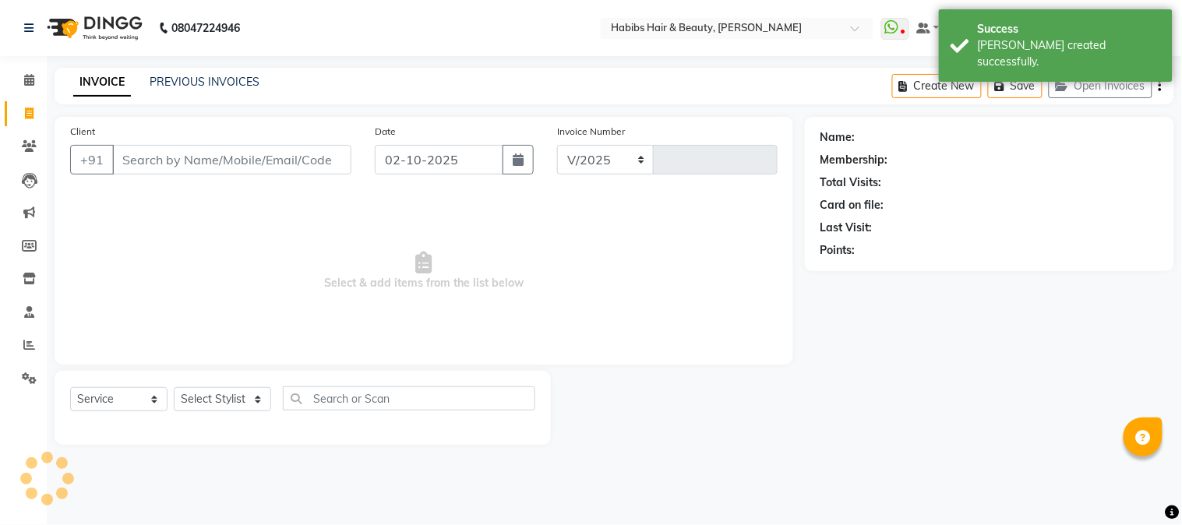
select select "3712"
type input "5407"
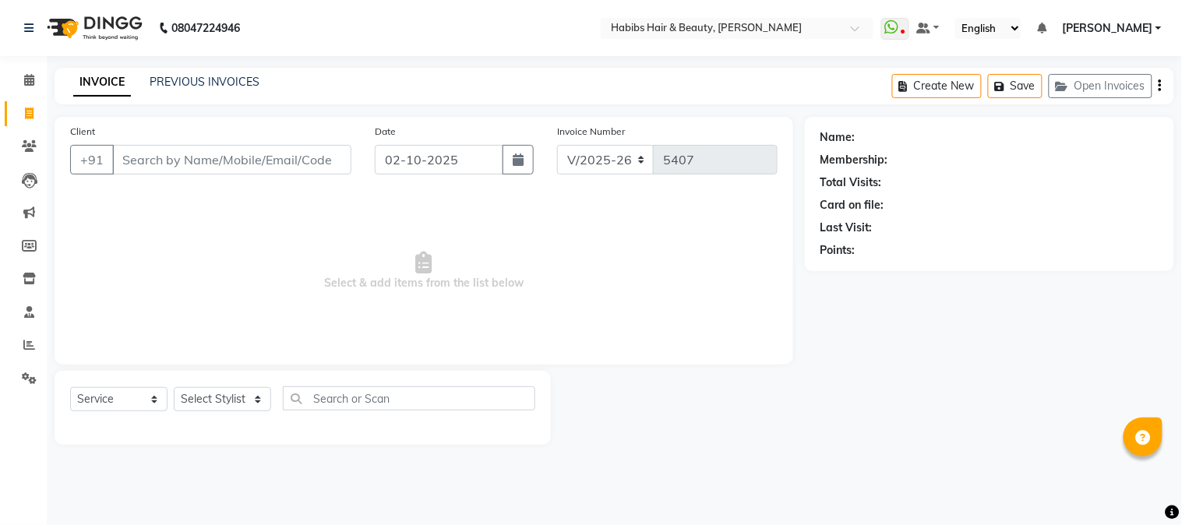
click at [156, 149] on input "Client" at bounding box center [231, 160] width 239 height 30
type input "9860622666"
click at [317, 161] on span "Add Client" at bounding box center [312, 160] width 62 height 16
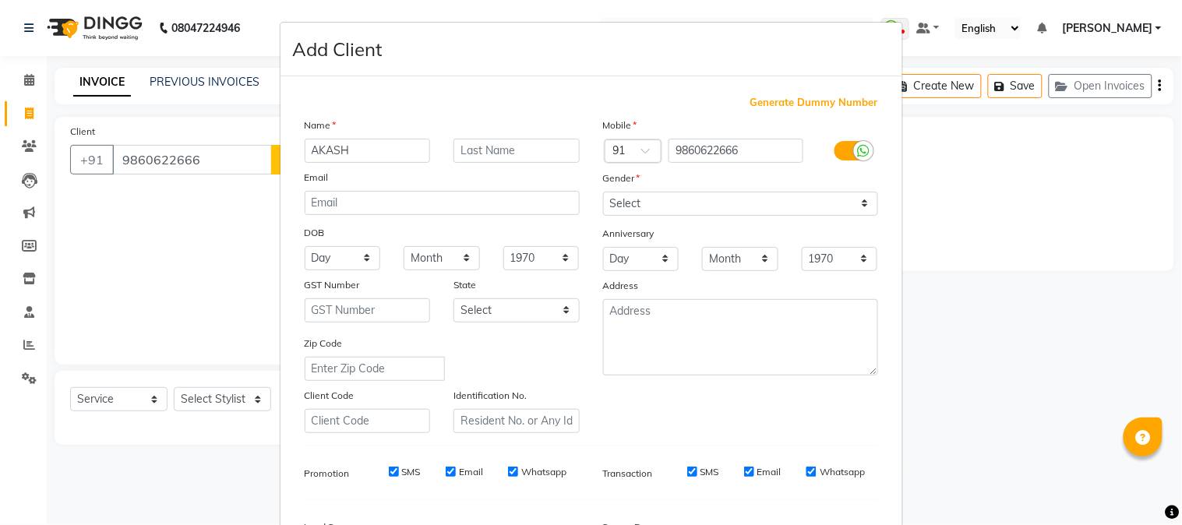
type input "AKASH"
click at [504, 150] on input "text" at bounding box center [517, 151] width 126 height 24
type input "[DEMOGRAPHIC_DATA]"
click at [640, 203] on select "Select [DEMOGRAPHIC_DATA] [DEMOGRAPHIC_DATA] Other Prefer Not To Say" at bounding box center [740, 204] width 275 height 24
select select "[DEMOGRAPHIC_DATA]"
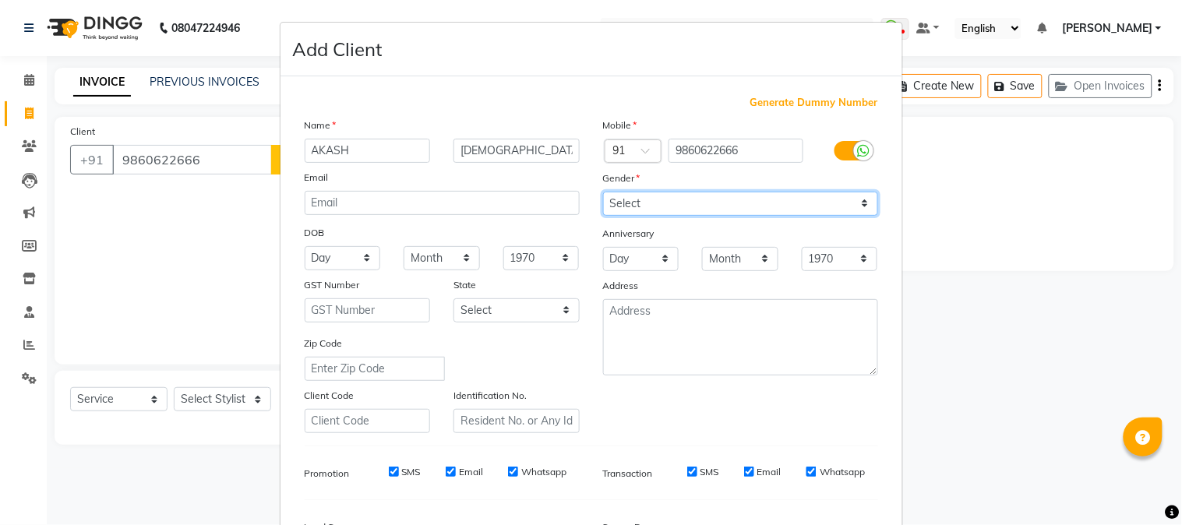
click at [603, 192] on select "Select [DEMOGRAPHIC_DATA] [DEMOGRAPHIC_DATA] Other Prefer Not To Say" at bounding box center [740, 204] width 275 height 24
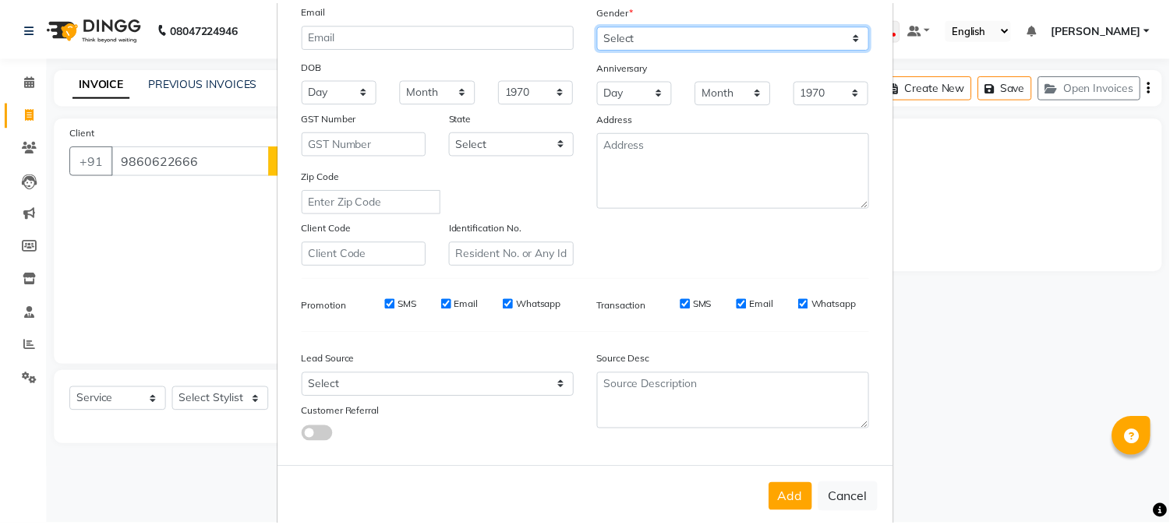
scroll to position [195, 0]
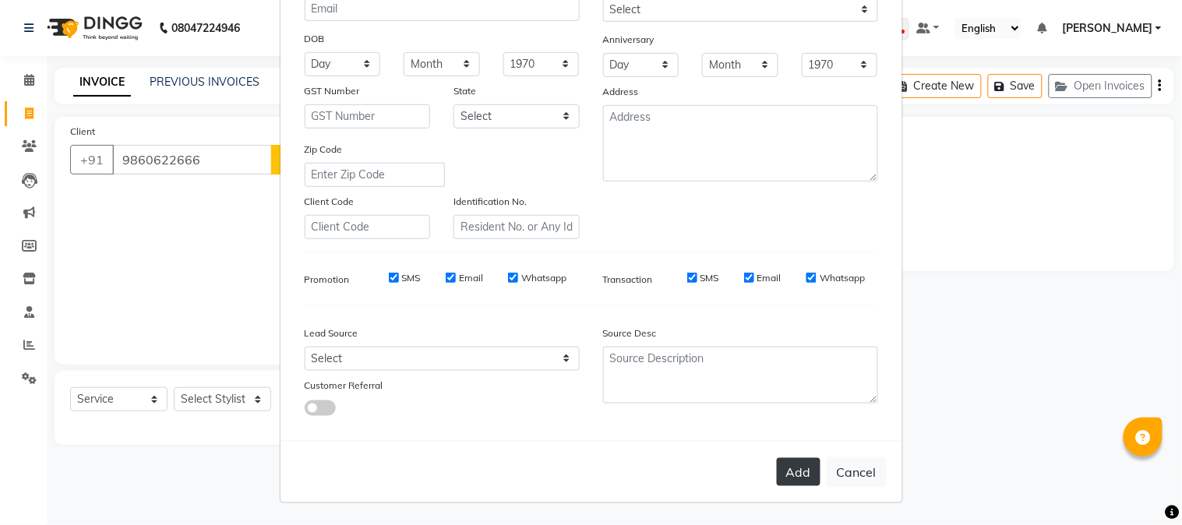
click at [795, 481] on button "Add" at bounding box center [799, 472] width 44 height 28
type input "98******66"
select select
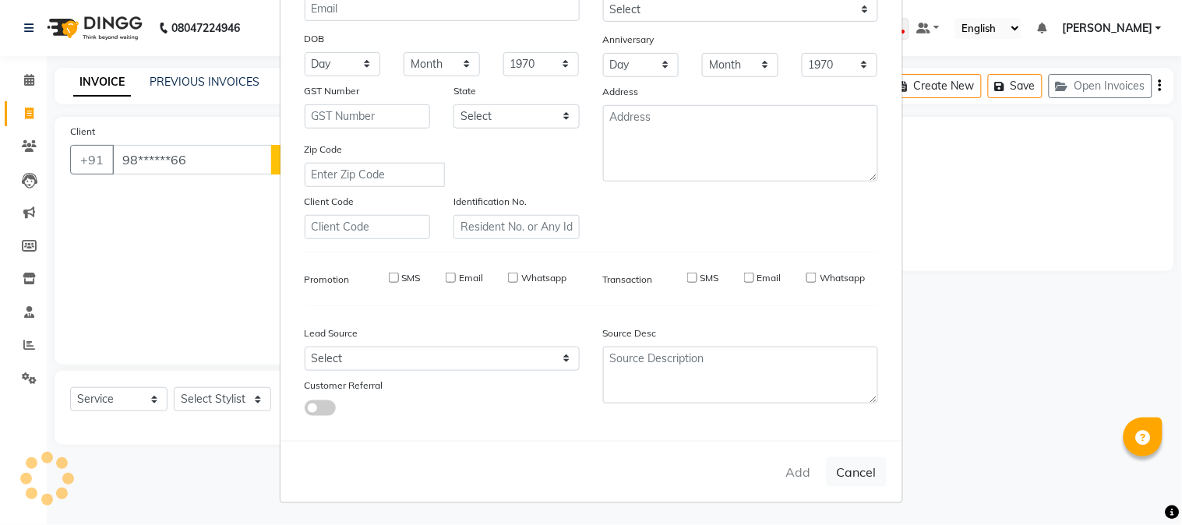
select select
checkbox input "false"
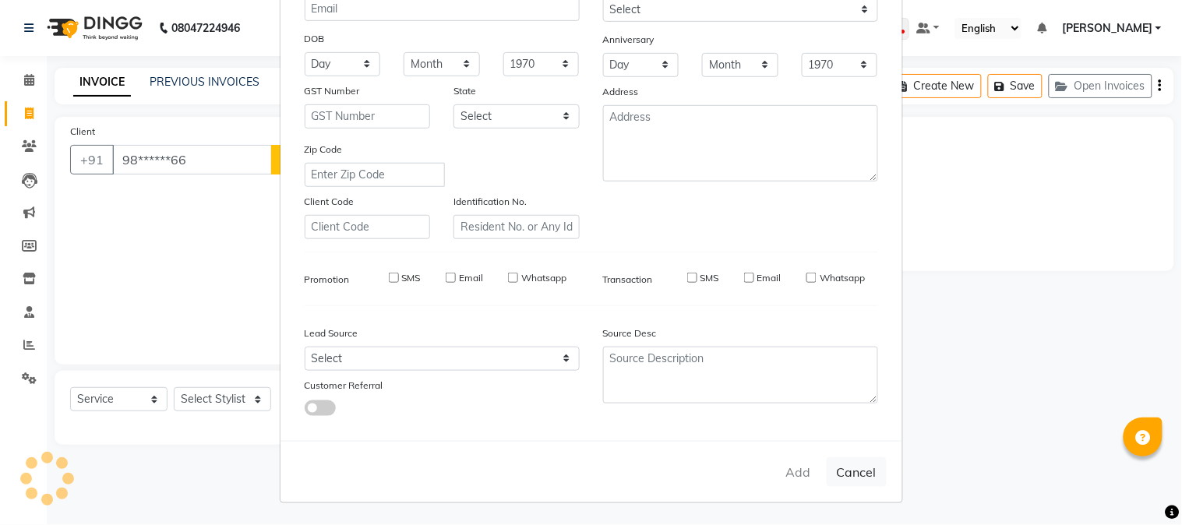
checkbox input "false"
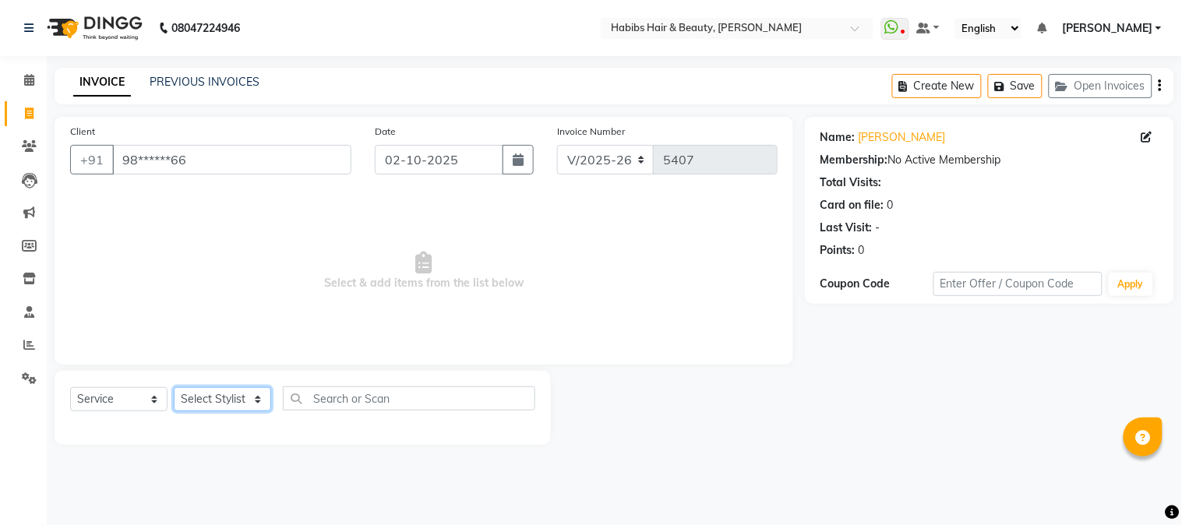
click at [217, 398] on select "Select Stylist Admin Akshay [PERSON_NAME] [PERSON_NAME] Pallavi [PERSON_NAME] […" at bounding box center [222, 399] width 97 height 24
select select "17833"
click at [174, 388] on select "Select Stylist Admin Akshay [PERSON_NAME] [PERSON_NAME] Pallavi [PERSON_NAME] […" at bounding box center [222, 399] width 97 height 24
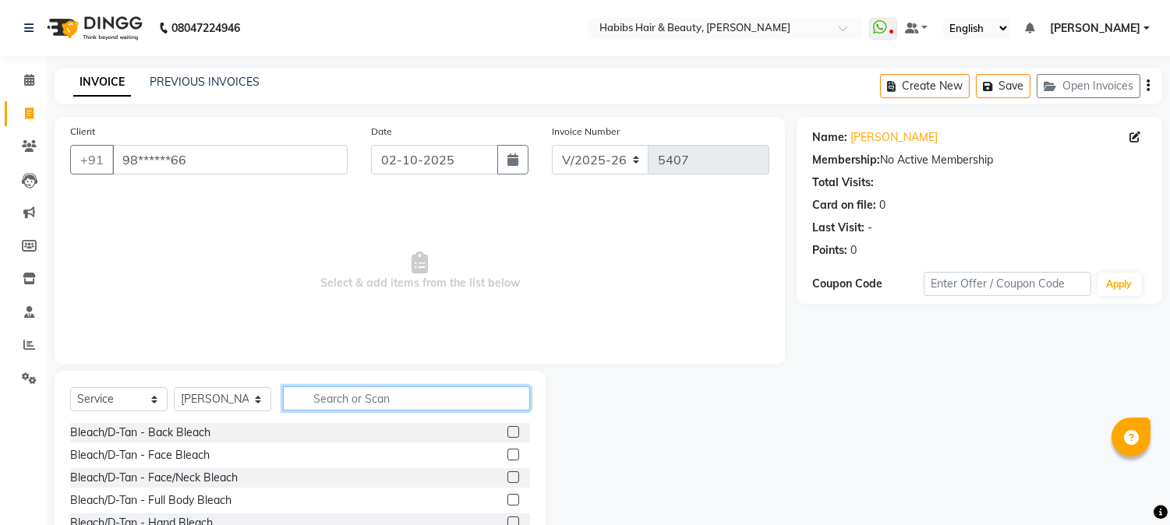
click at [371, 394] on input "text" at bounding box center [406, 399] width 247 height 24
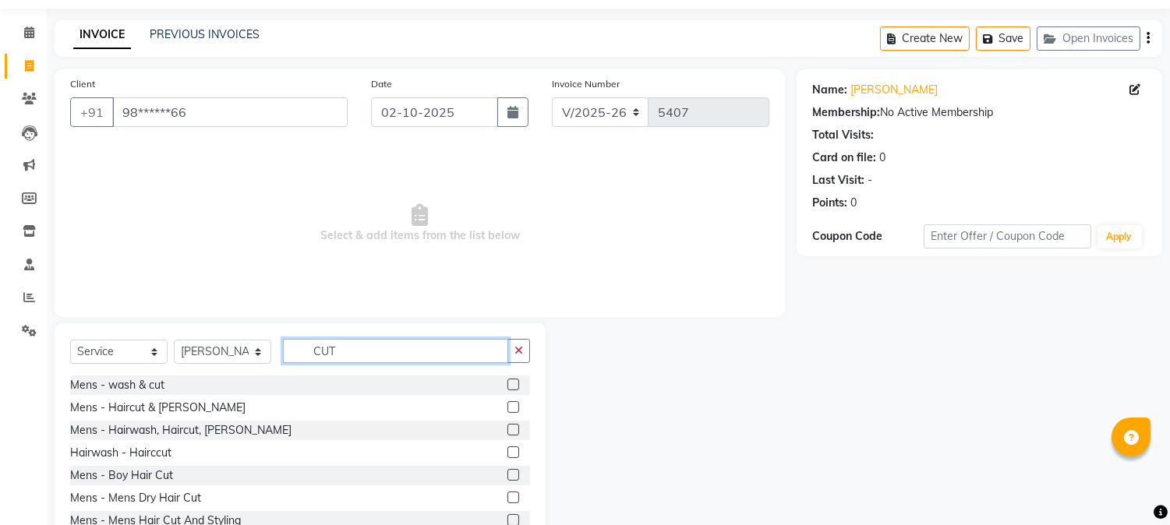
scroll to position [98, 0]
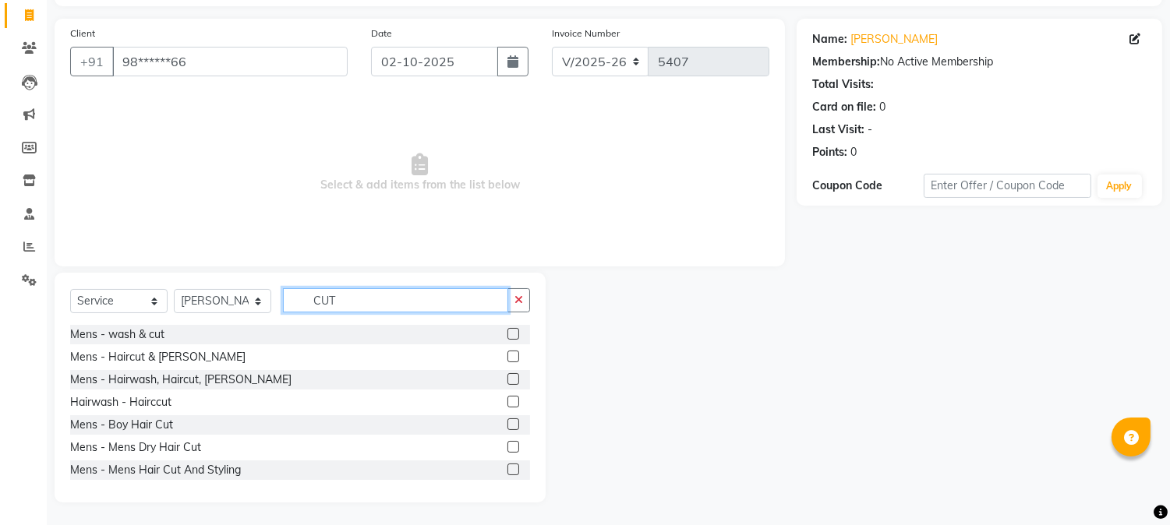
type input "CUT"
click at [507, 452] on label at bounding box center [513, 447] width 12 height 12
click at [507, 452] on input "checkbox" at bounding box center [512, 448] width 10 height 10
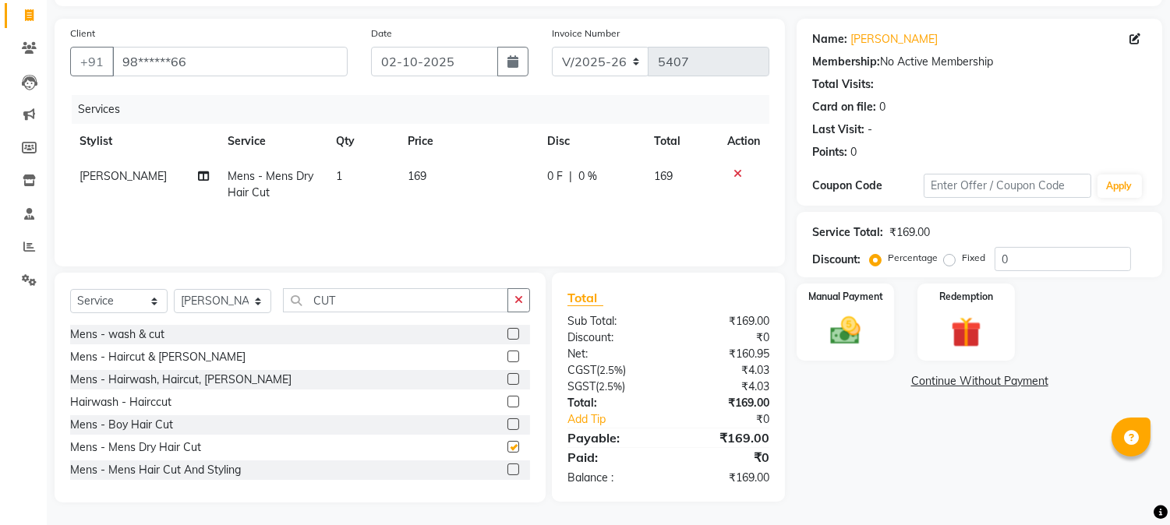
checkbox input "false"
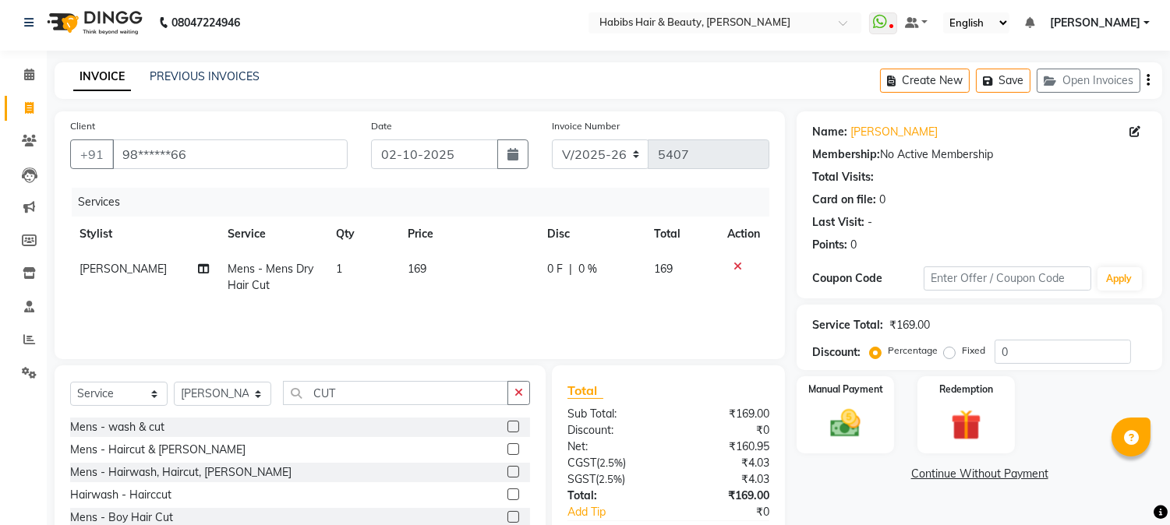
scroll to position [0, 0]
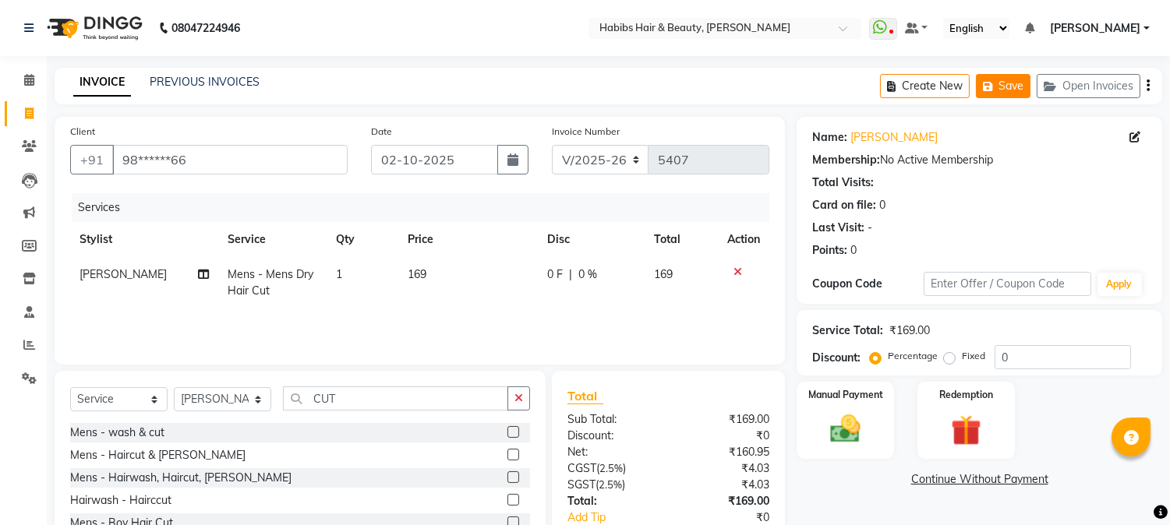
click at [1002, 89] on button "Save" at bounding box center [1003, 86] width 55 height 24
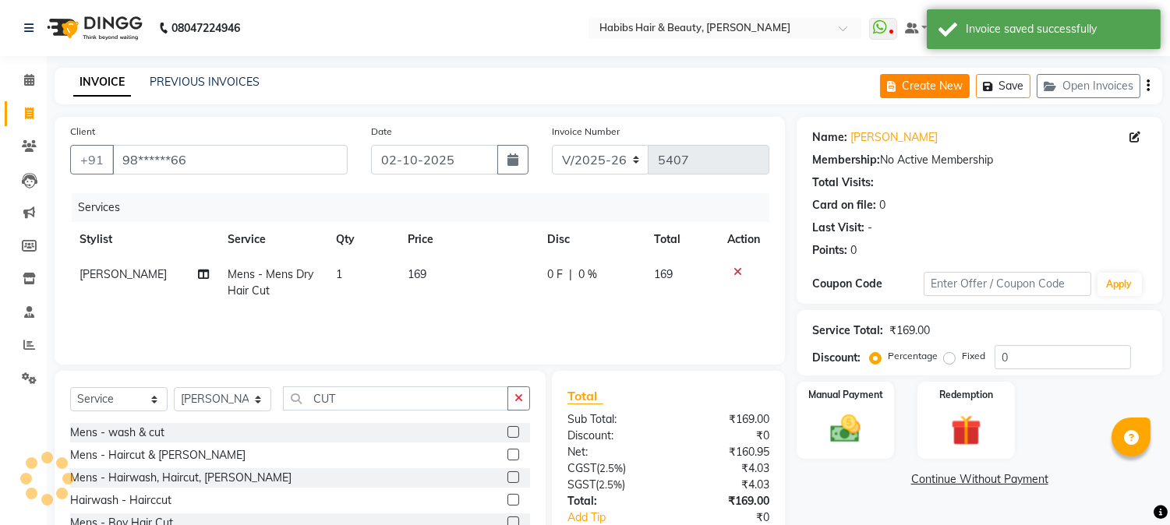
click at [940, 81] on button "Create New" at bounding box center [925, 86] width 90 height 24
select select "service"
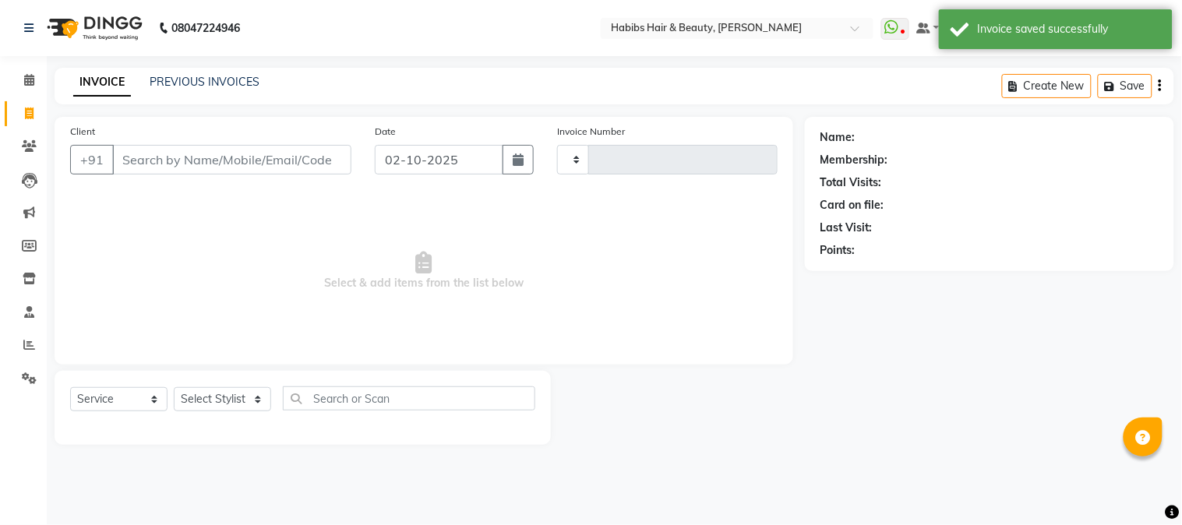
type input "5407"
select select "3712"
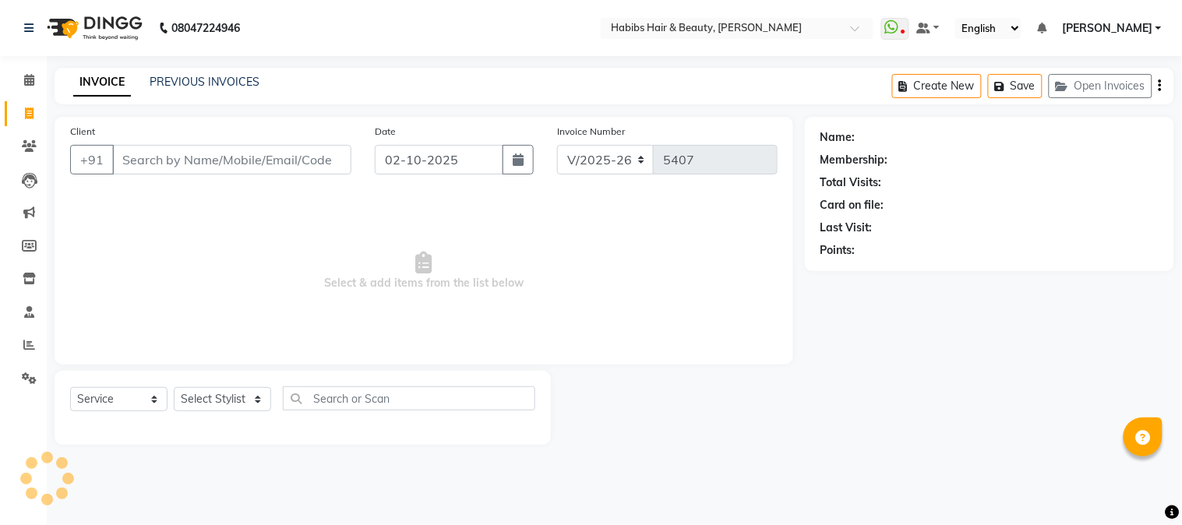
click at [278, 154] on input "Client" at bounding box center [231, 160] width 239 height 30
click at [1094, 80] on button "Open Invoices" at bounding box center [1101, 86] width 104 height 24
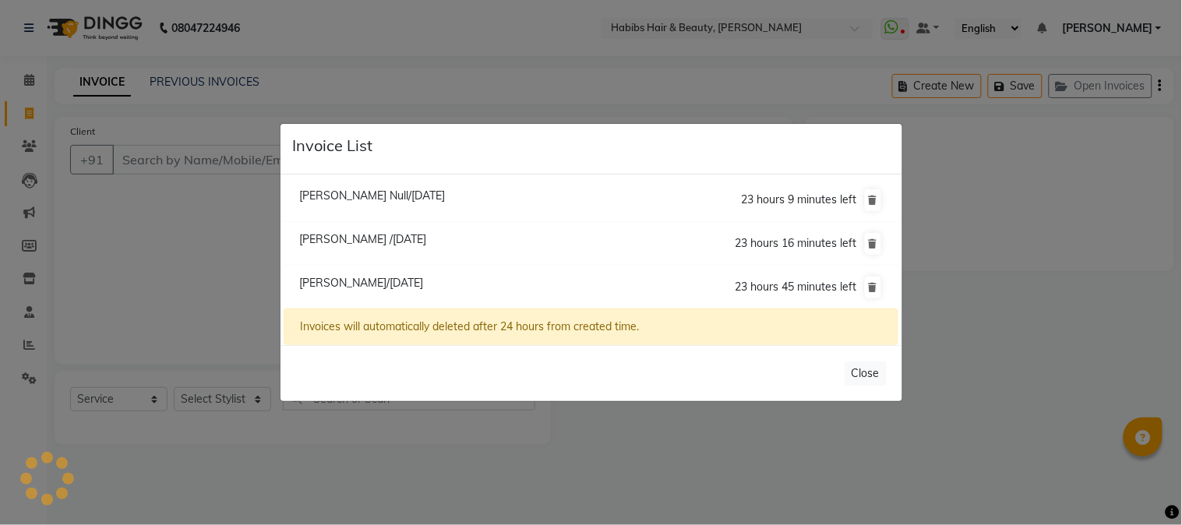
click at [345, 290] on li "[PERSON_NAME]/[DATE] 23 hours 45 minutes left" at bounding box center [591, 288] width 614 height 44
click at [401, 285] on span "[PERSON_NAME]/[DATE]" at bounding box center [361, 283] width 124 height 14
type input "98******66"
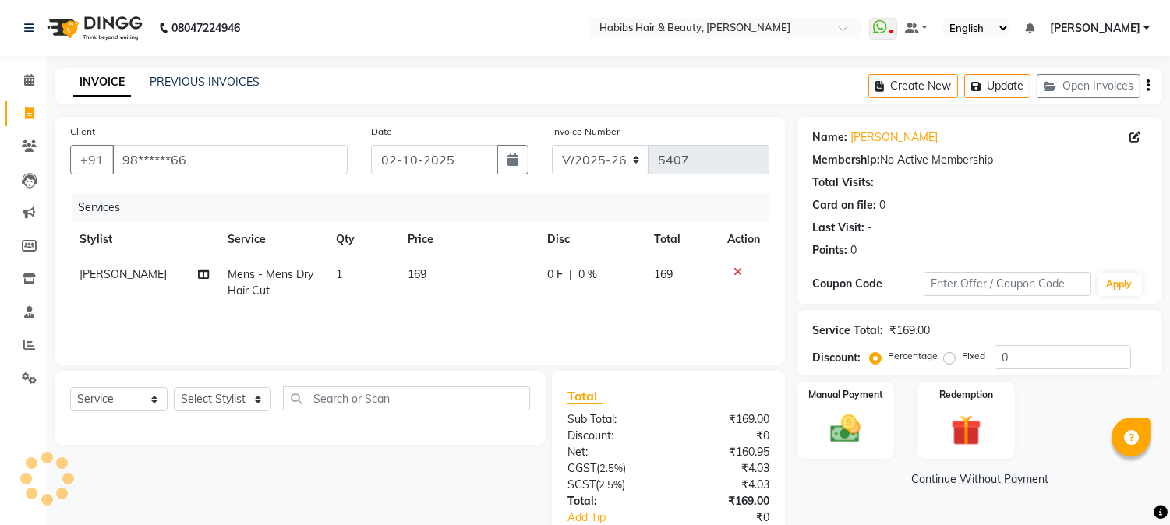
click at [415, 263] on td "169" at bounding box center [468, 282] width 140 height 51
select select "17833"
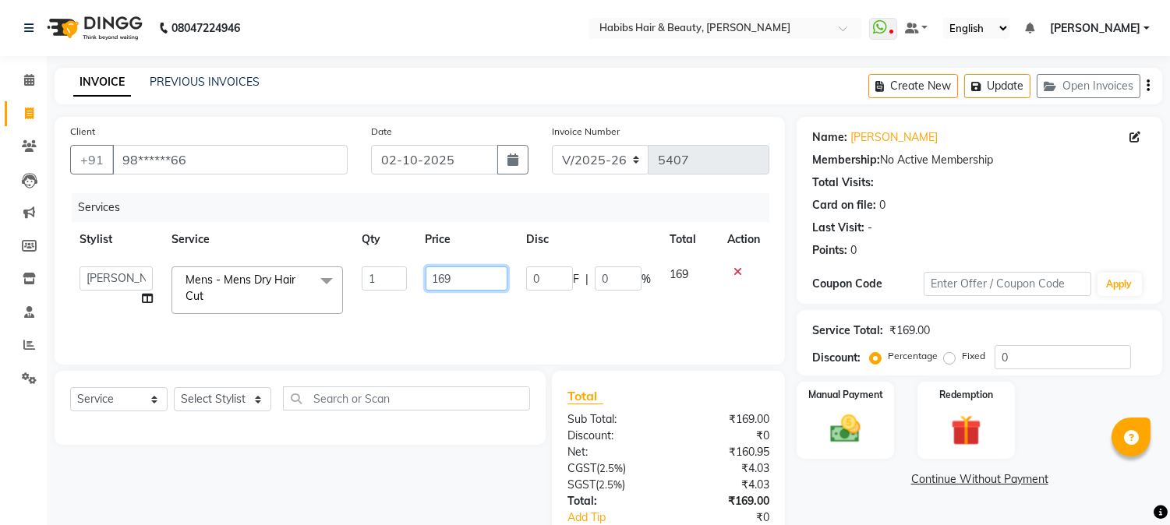
click at [435, 281] on input "169" at bounding box center [467, 279] width 82 height 24
type input "350"
click at [499, 240] on th "Price" at bounding box center [466, 239] width 101 height 35
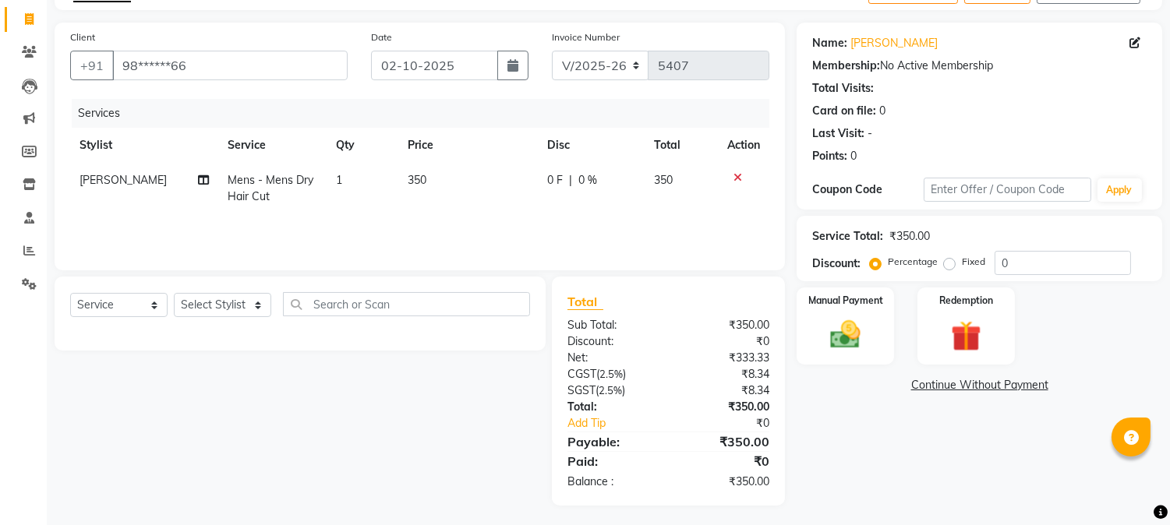
scroll to position [97, 0]
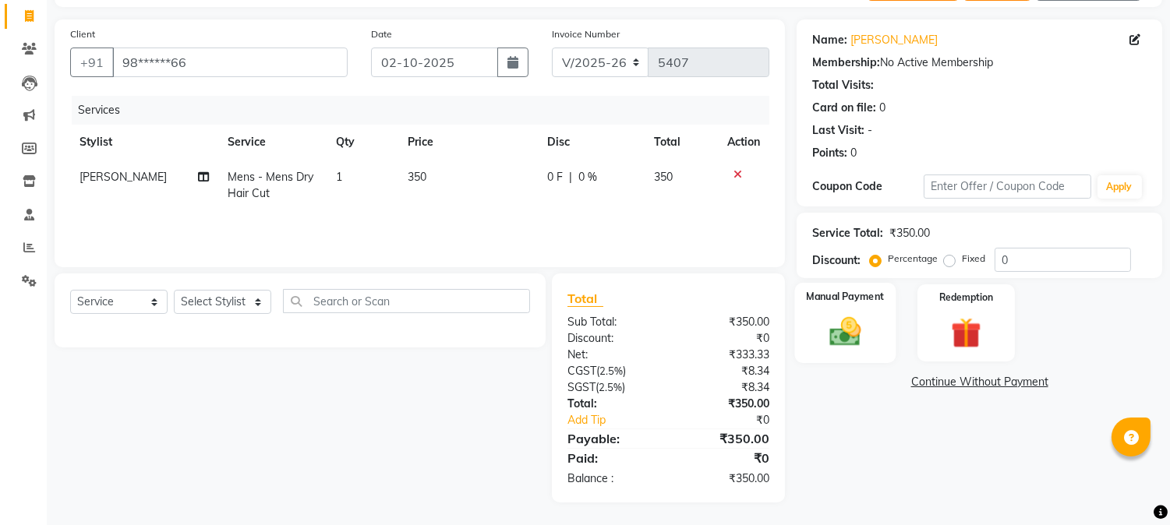
click at [850, 337] on img at bounding box center [845, 332] width 51 height 37
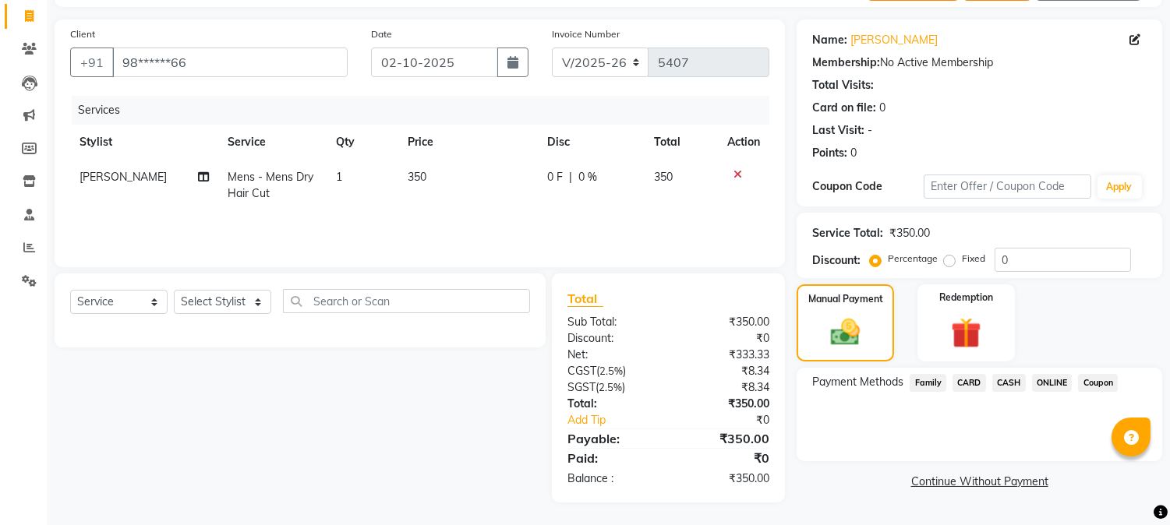
click at [1045, 378] on span "ONLINE" at bounding box center [1052, 383] width 41 height 18
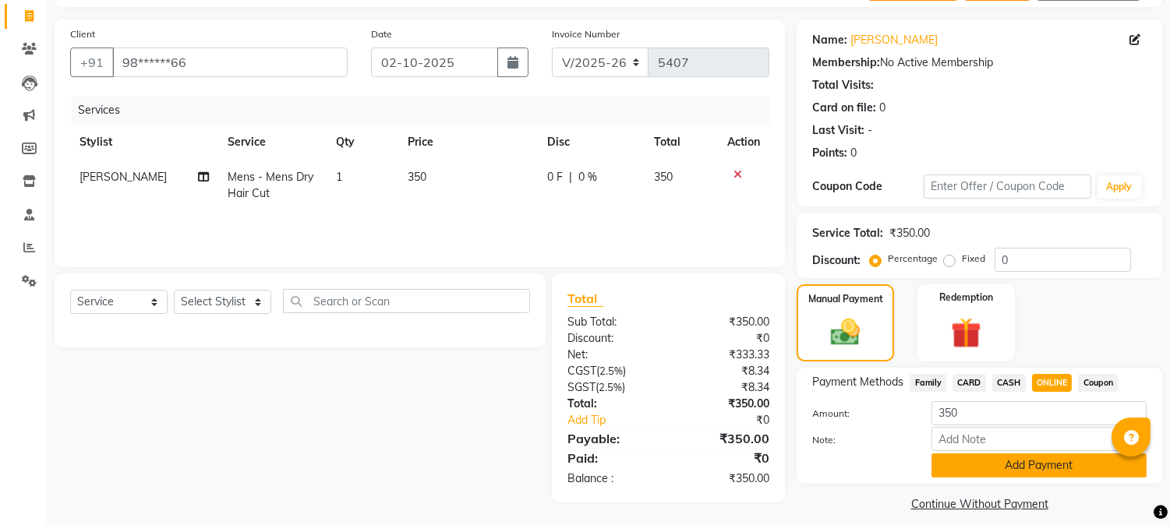
click at [1002, 465] on button "Add Payment" at bounding box center [1038, 466] width 215 height 24
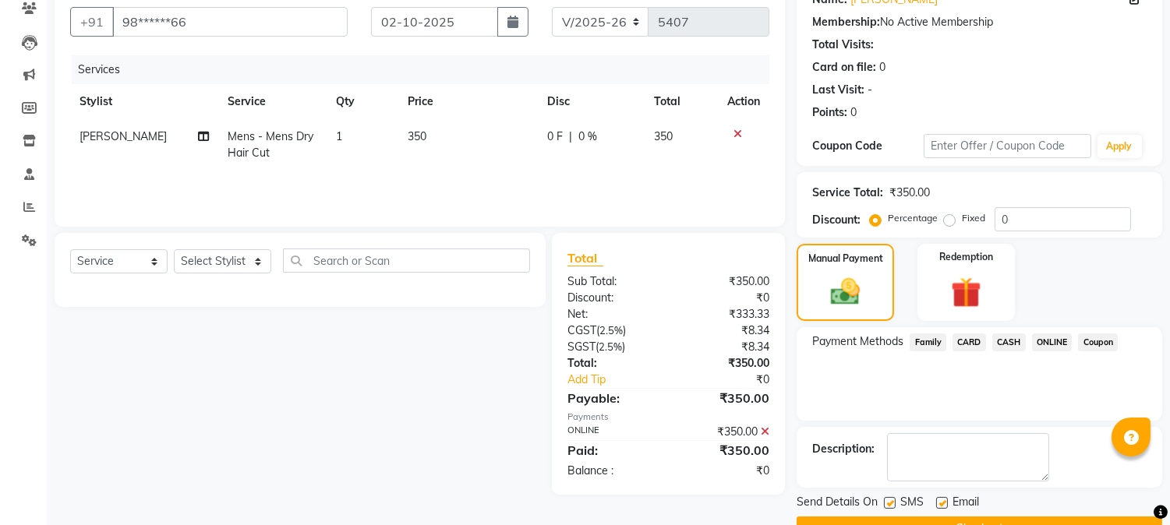
scroll to position [175, 0]
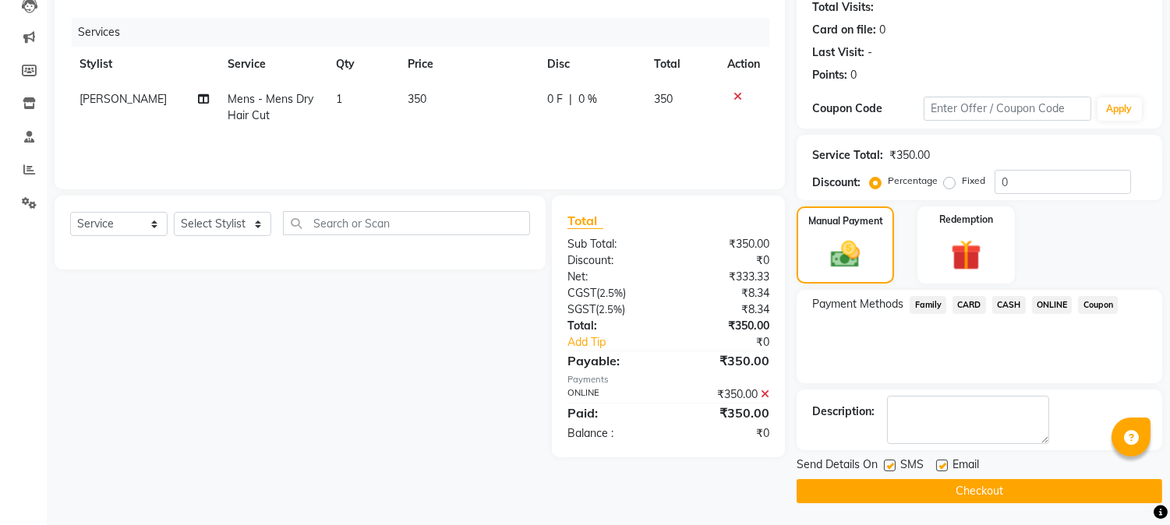
click at [971, 486] on button "Checkout" at bounding box center [980, 491] width 366 height 24
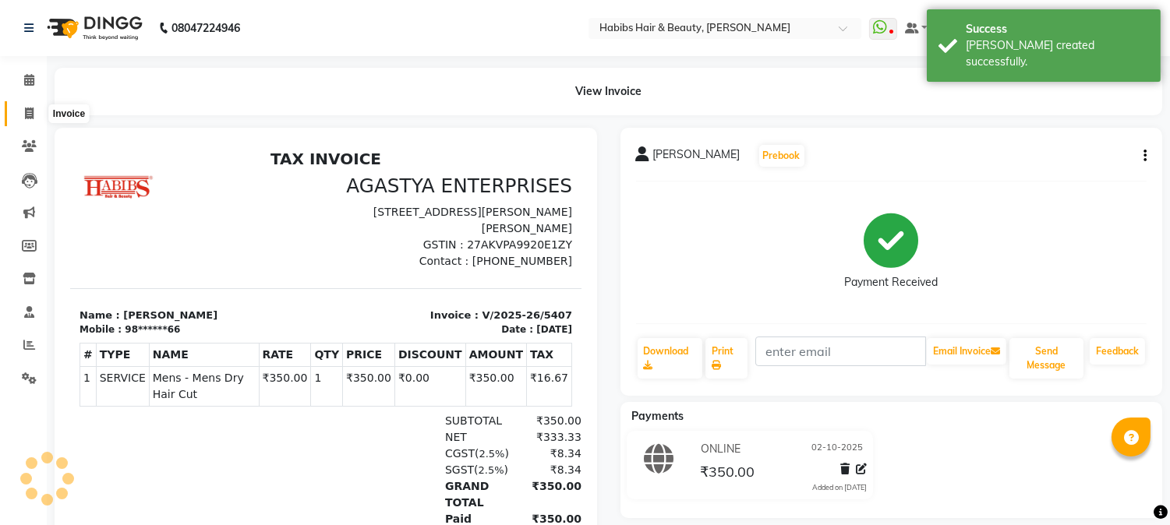
click at [29, 109] on icon at bounding box center [29, 114] width 9 height 12
select select "service"
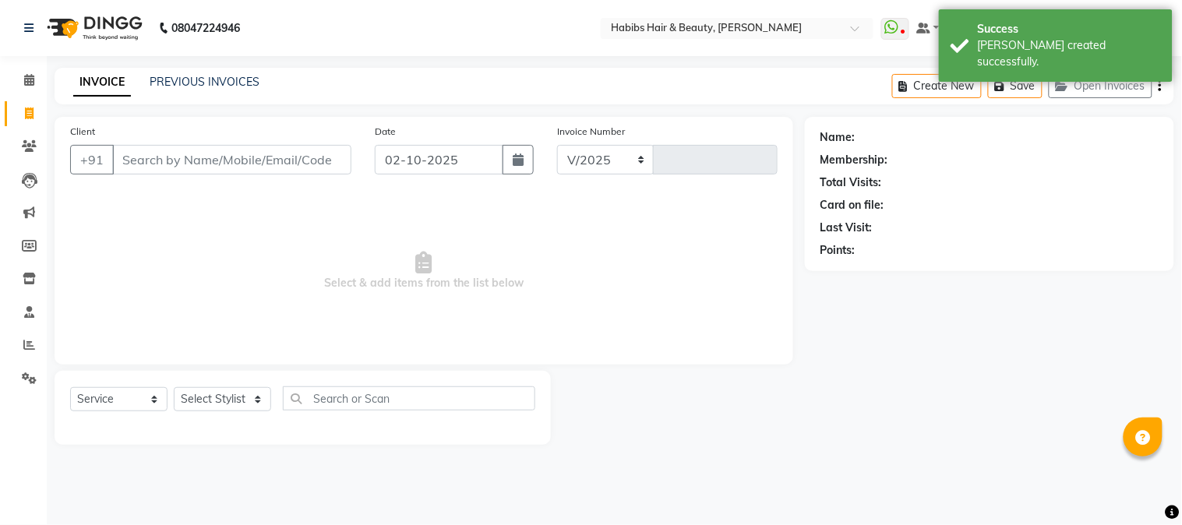
select select "3712"
type input "5408"
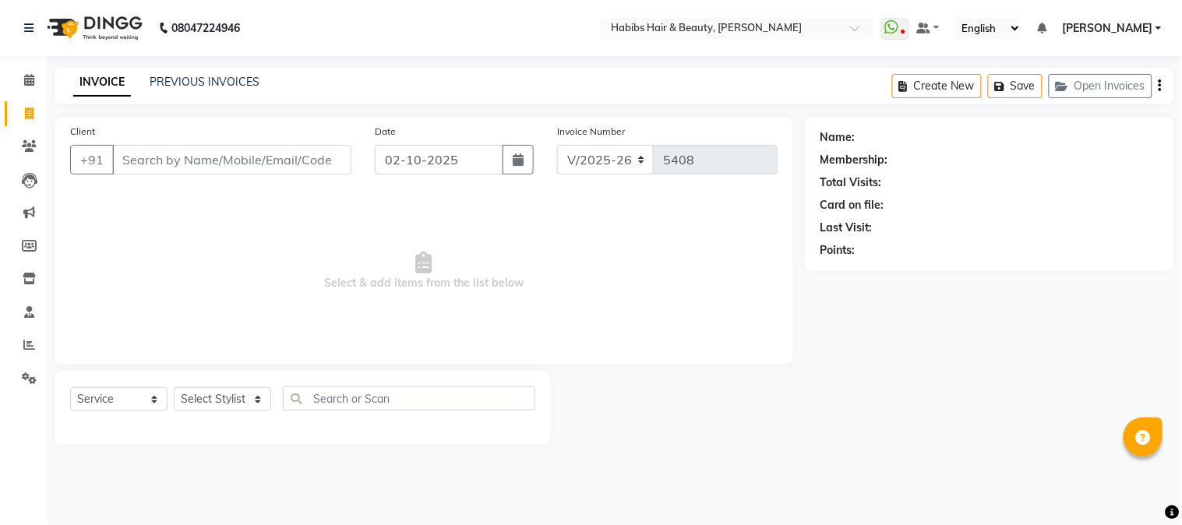
click at [230, 157] on input "Client" at bounding box center [231, 160] width 239 height 30
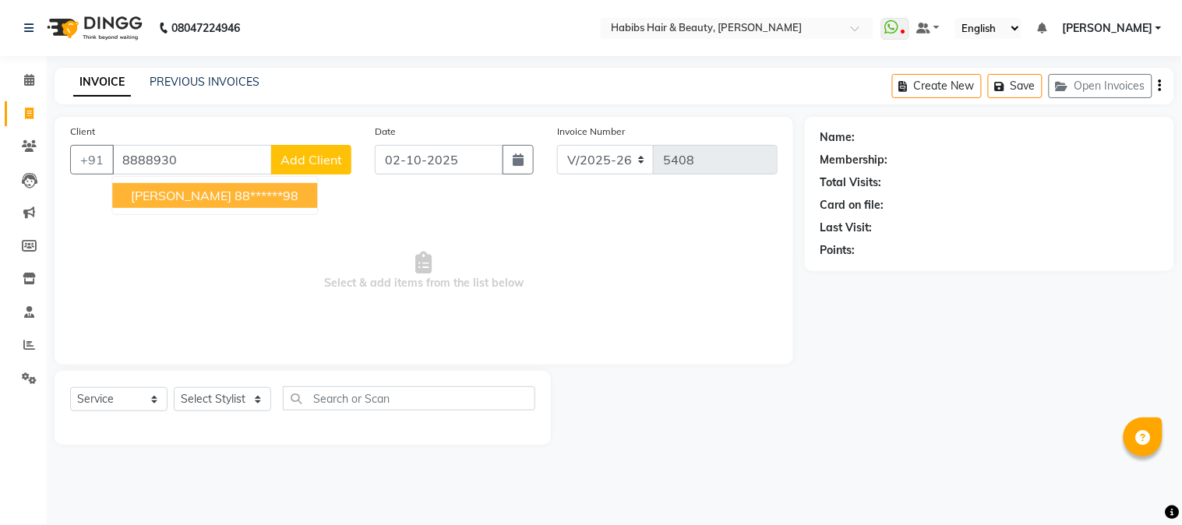
click at [235, 200] on ngb-highlight "88******98" at bounding box center [267, 196] width 64 height 16
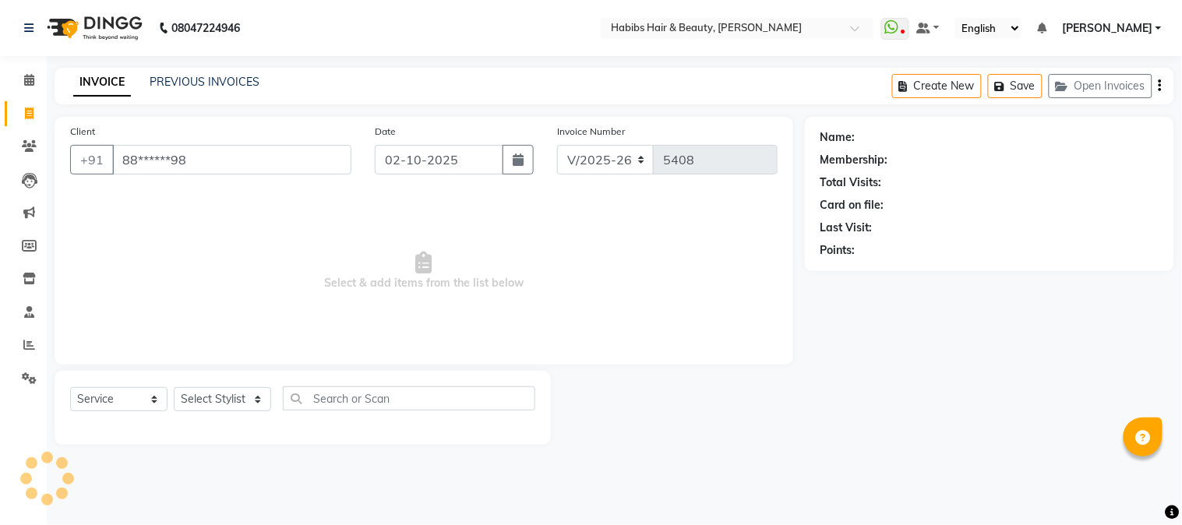
type input "88******98"
select select "1: Object"
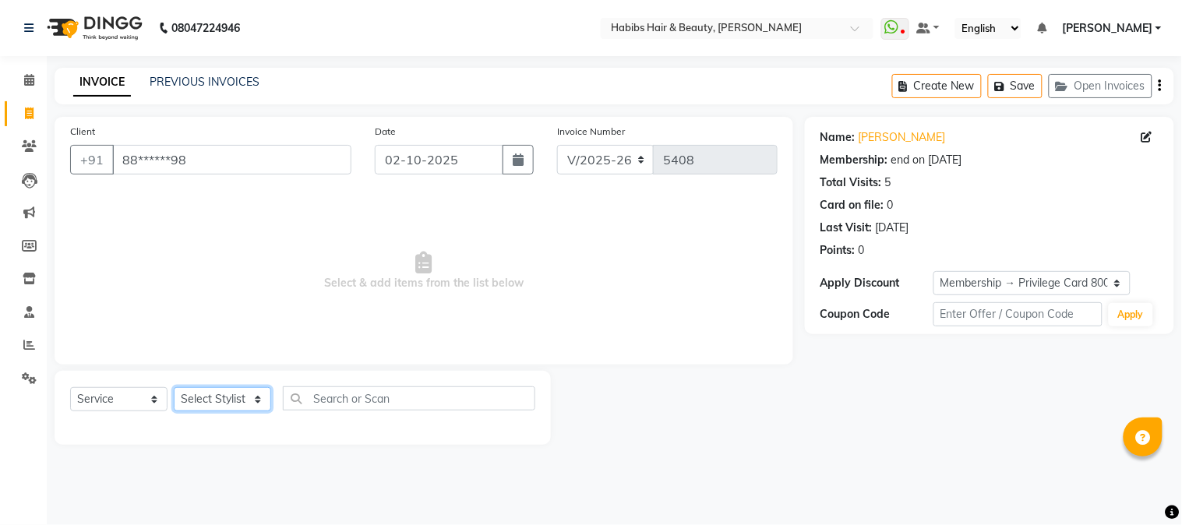
click at [210, 403] on select "Select Stylist Admin Akshay [PERSON_NAME] [PERSON_NAME] Pallavi [PERSON_NAME] […" at bounding box center [222, 399] width 97 height 24
select select "23452"
click at [174, 388] on select "Select Stylist Admin Akshay [PERSON_NAME] [PERSON_NAME] Pallavi [PERSON_NAME] […" at bounding box center [222, 399] width 97 height 24
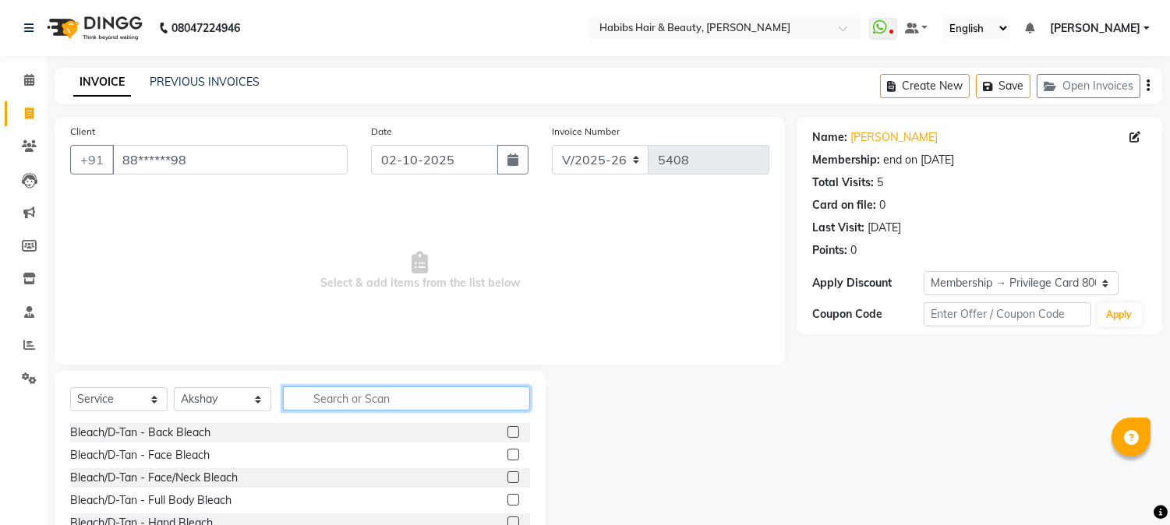
click at [372, 401] on input "text" at bounding box center [406, 399] width 247 height 24
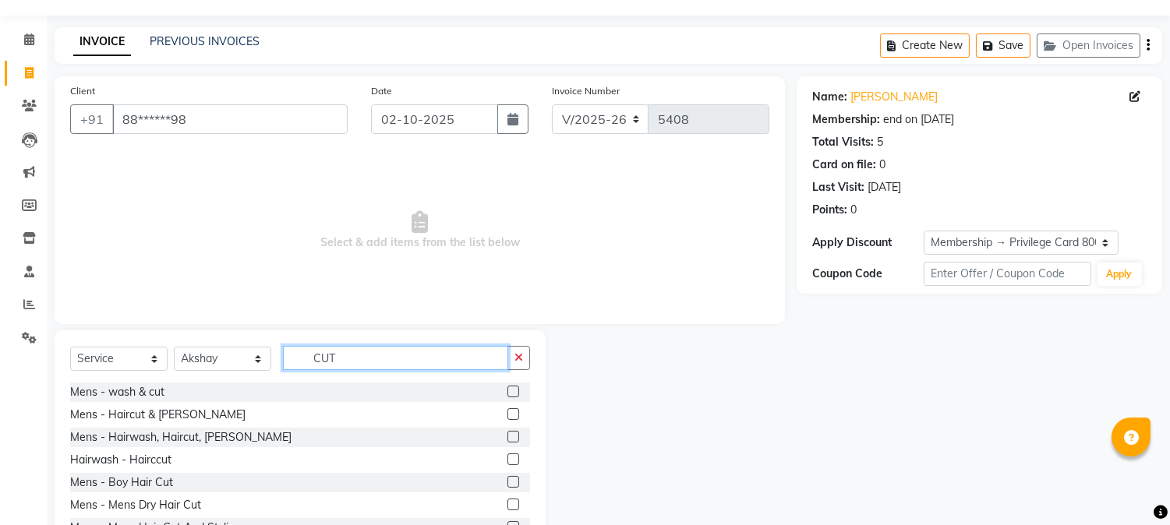
scroll to position [98, 0]
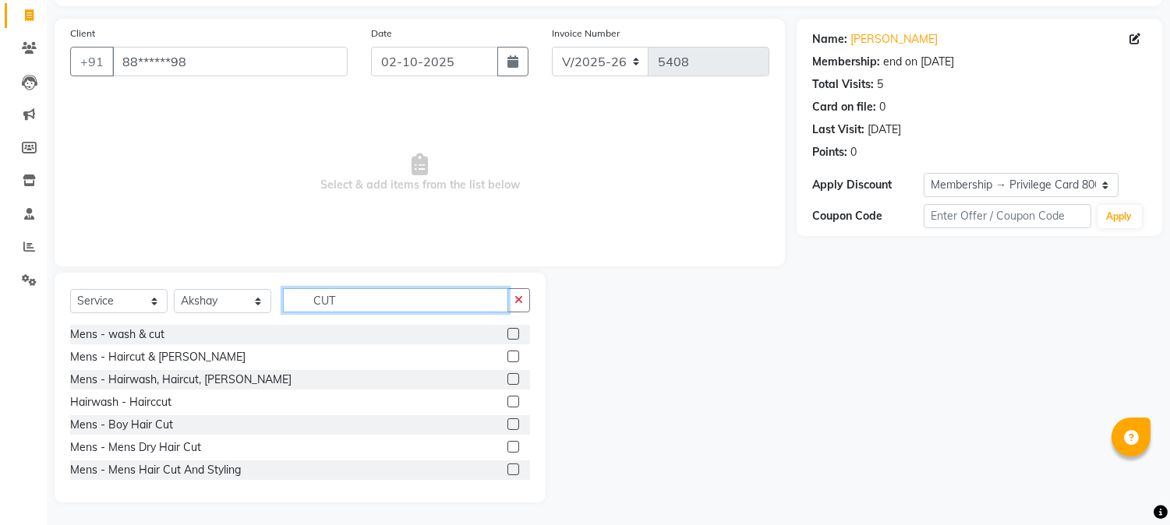
type input "CUT"
click at [507, 377] on label at bounding box center [513, 379] width 12 height 12
click at [507, 377] on input "checkbox" at bounding box center [512, 380] width 10 height 10
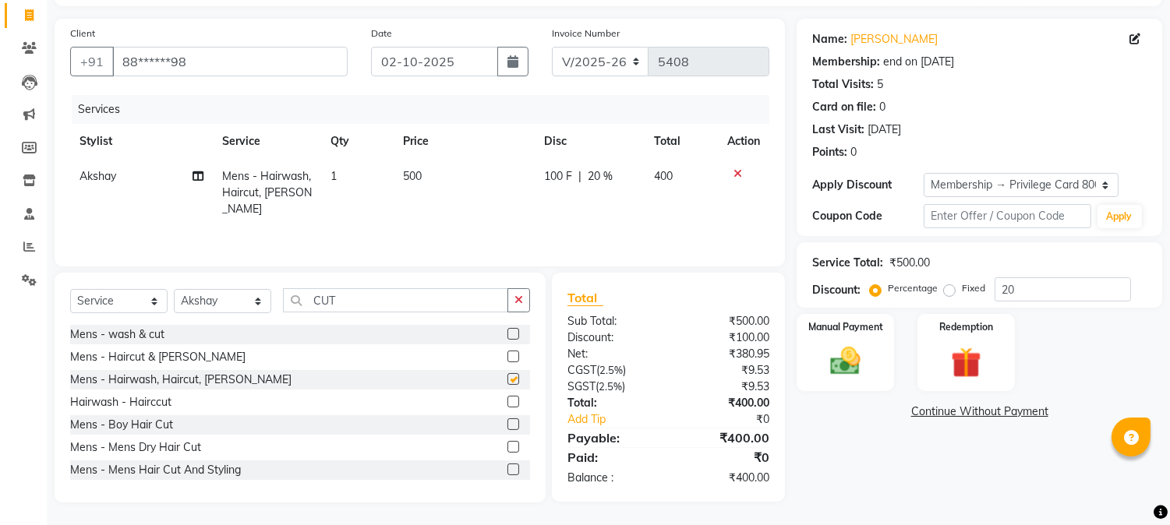
checkbox input "false"
click at [410, 185] on td "500" at bounding box center [464, 193] width 141 height 68
click at [394, 185] on td "1" at bounding box center [357, 193] width 72 height 68
select select "23452"
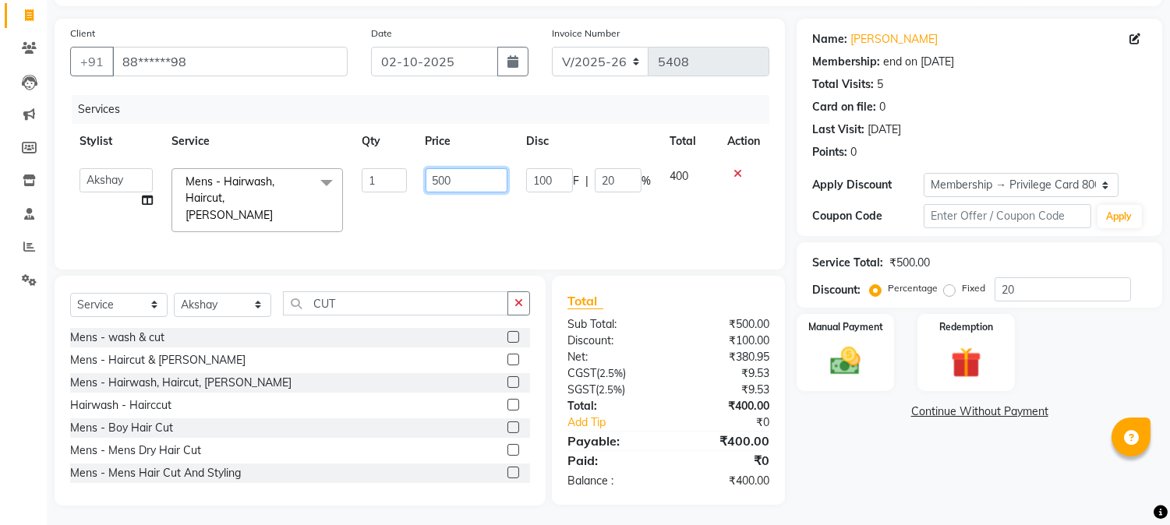
click at [438, 178] on input "500" at bounding box center [467, 180] width 82 height 24
type input "550"
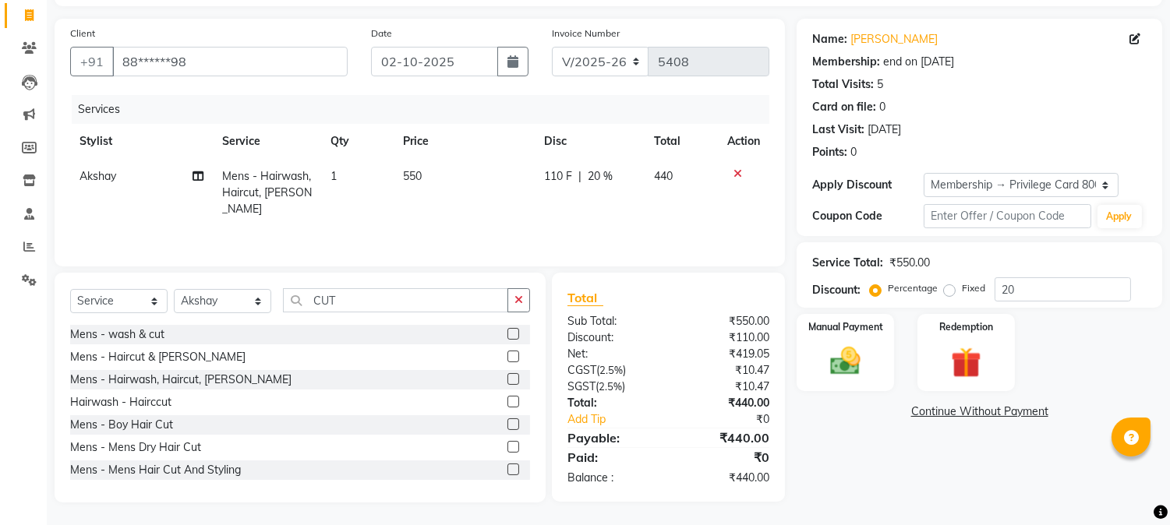
click at [492, 165] on td "550" at bounding box center [464, 193] width 141 height 68
select select "23452"
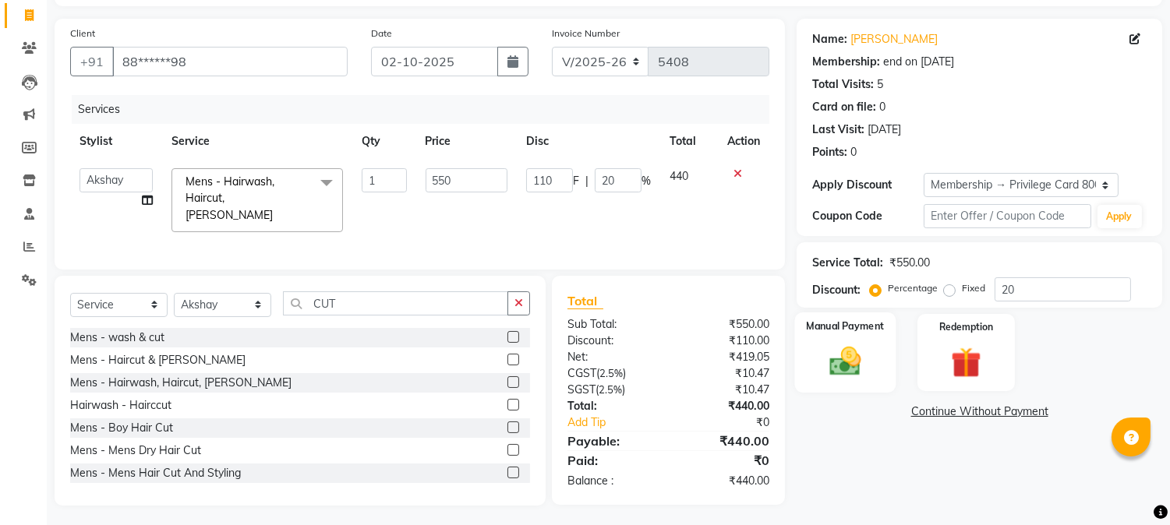
click at [836, 353] on img at bounding box center [845, 362] width 51 height 37
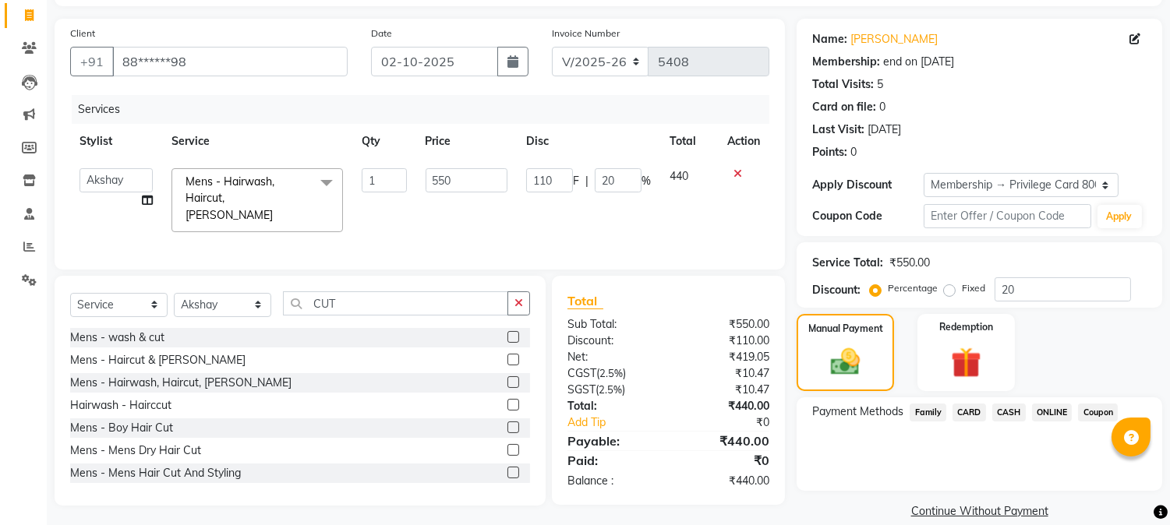
click at [1009, 408] on span "CASH" at bounding box center [1009, 413] width 34 height 18
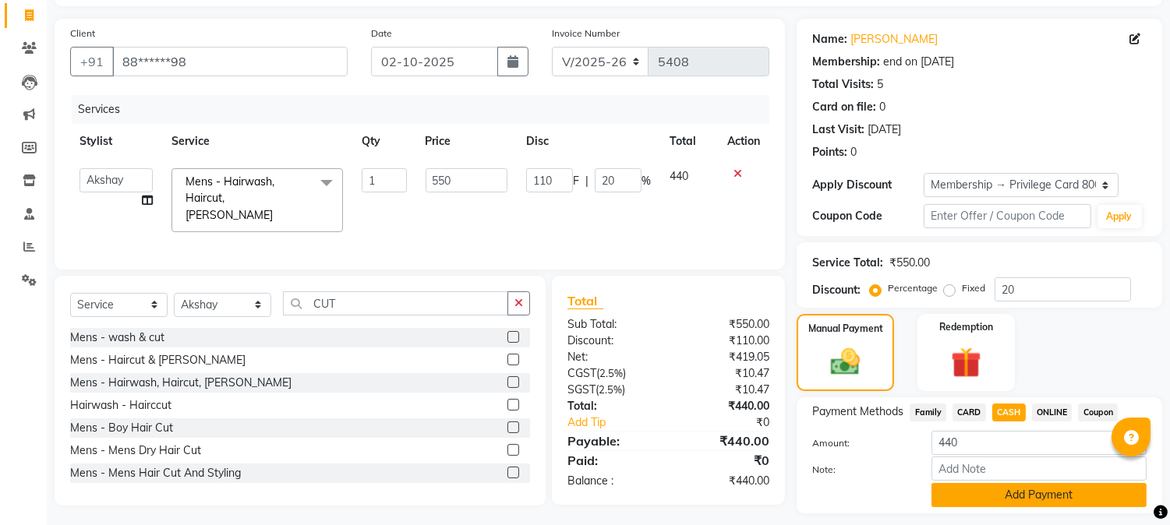
click at [991, 497] on button "Add Payment" at bounding box center [1038, 495] width 215 height 24
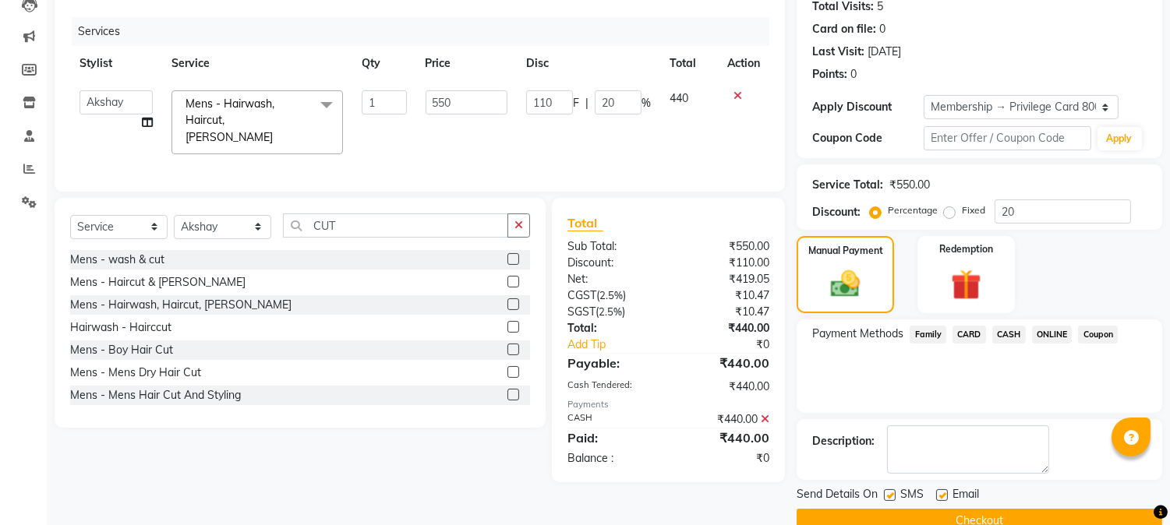
scroll to position [207, 0]
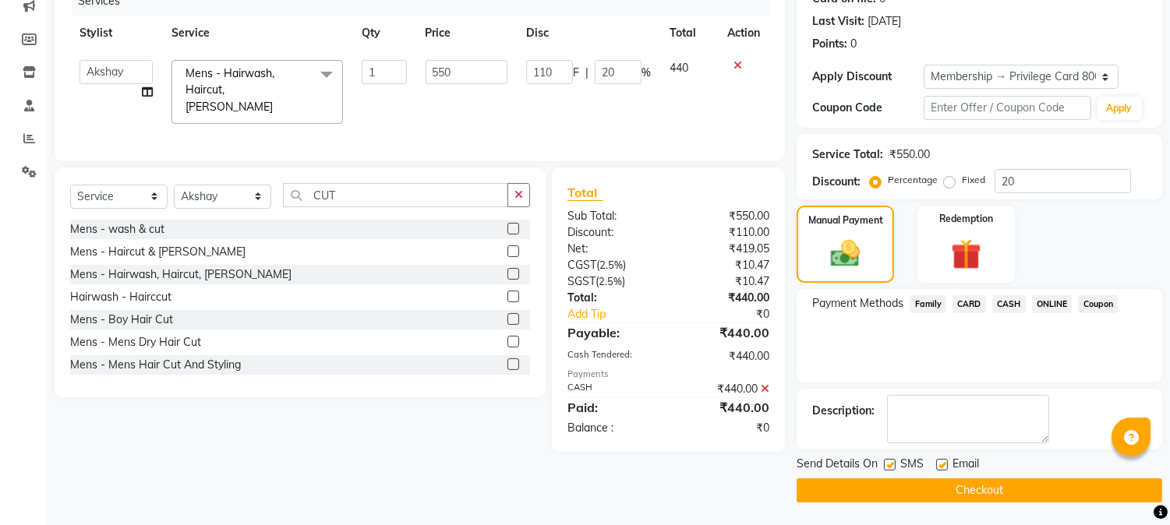
click at [980, 487] on button "Checkout" at bounding box center [980, 491] width 366 height 24
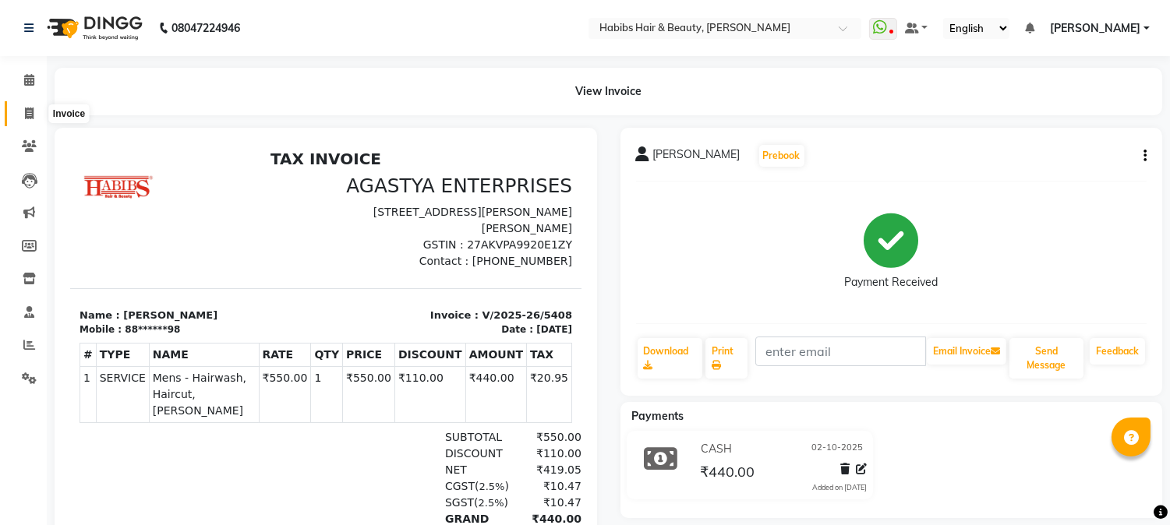
click at [25, 108] on icon at bounding box center [29, 114] width 9 height 12
select select "service"
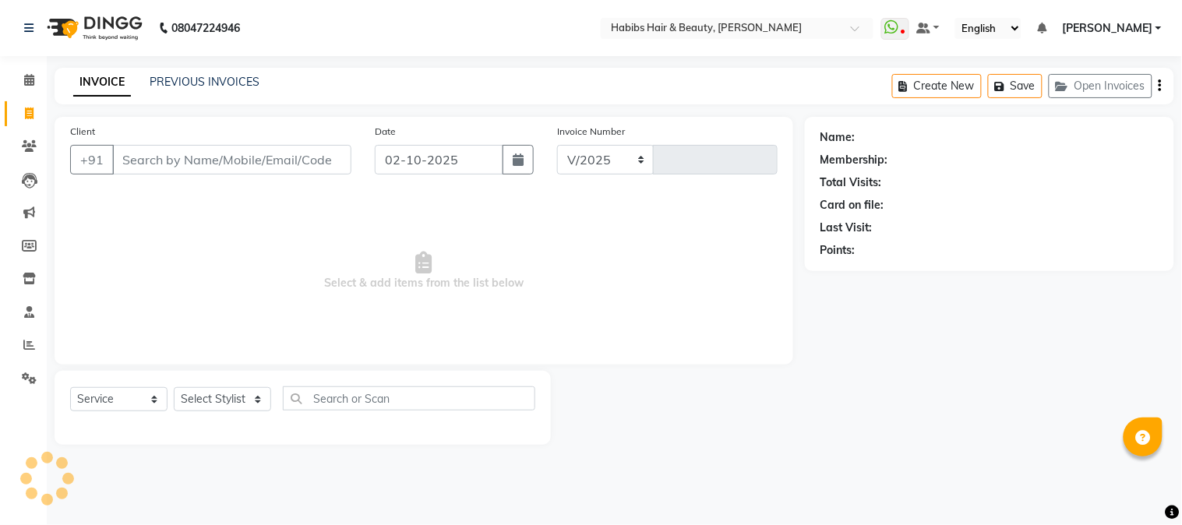
select select "3712"
type input "5409"
click at [226, 161] on input "Client" at bounding box center [231, 160] width 239 height 30
click at [224, 157] on input "Client" at bounding box center [231, 160] width 239 height 30
click at [316, 153] on input "Client" at bounding box center [231, 160] width 239 height 30
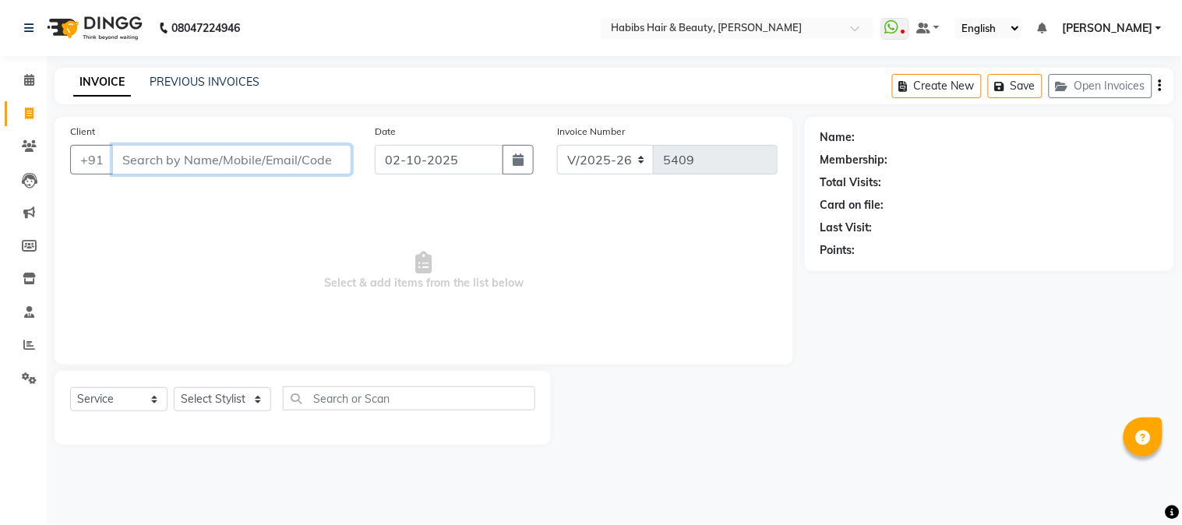
click at [279, 157] on input "Client" at bounding box center [231, 160] width 239 height 30
click at [198, 394] on select "Select Stylist Admin Akshay [PERSON_NAME] [PERSON_NAME] Pallavi [PERSON_NAME] […" at bounding box center [222, 399] width 97 height 24
select select "53779"
click at [174, 388] on select "Select Stylist Admin Akshay [PERSON_NAME] [PERSON_NAME] Pallavi [PERSON_NAME] […" at bounding box center [222, 399] width 97 height 24
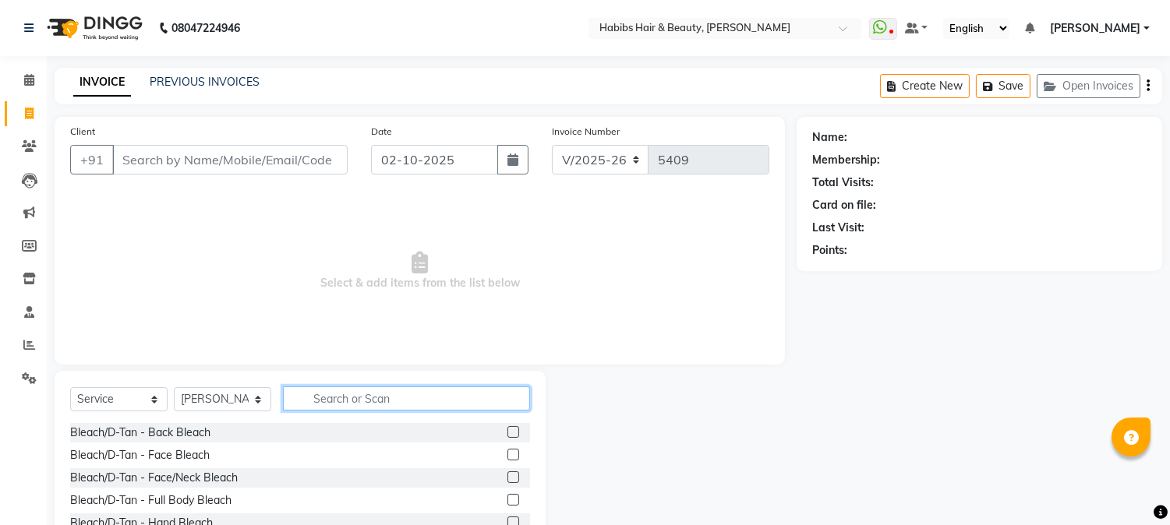
click at [429, 395] on input "text" at bounding box center [406, 399] width 247 height 24
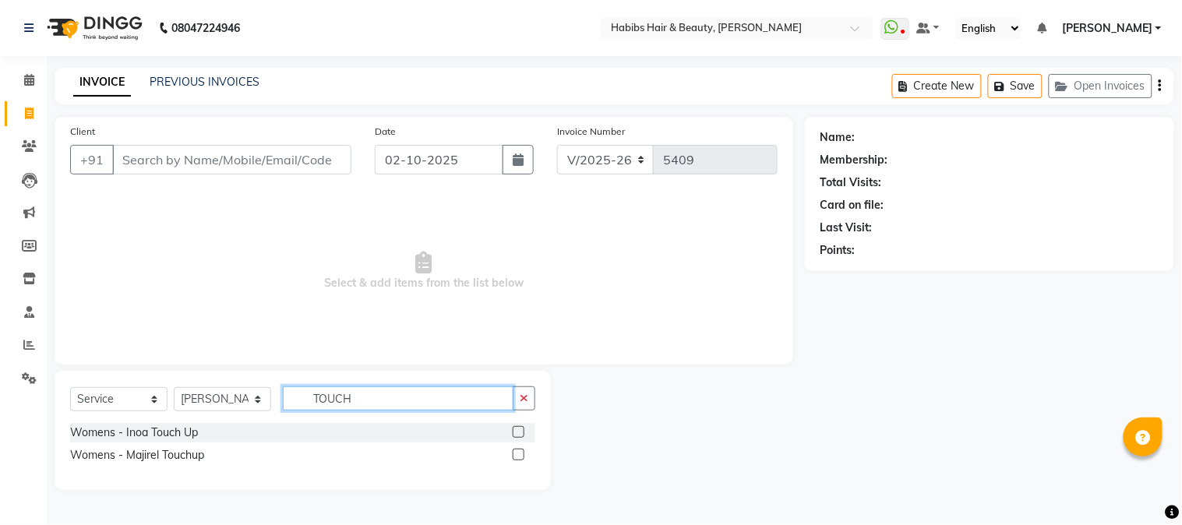
type input "TOUCH"
click at [520, 434] on label at bounding box center [519, 432] width 12 height 12
click at [520, 434] on input "checkbox" at bounding box center [518, 433] width 10 height 10
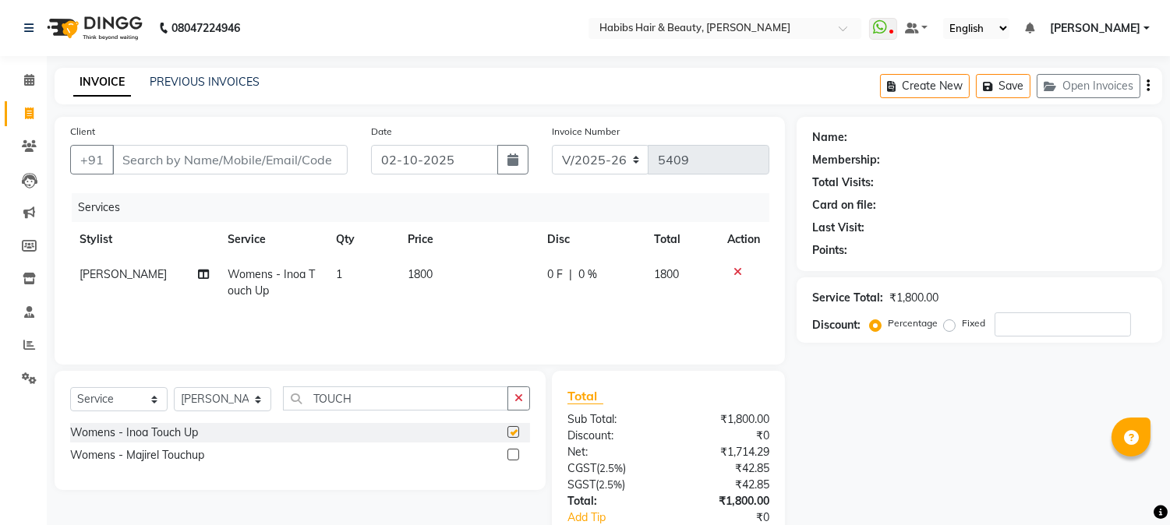
checkbox input "false"
click at [340, 397] on input "TOUCH" at bounding box center [395, 399] width 225 height 24
type input "EYE"
click at [512, 455] on label at bounding box center [513, 455] width 12 height 12
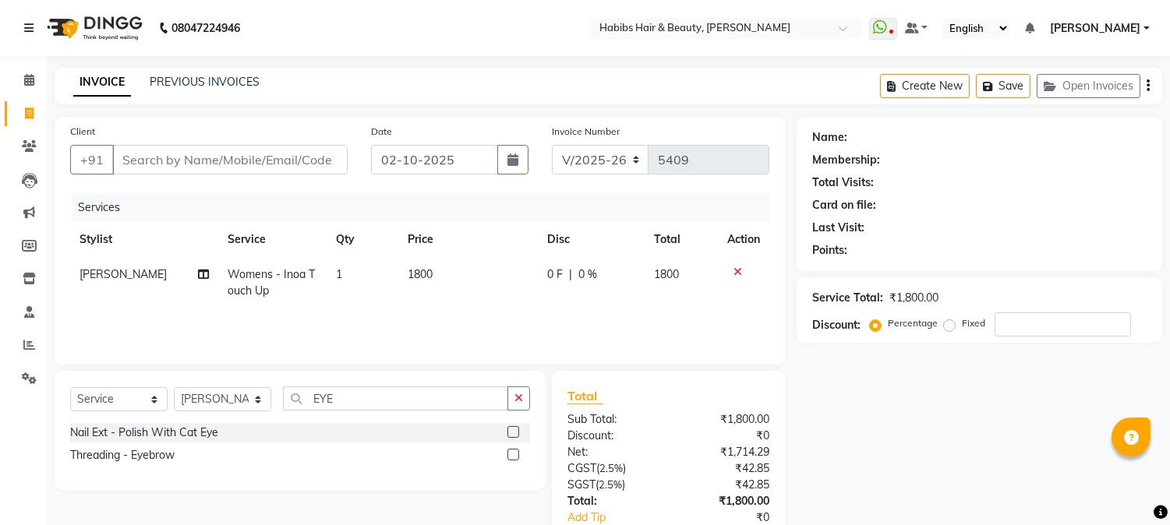
click at [512, 455] on input "checkbox" at bounding box center [512, 455] width 10 height 10
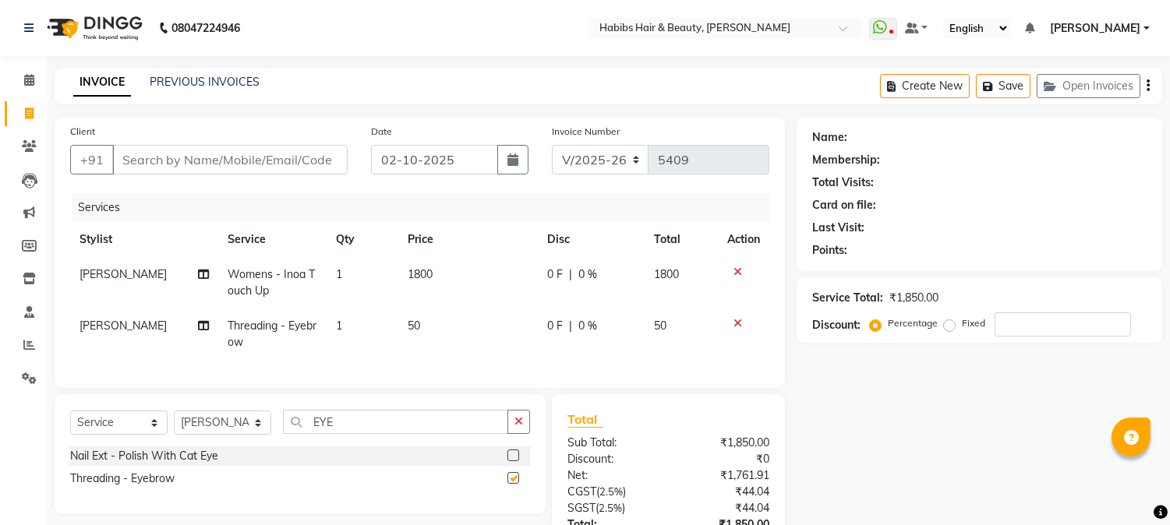
checkbox input "false"
click at [134, 323] on td "[PERSON_NAME]" at bounding box center [144, 334] width 149 height 51
select select "53779"
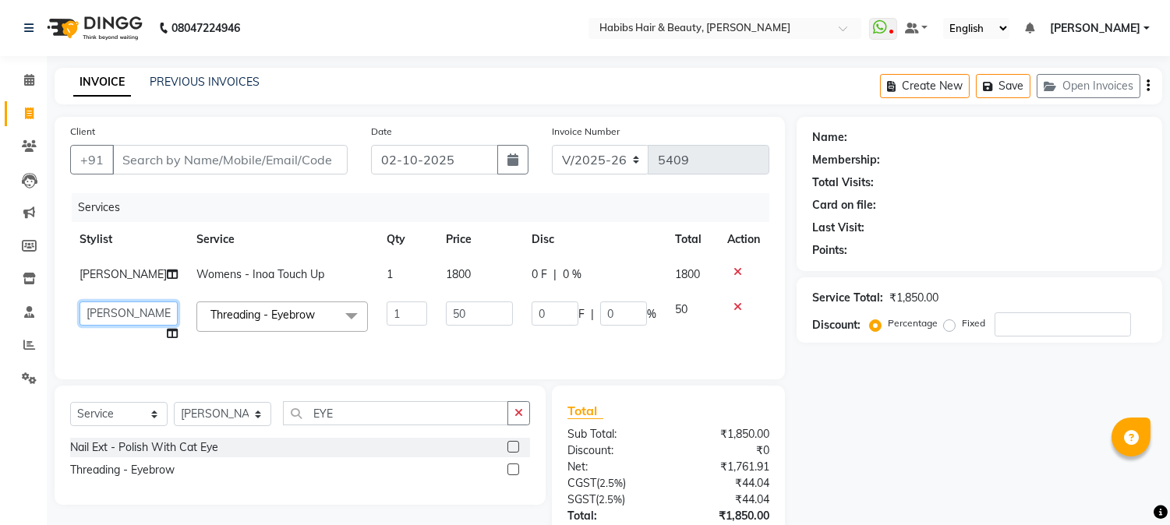
click at [137, 321] on select "[PERSON_NAME] [PERSON_NAME] [PERSON_NAME] Pallavi [PERSON_NAME] [PERSON_NAME][D…" at bounding box center [128, 314] width 98 height 24
select select "46991"
click at [282, 164] on input "Client" at bounding box center [229, 160] width 235 height 30
type input "7"
type input "0"
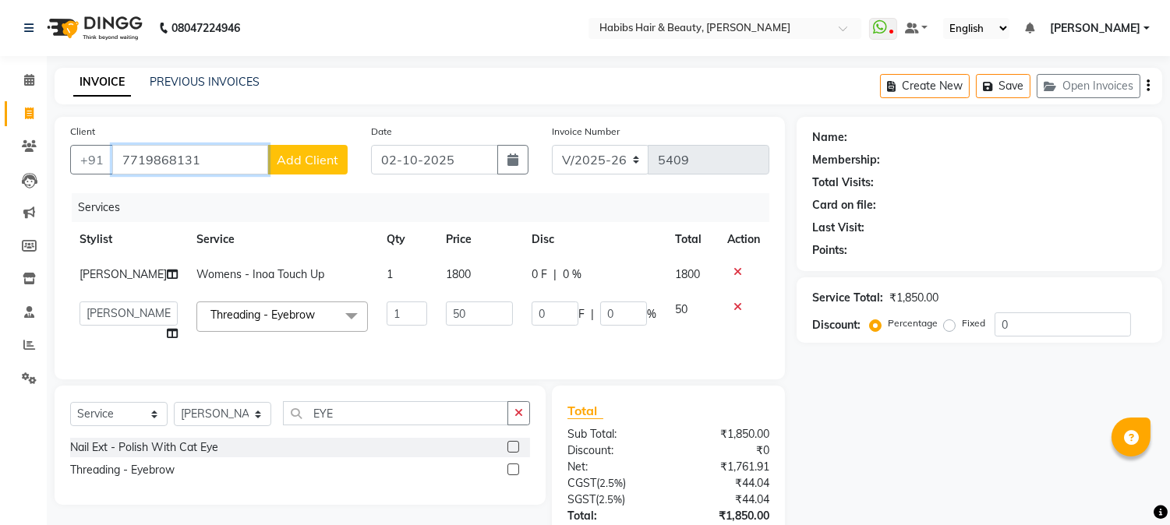
type input "7719868131"
click at [310, 161] on span "Add Client" at bounding box center [308, 160] width 62 height 16
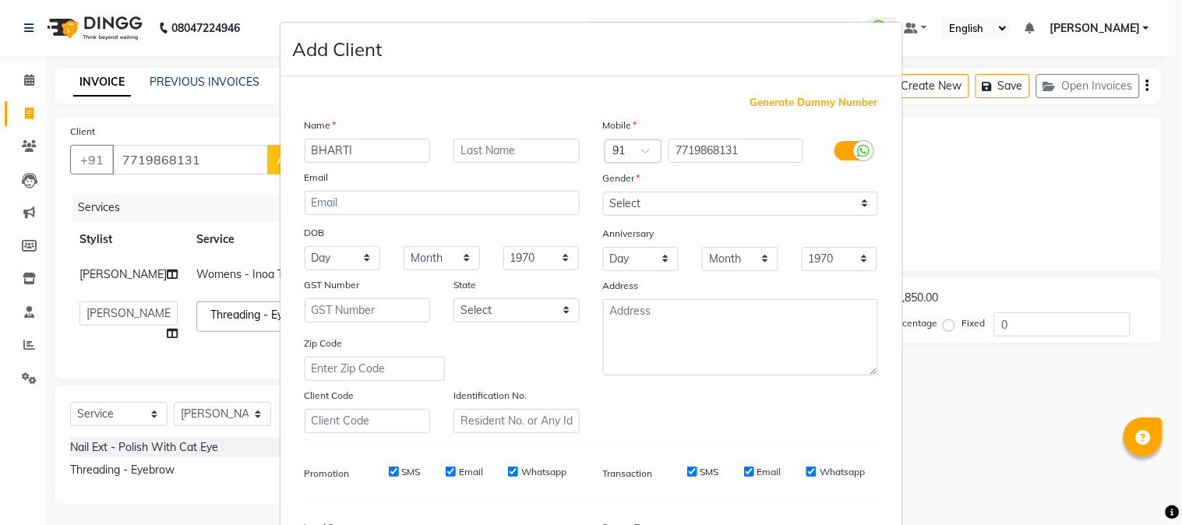
type input "BHARTI"
click at [718, 207] on select "Select [DEMOGRAPHIC_DATA] [DEMOGRAPHIC_DATA] Other Prefer Not To Say" at bounding box center [740, 204] width 275 height 24
select select "[DEMOGRAPHIC_DATA]"
click at [603, 192] on select "Select [DEMOGRAPHIC_DATA] [DEMOGRAPHIC_DATA] Other Prefer Not To Say" at bounding box center [740, 204] width 275 height 24
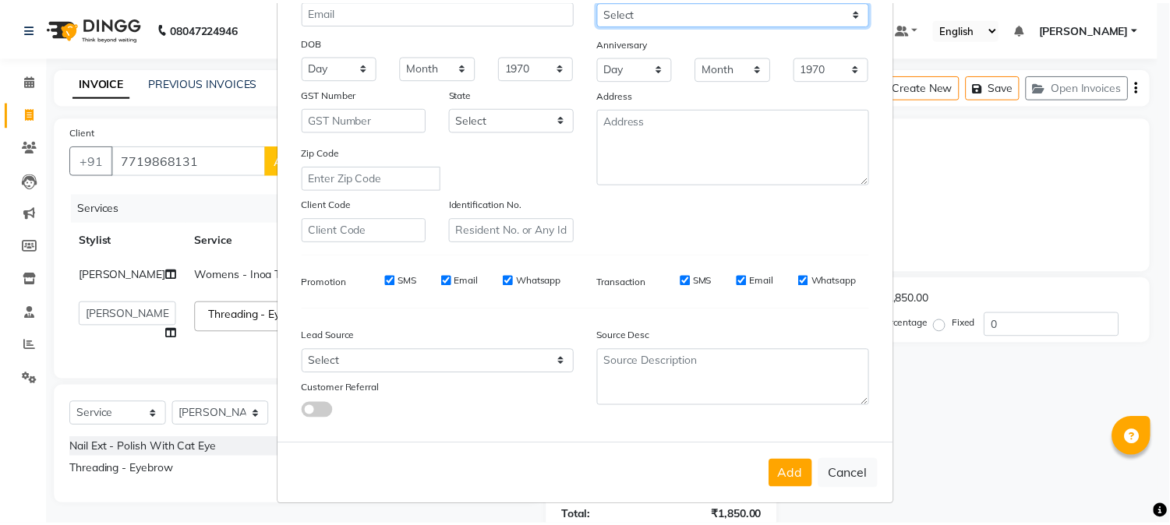
scroll to position [195, 0]
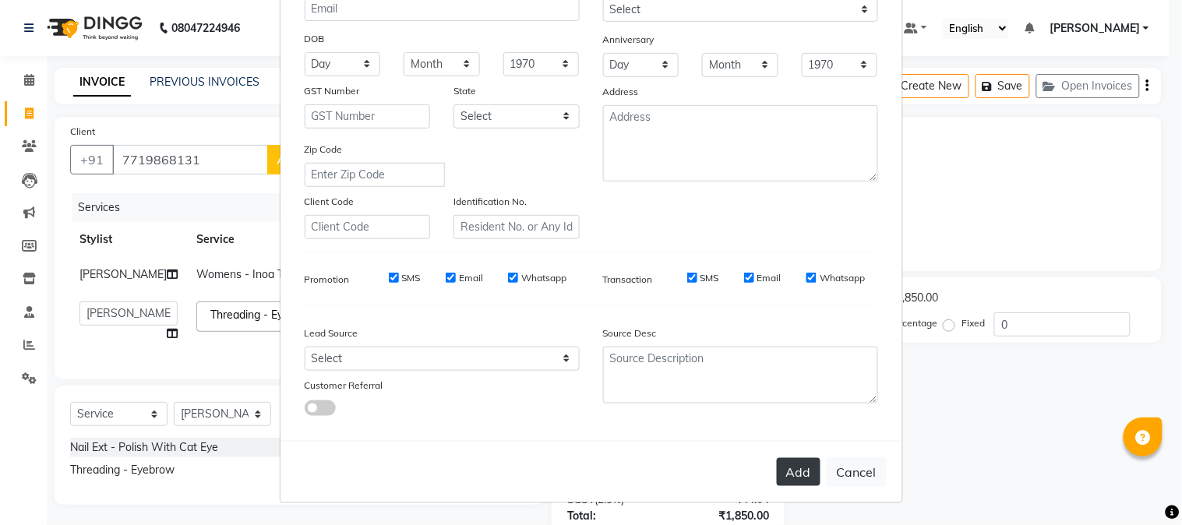
click at [791, 478] on button "Add" at bounding box center [799, 472] width 44 height 28
type input "77******31"
select select
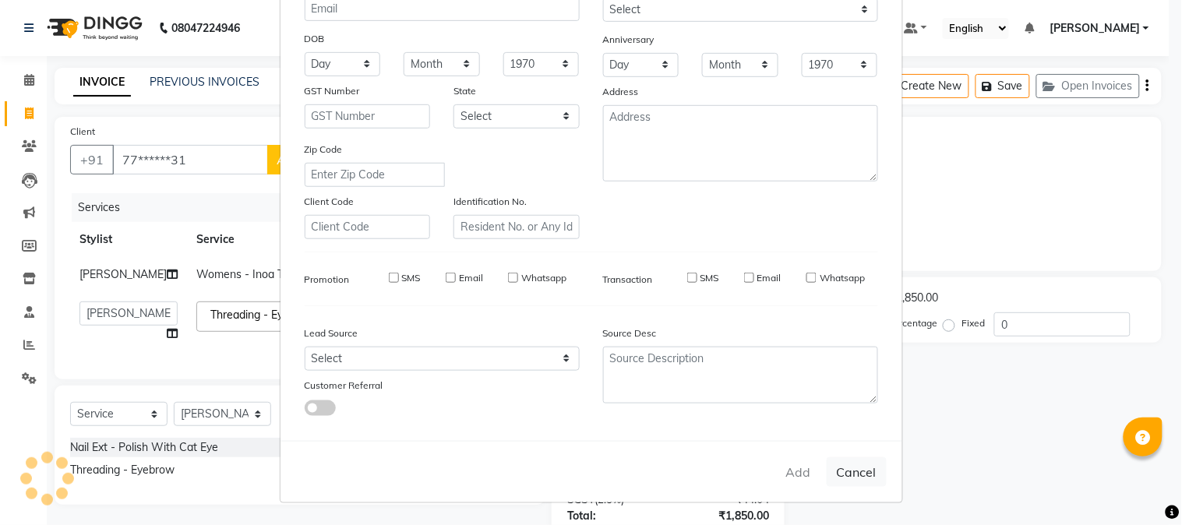
select select
checkbox input "false"
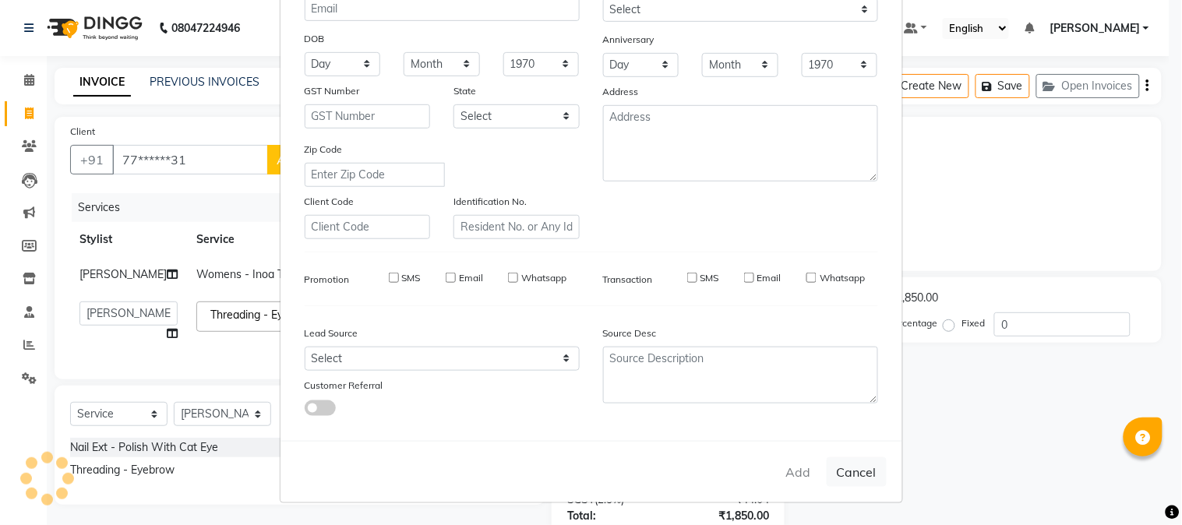
checkbox input "false"
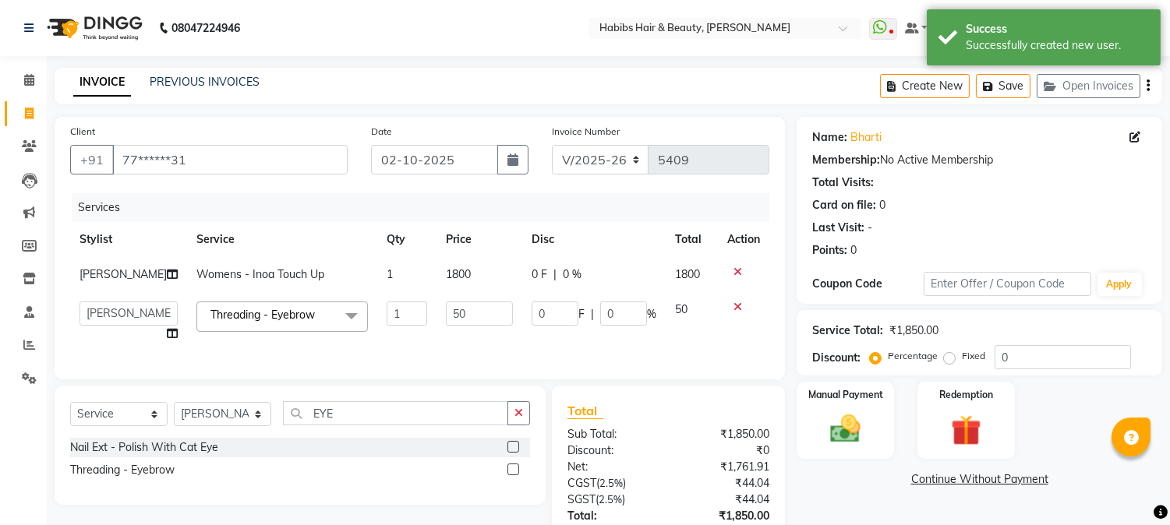
click at [446, 277] on span "1800" at bounding box center [458, 274] width 25 height 14
select select "53779"
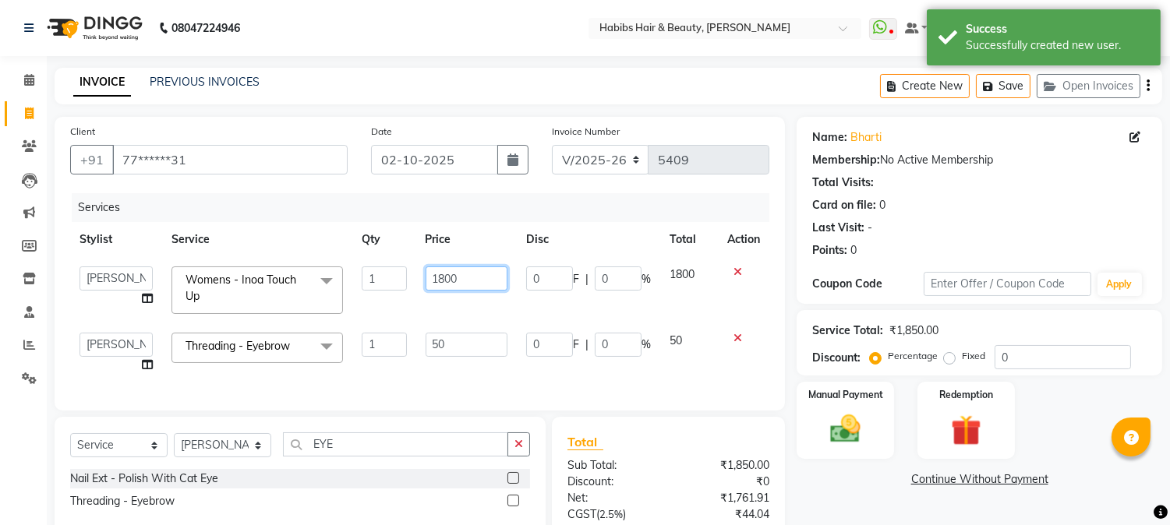
click at [445, 275] on input "1800" at bounding box center [467, 279] width 82 height 24
type input "2500"
click at [434, 348] on td "50" at bounding box center [466, 352] width 101 height 59
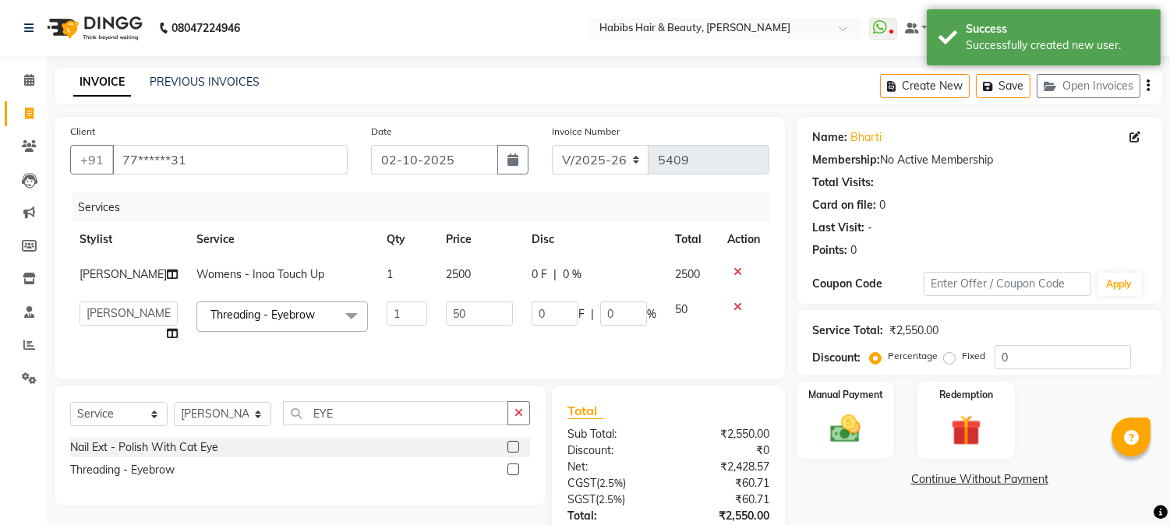
click at [436, 348] on td "50" at bounding box center [479, 321] width 86 height 59
select select "46991"
click at [446, 316] on input "50" at bounding box center [479, 314] width 67 height 24
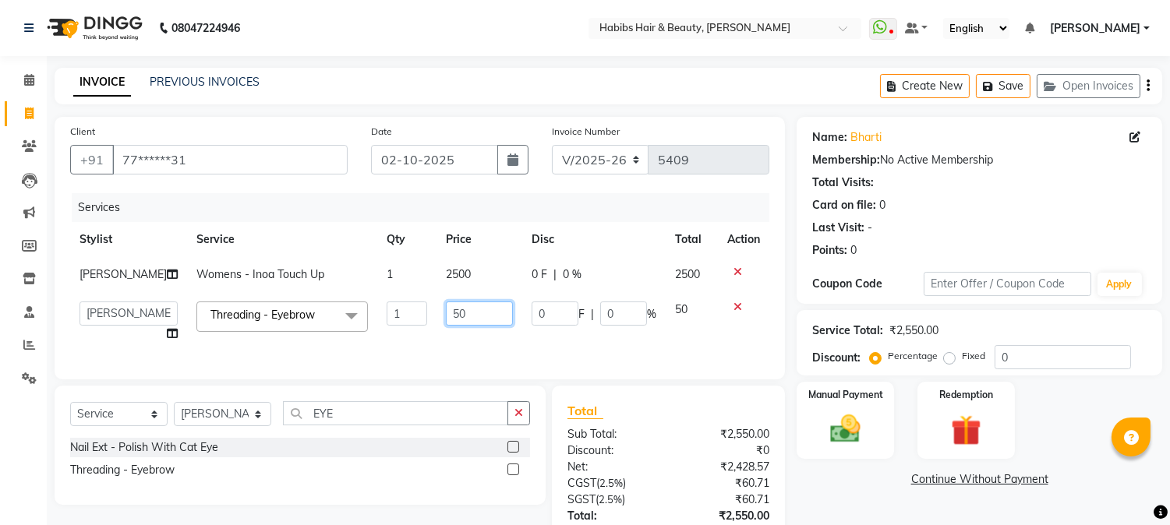
click at [446, 316] on input "50" at bounding box center [479, 314] width 67 height 24
type input "130"
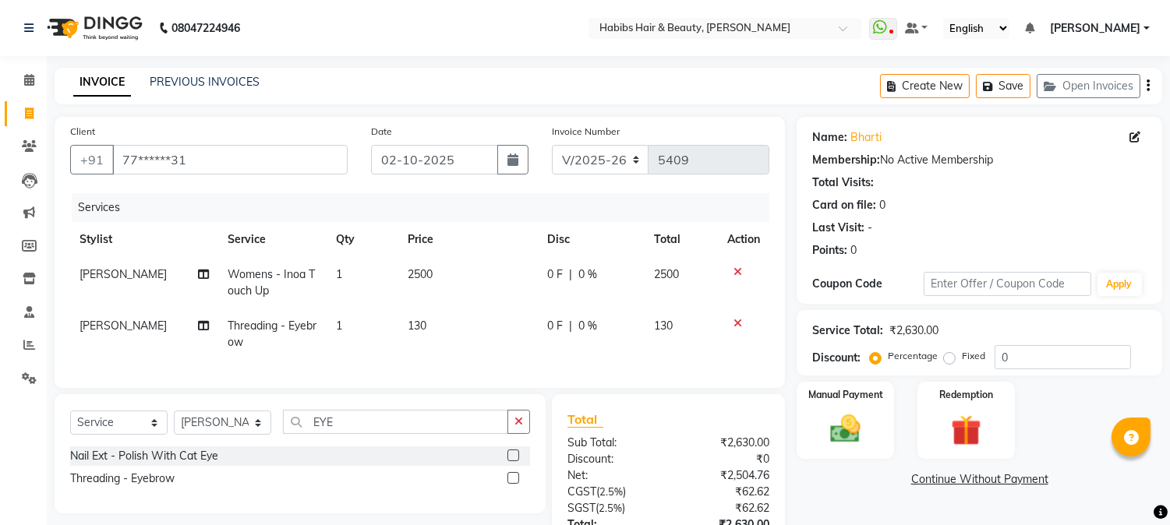
click at [525, 246] on tr "Stylist Service Qty Price Disc Total Action" at bounding box center [419, 239] width 699 height 35
click at [582, 270] on span "0 %" at bounding box center [587, 275] width 19 height 16
select select "53779"
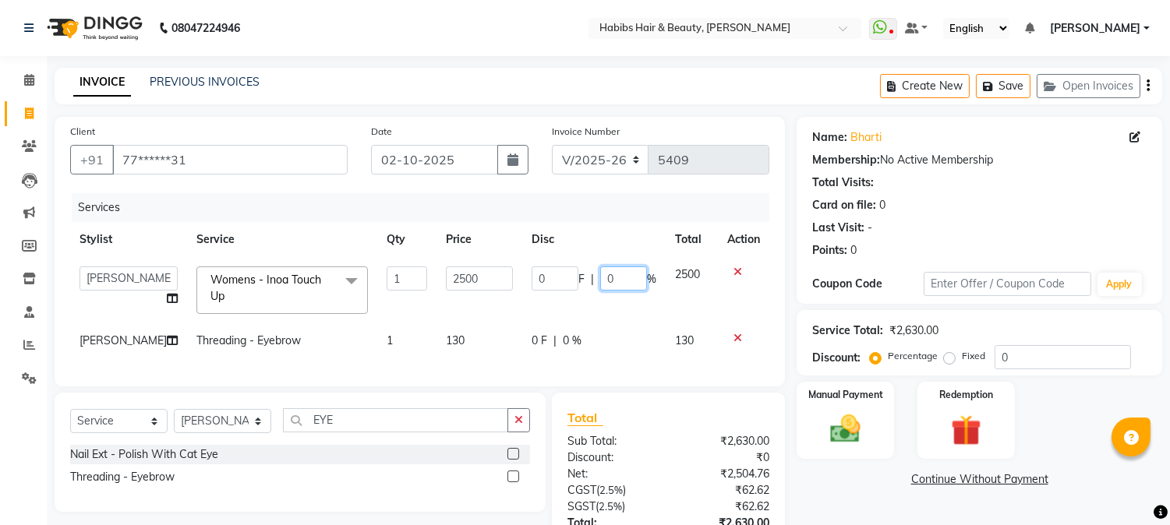
click at [600, 275] on input "0" at bounding box center [623, 279] width 47 height 24
type input "20"
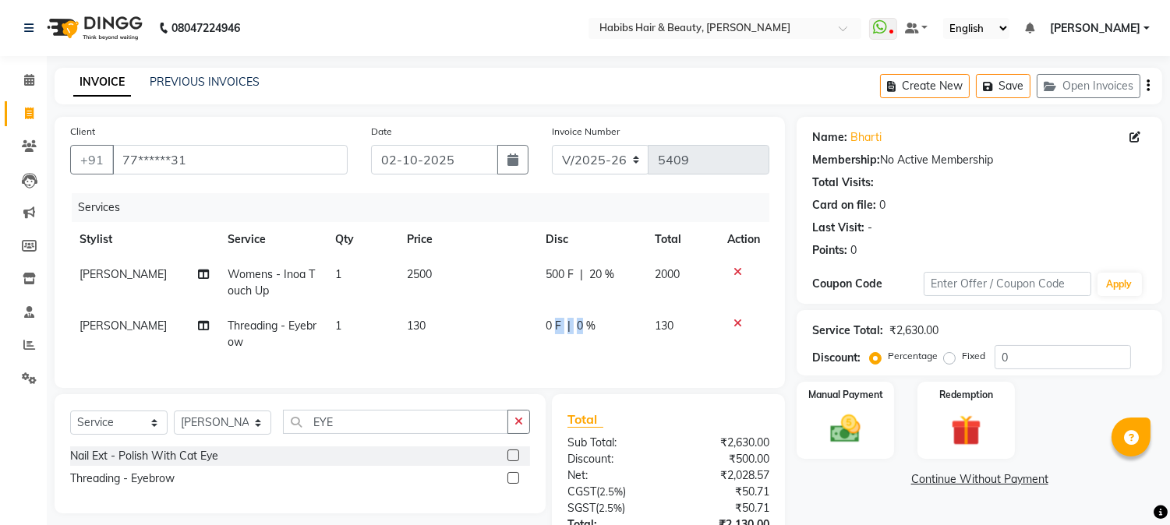
drag, startPoint x: 552, startPoint y: 344, endPoint x: 580, endPoint y: 318, distance: 38.1
click at [580, 318] on div "0 F | 0 %" at bounding box center [591, 326] width 90 height 16
select select "46991"
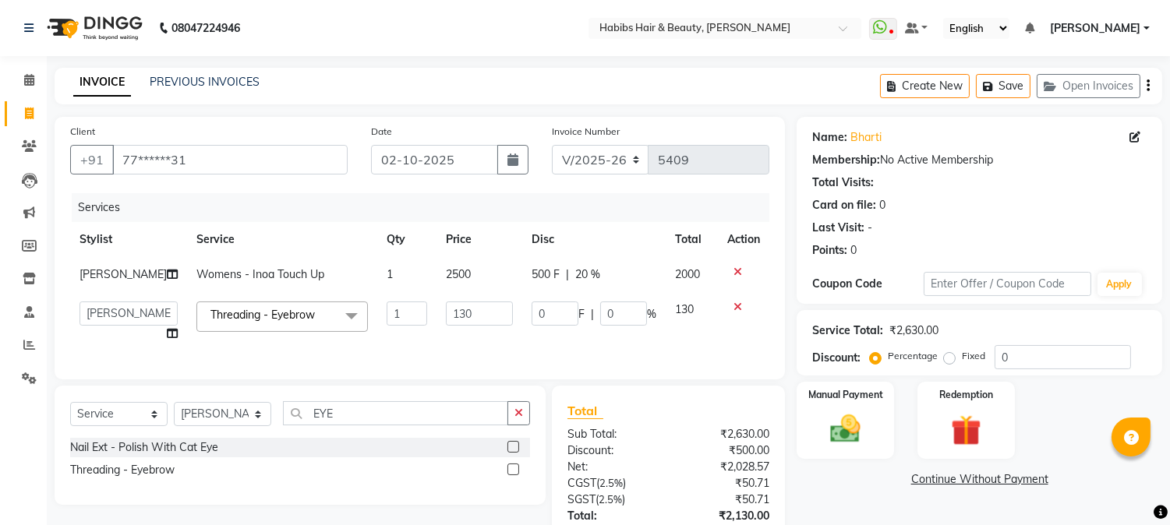
click at [580, 318] on div "0 F | 0 %" at bounding box center [594, 314] width 125 height 24
click at [603, 313] on input "0" at bounding box center [623, 314] width 47 height 24
type input "20"
click at [636, 266] on td "500 F | 20 %" at bounding box center [593, 274] width 143 height 35
select select "53779"
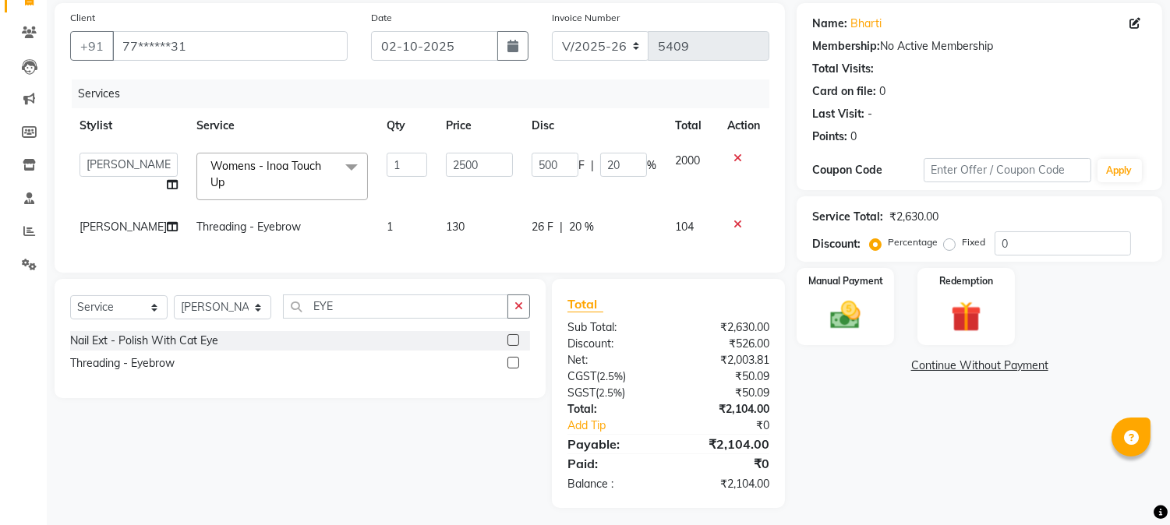
scroll to position [132, 0]
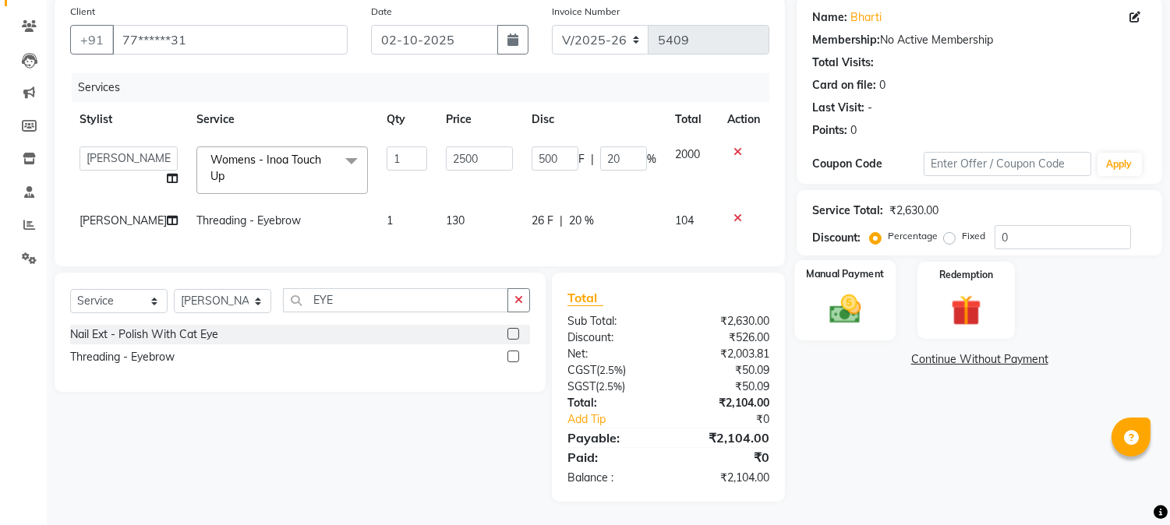
click at [871, 290] on div "Manual Payment" at bounding box center [845, 299] width 101 height 79
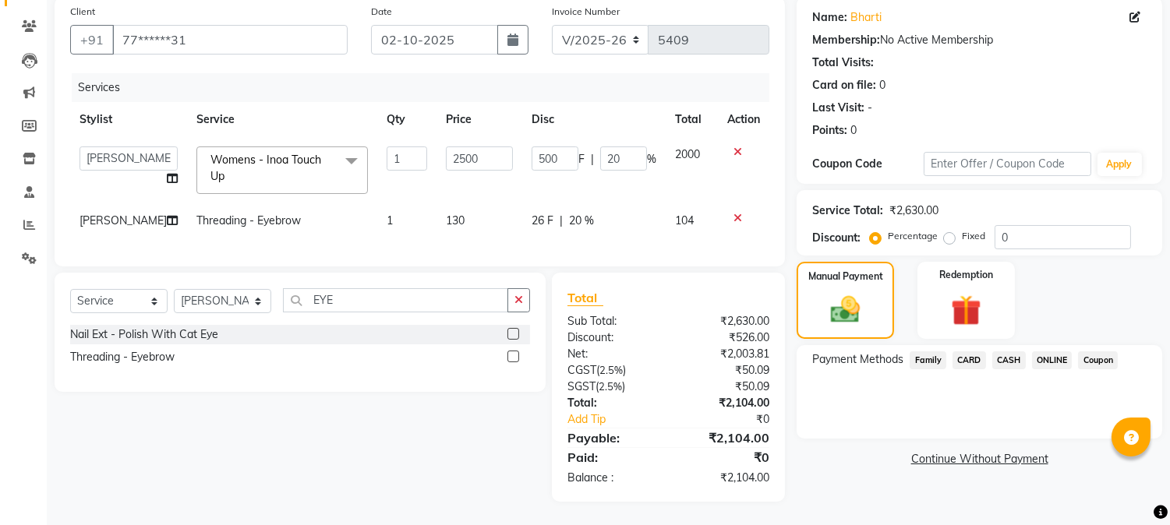
click at [1041, 352] on span "ONLINE" at bounding box center [1052, 361] width 41 height 18
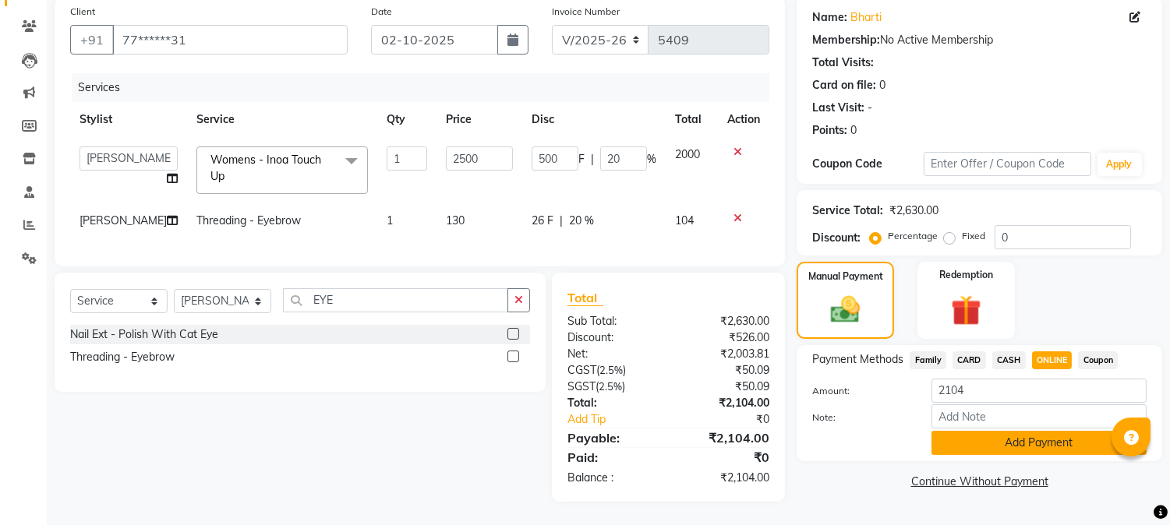
click at [1018, 431] on button "Add Payment" at bounding box center [1038, 443] width 215 height 24
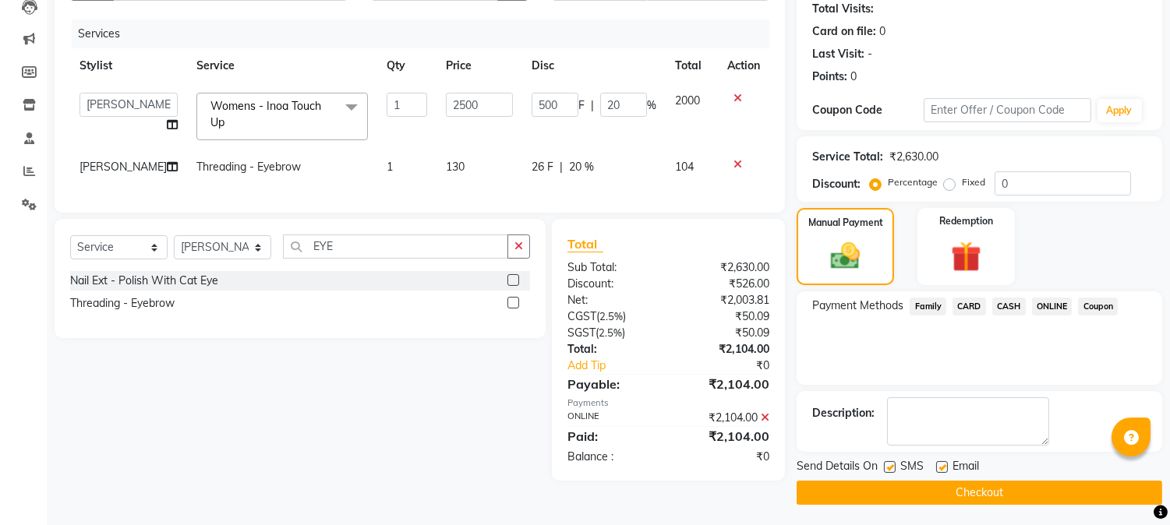
scroll to position [175, 0]
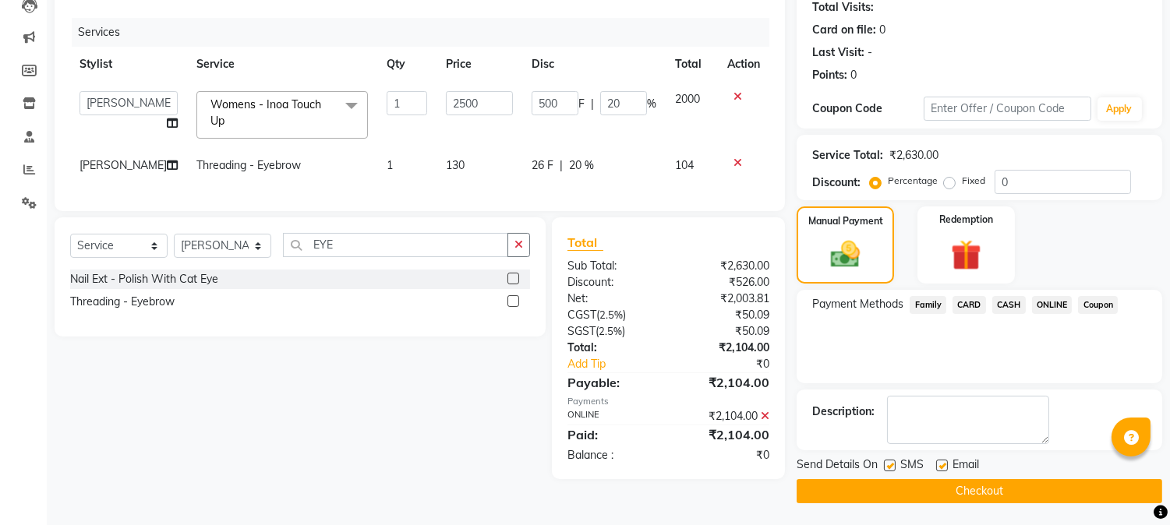
click at [984, 509] on main "INVOICE PREVIOUS INVOICES Create New Save Open Invoices Client +91 77******31 D…" at bounding box center [608, 209] width 1123 height 634
click at [976, 484] on button "Checkout" at bounding box center [980, 491] width 366 height 24
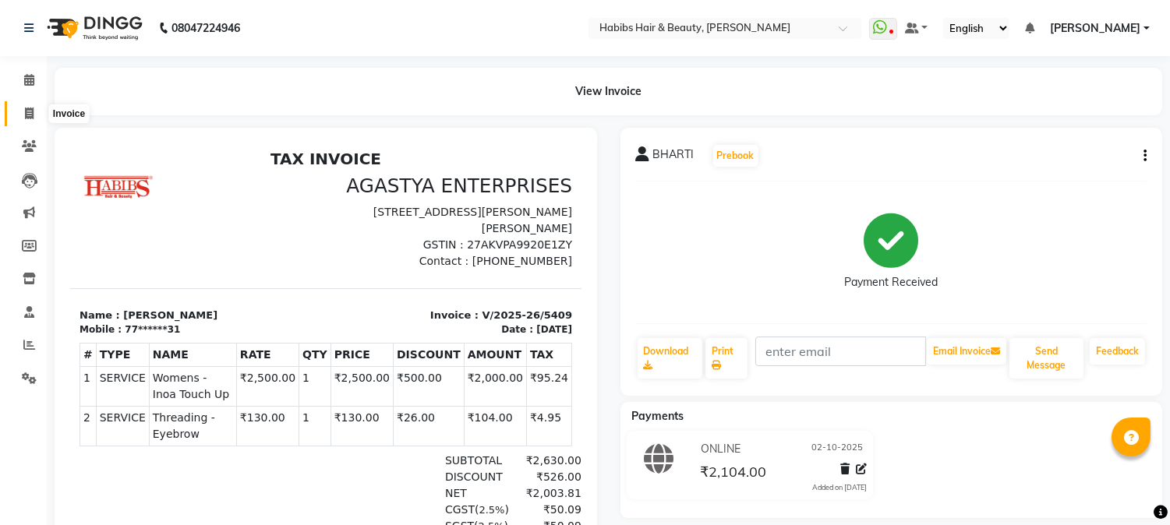
click at [29, 110] on icon at bounding box center [29, 114] width 9 height 12
select select "service"
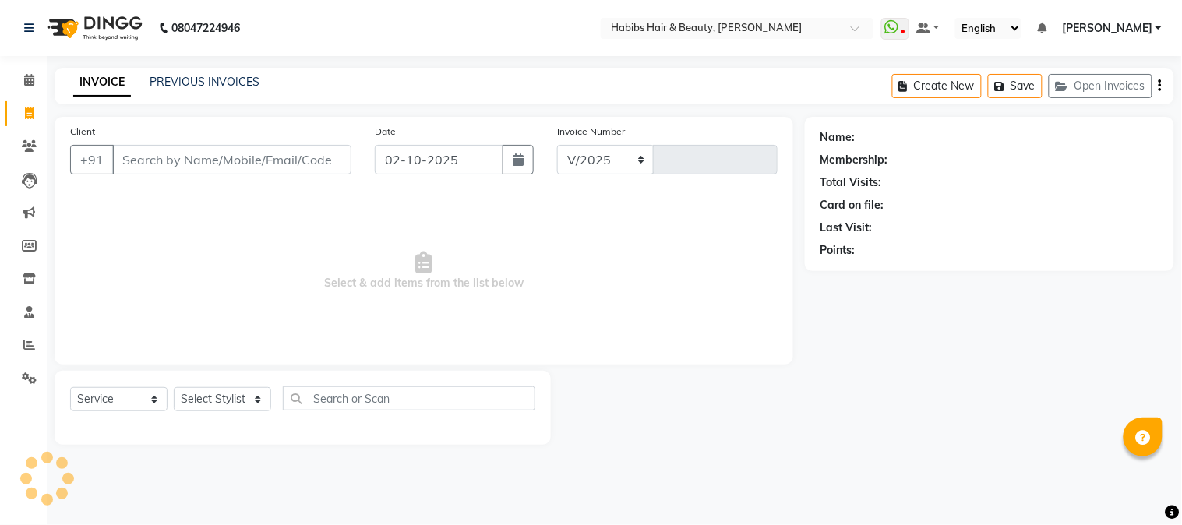
select select "3712"
type input "5410"
click at [278, 167] on input "Client" at bounding box center [231, 160] width 239 height 30
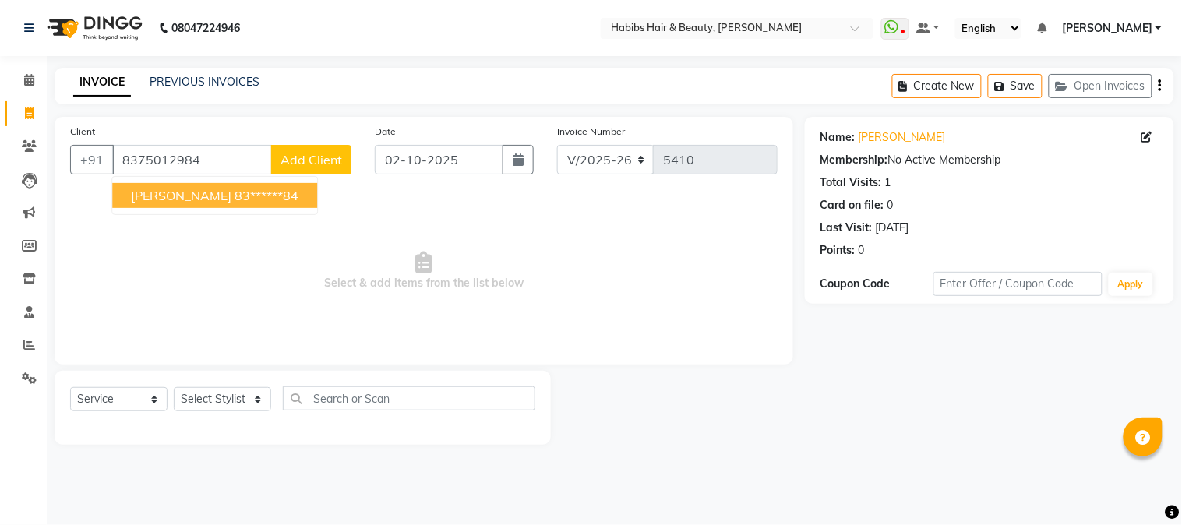
click at [235, 197] on ngb-highlight "83******84" at bounding box center [267, 196] width 64 height 16
type input "83******84"
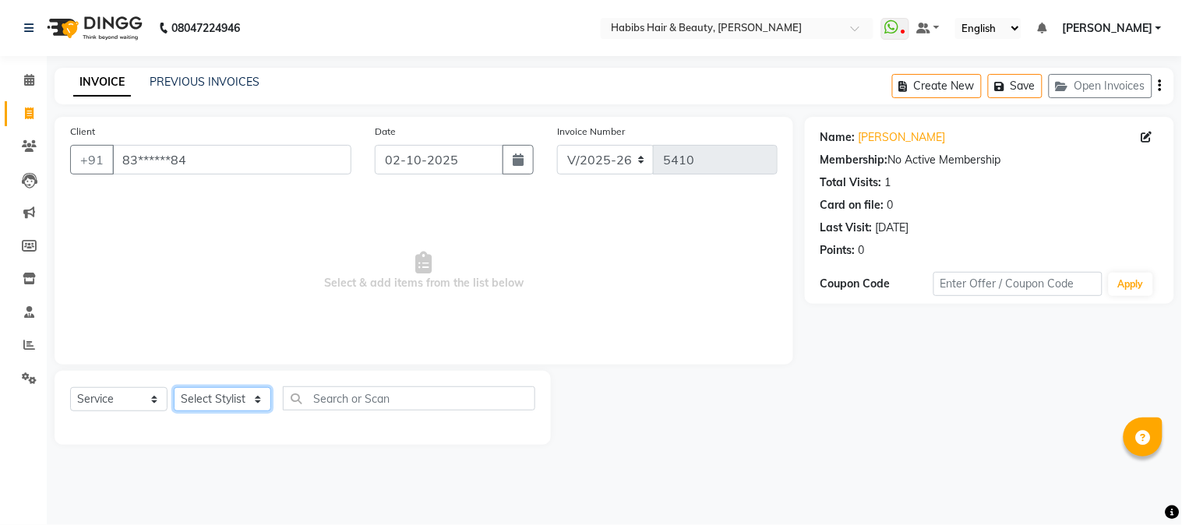
click at [236, 397] on select "Select Stylist Admin Akshay [PERSON_NAME] [PERSON_NAME] Pallavi [PERSON_NAME] […" at bounding box center [222, 399] width 97 height 24
select select "17834"
click at [174, 388] on select "Select Stylist Admin Akshay [PERSON_NAME] [PERSON_NAME] Pallavi [PERSON_NAME] […" at bounding box center [222, 399] width 97 height 24
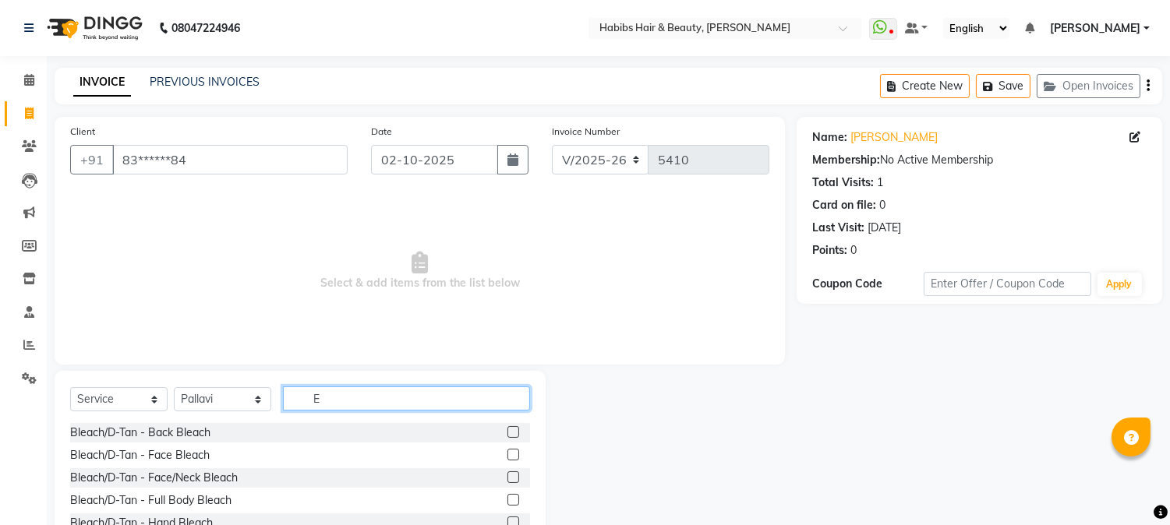
click at [360, 396] on input "E" at bounding box center [406, 399] width 247 height 24
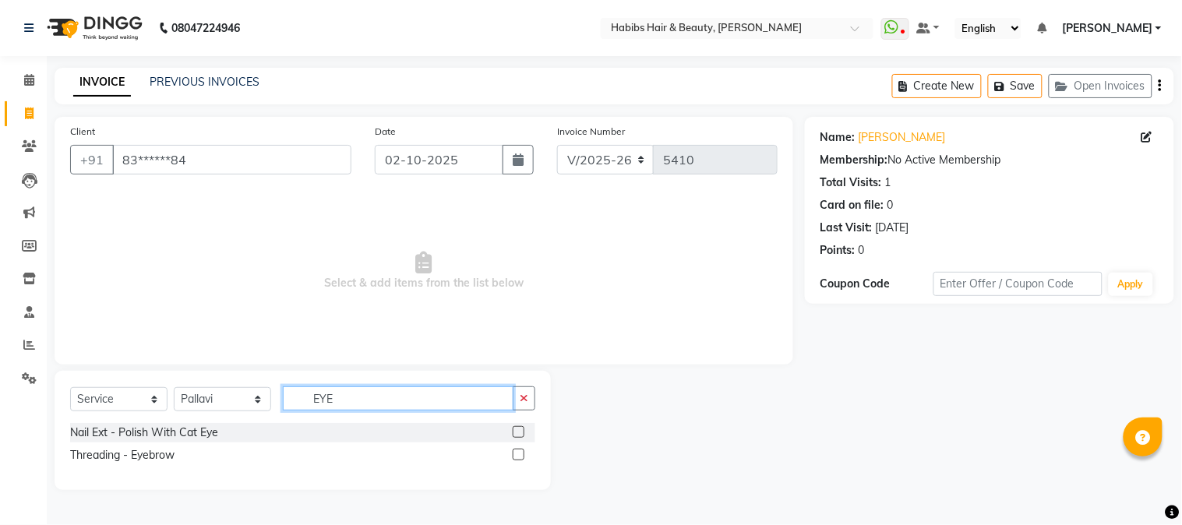
type input "EYE"
click at [518, 455] on label at bounding box center [519, 455] width 12 height 12
click at [518, 455] on input "checkbox" at bounding box center [518, 455] width 10 height 10
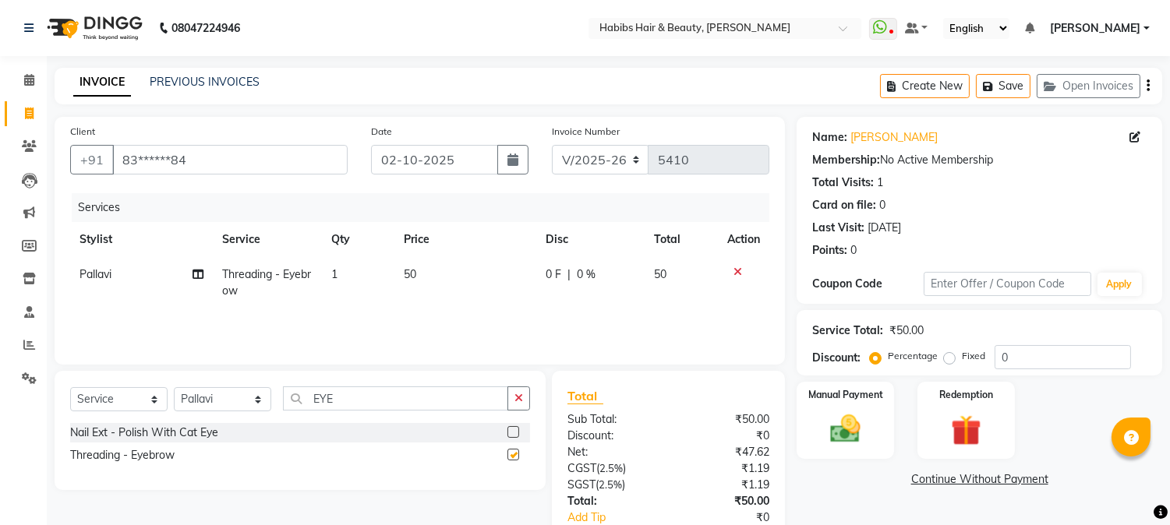
checkbox input "false"
click at [416, 274] on span "50" at bounding box center [410, 274] width 12 height 14
click at [416, 274] on td "50" at bounding box center [465, 282] width 142 height 51
select select "17834"
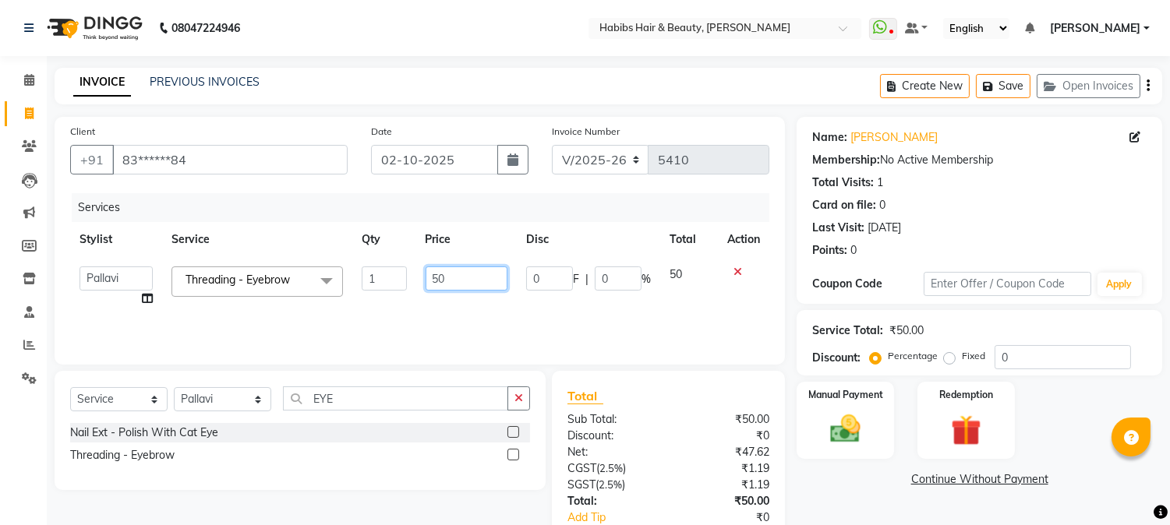
click at [433, 274] on input "50" at bounding box center [467, 279] width 82 height 24
type input "130"
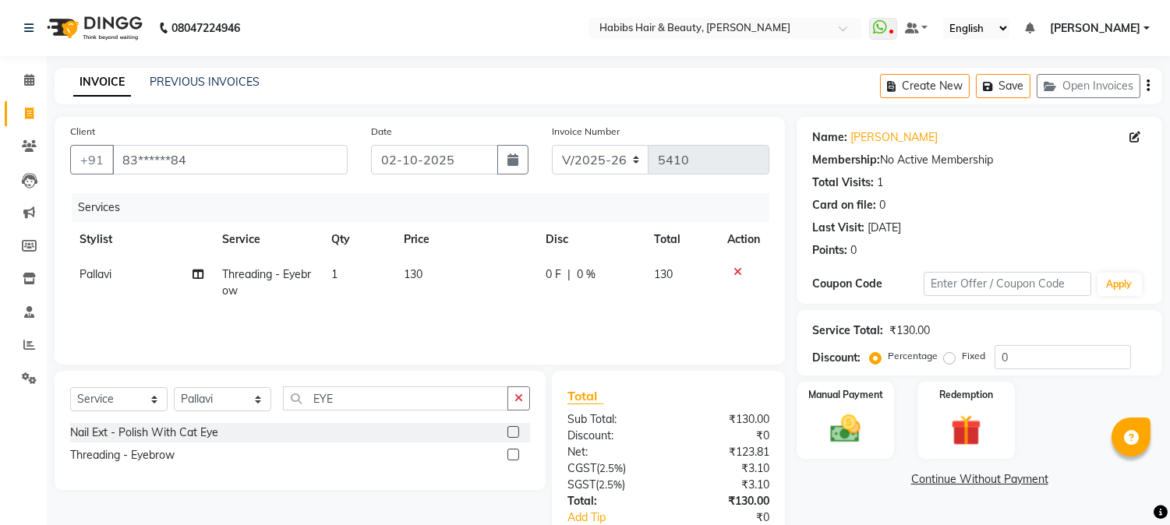
click at [465, 244] on th "Price" at bounding box center [465, 239] width 142 height 35
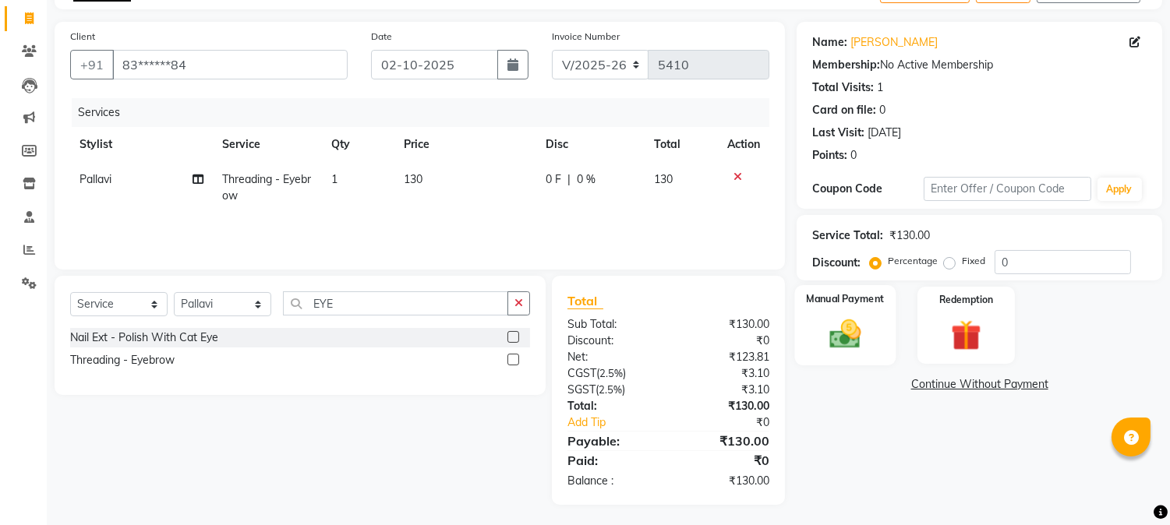
scroll to position [97, 0]
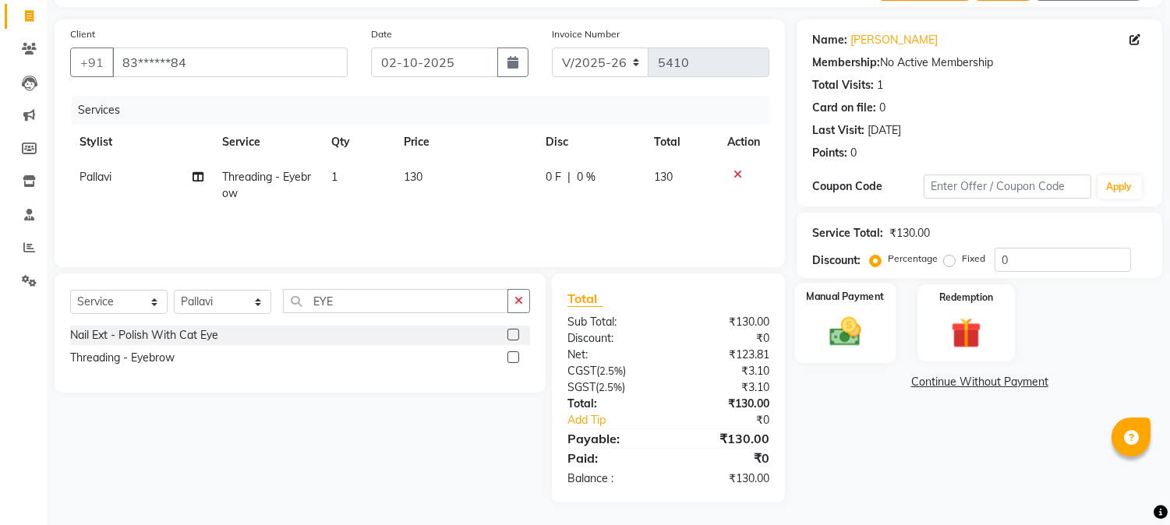
click at [852, 330] on img at bounding box center [845, 332] width 51 height 37
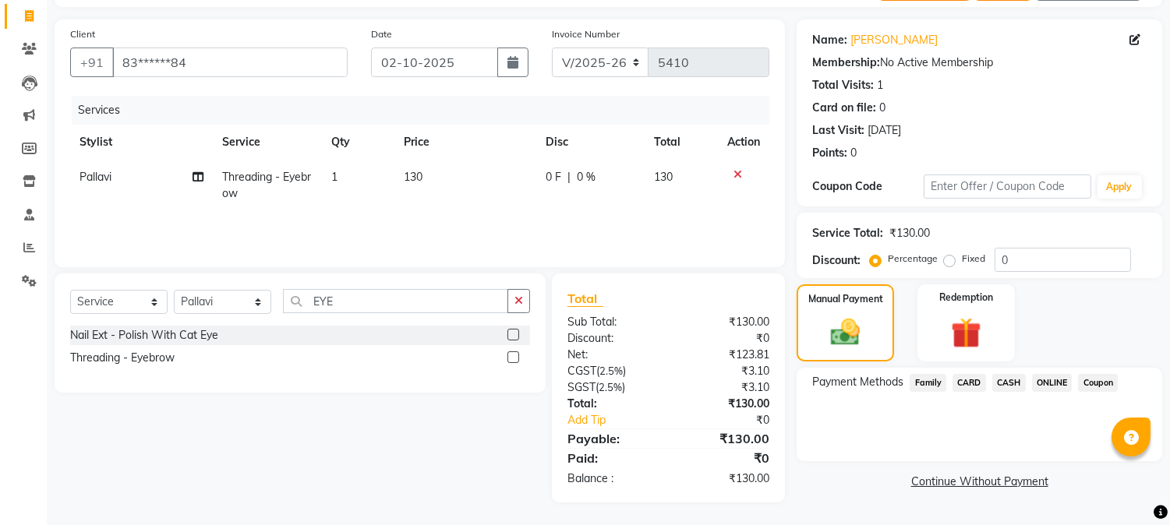
click at [1045, 382] on span "ONLINE" at bounding box center [1052, 383] width 41 height 18
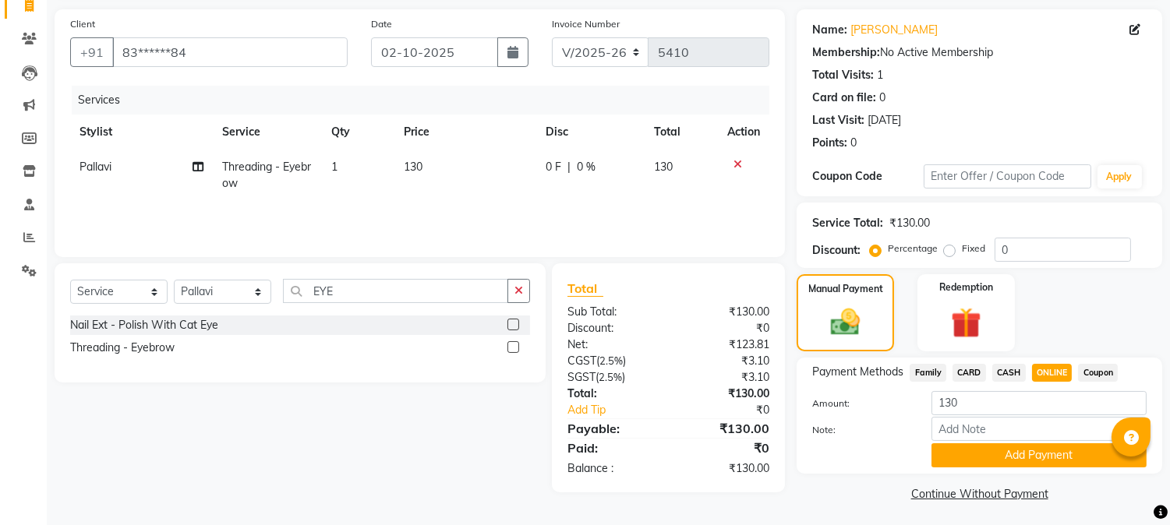
scroll to position [111, 0]
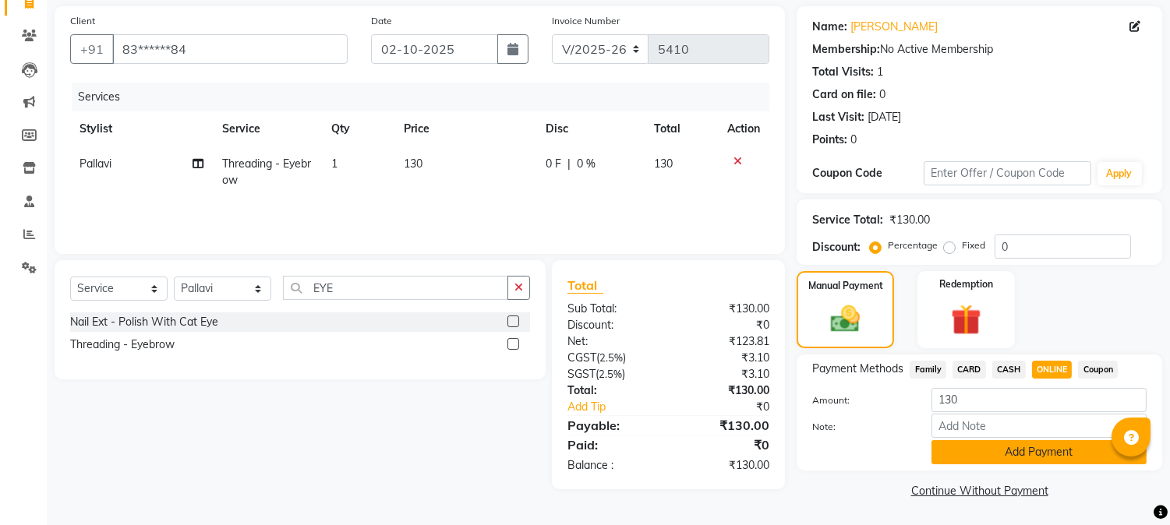
click at [1038, 450] on button "Add Payment" at bounding box center [1038, 452] width 215 height 24
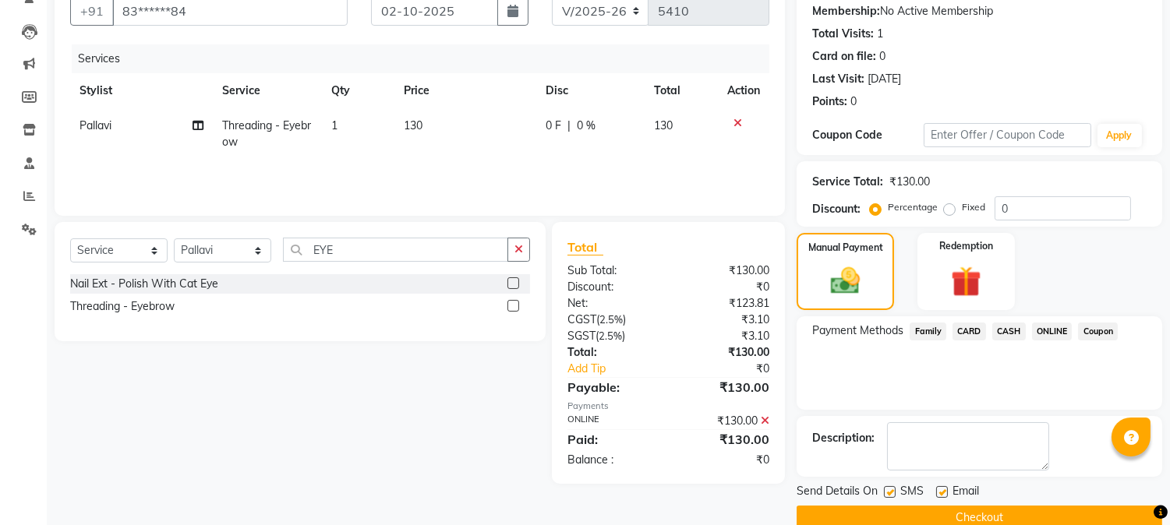
scroll to position [175, 0]
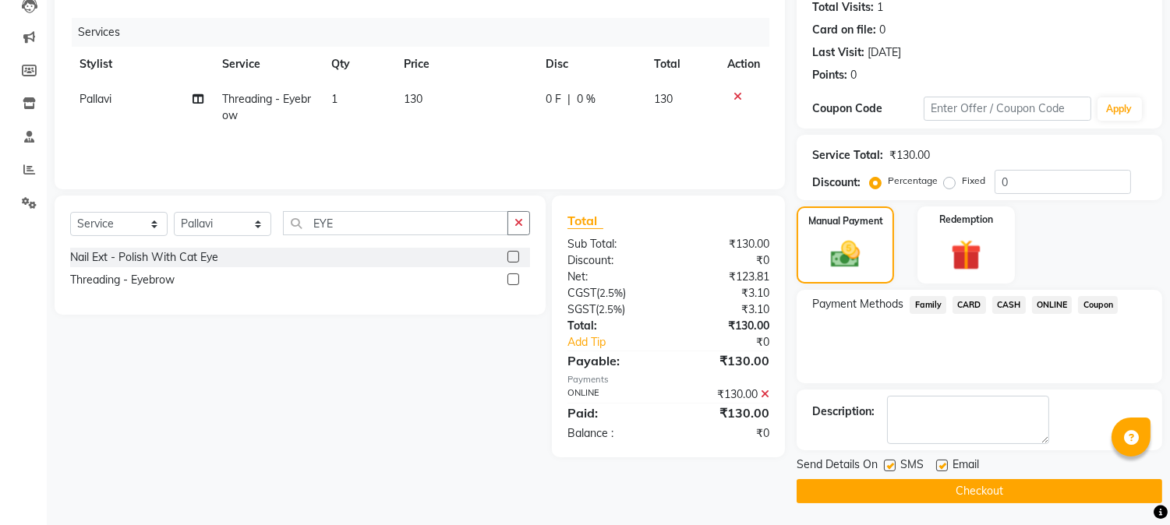
click at [987, 486] on button "Checkout" at bounding box center [980, 491] width 366 height 24
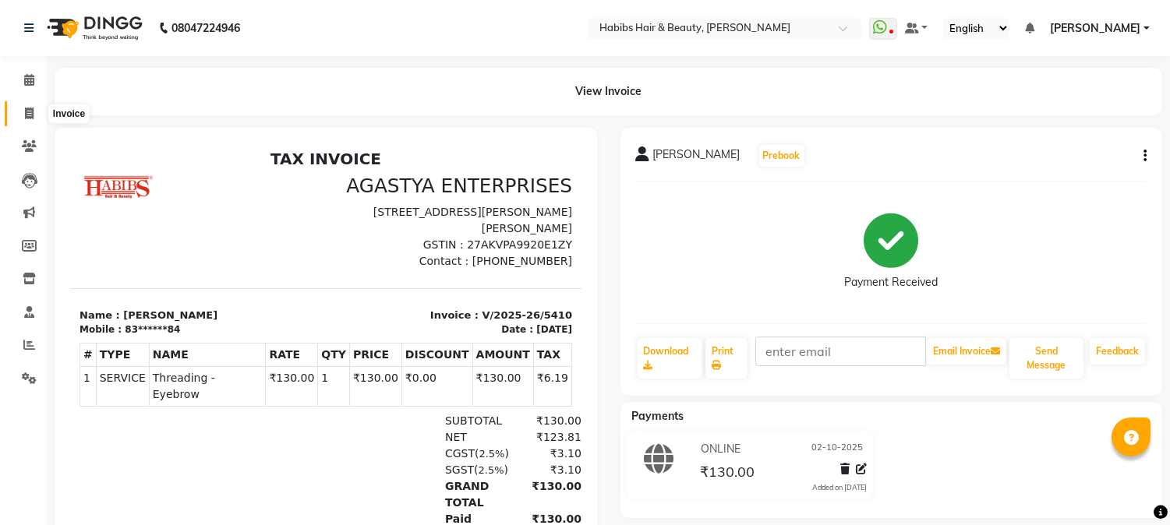
click at [29, 106] on span at bounding box center [29, 114] width 27 height 18
select select "service"
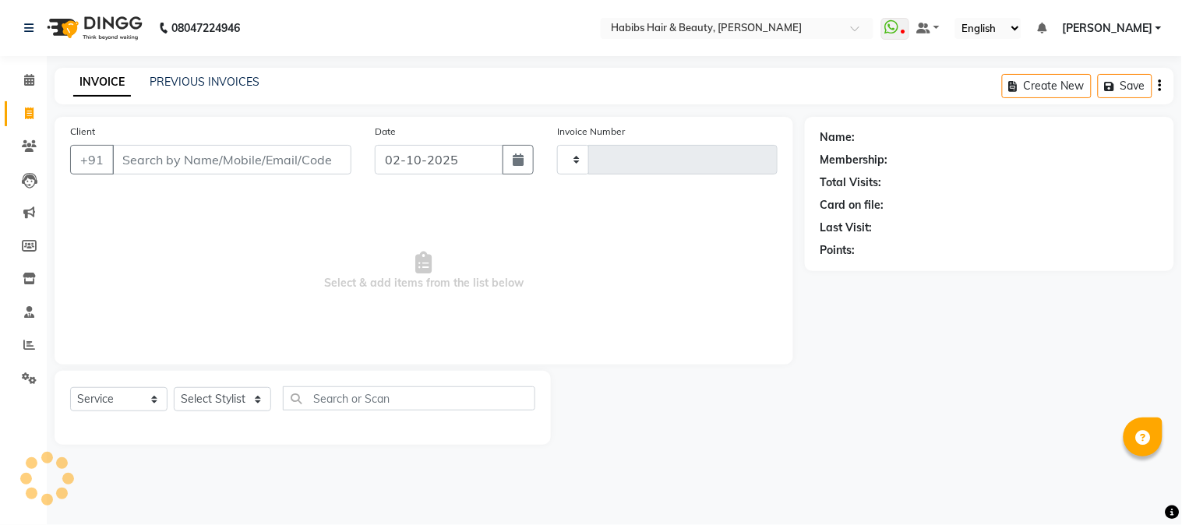
type input "5411"
select select "3712"
click at [196, 152] on input "Client" at bounding box center [231, 160] width 239 height 30
